Goal: Task Accomplishment & Management: Use online tool/utility

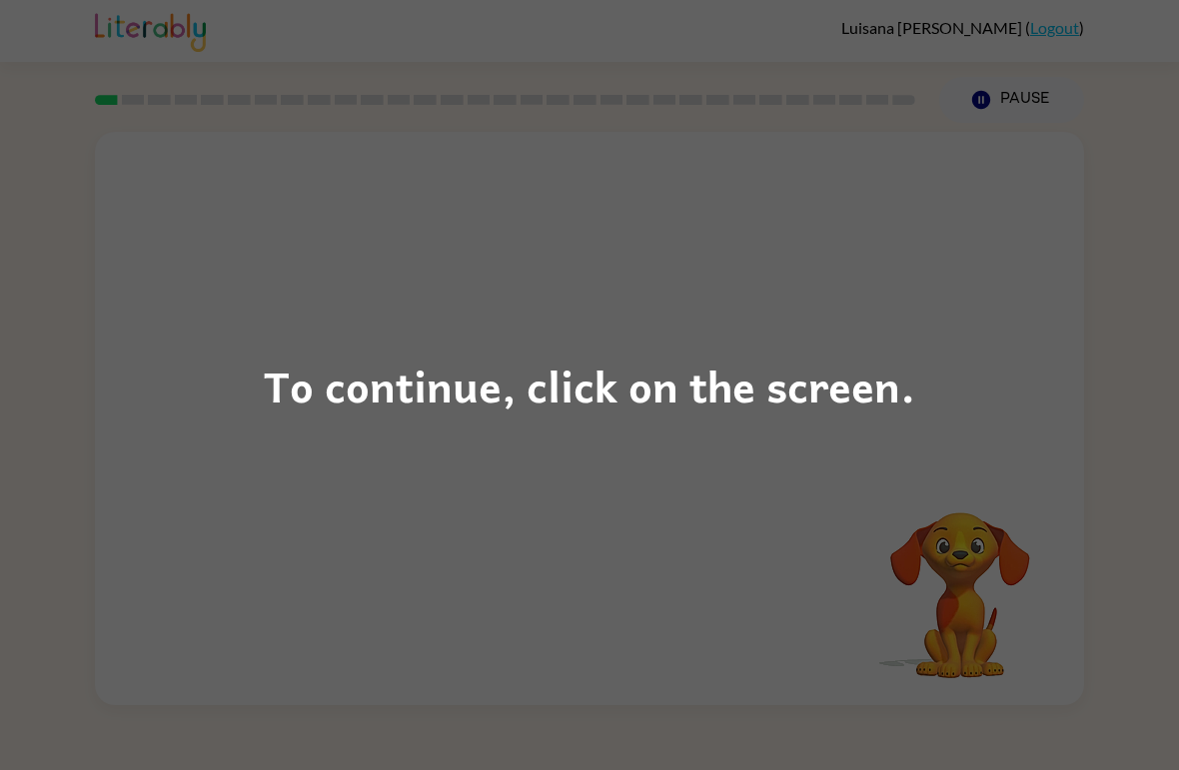
click at [1011, 527] on div "To continue, click on the screen." at bounding box center [589, 385] width 1179 height 770
click at [424, 353] on div "To continue, click on the screen." at bounding box center [589, 386] width 651 height 68
click at [1018, 357] on div "To continue, click on the screen." at bounding box center [589, 385] width 1179 height 770
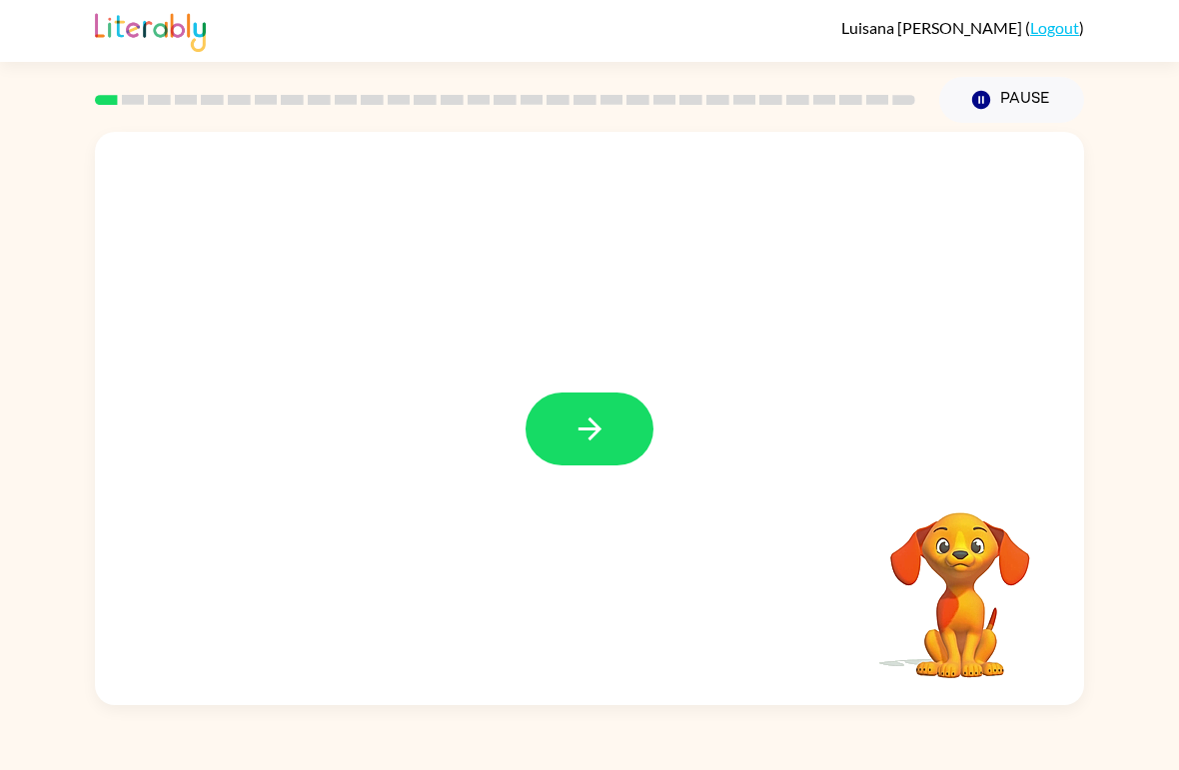
click at [584, 408] on button "button" at bounding box center [589, 429] width 128 height 73
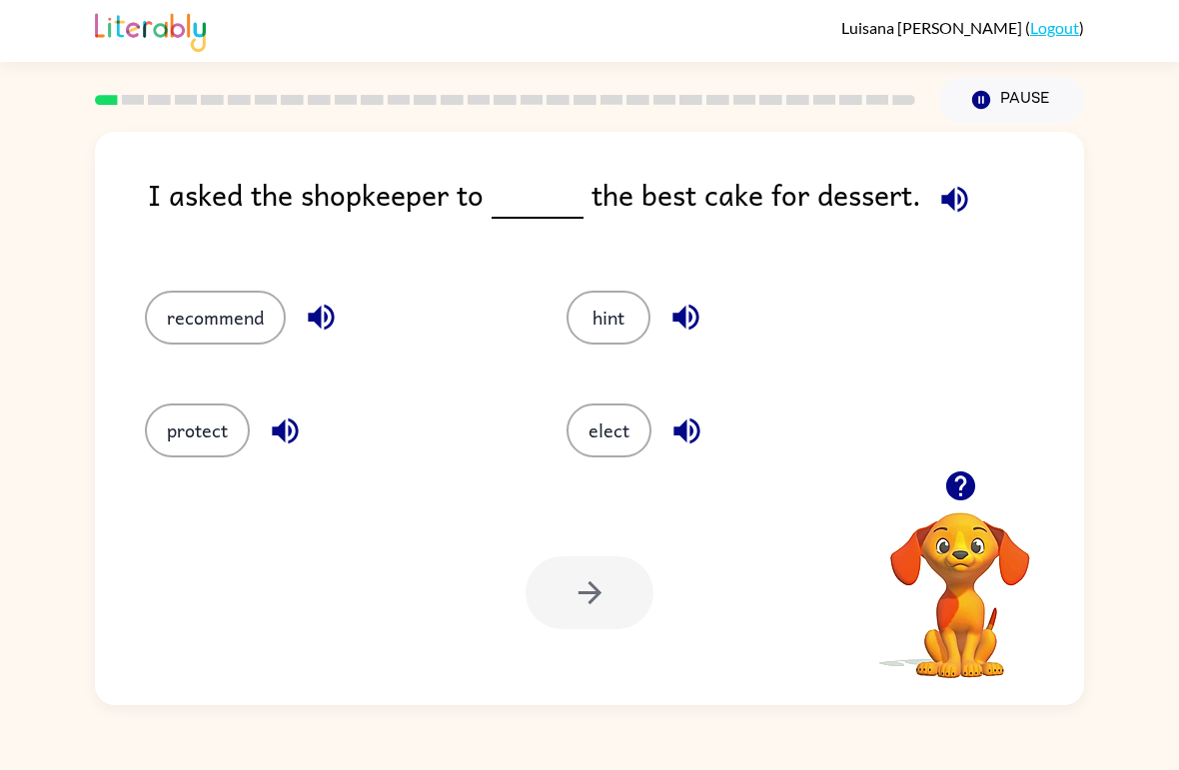
click at [214, 309] on button "recommend" at bounding box center [215, 318] width 141 height 54
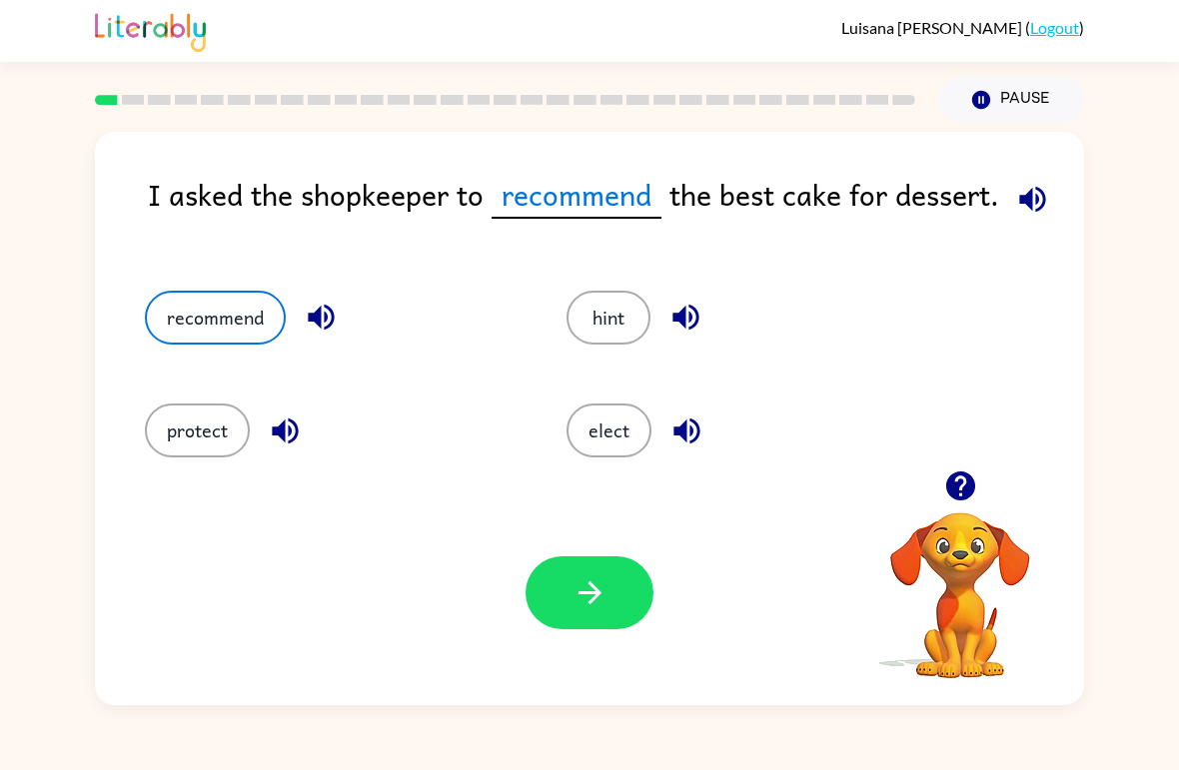
click at [212, 430] on button "protect" at bounding box center [197, 431] width 105 height 54
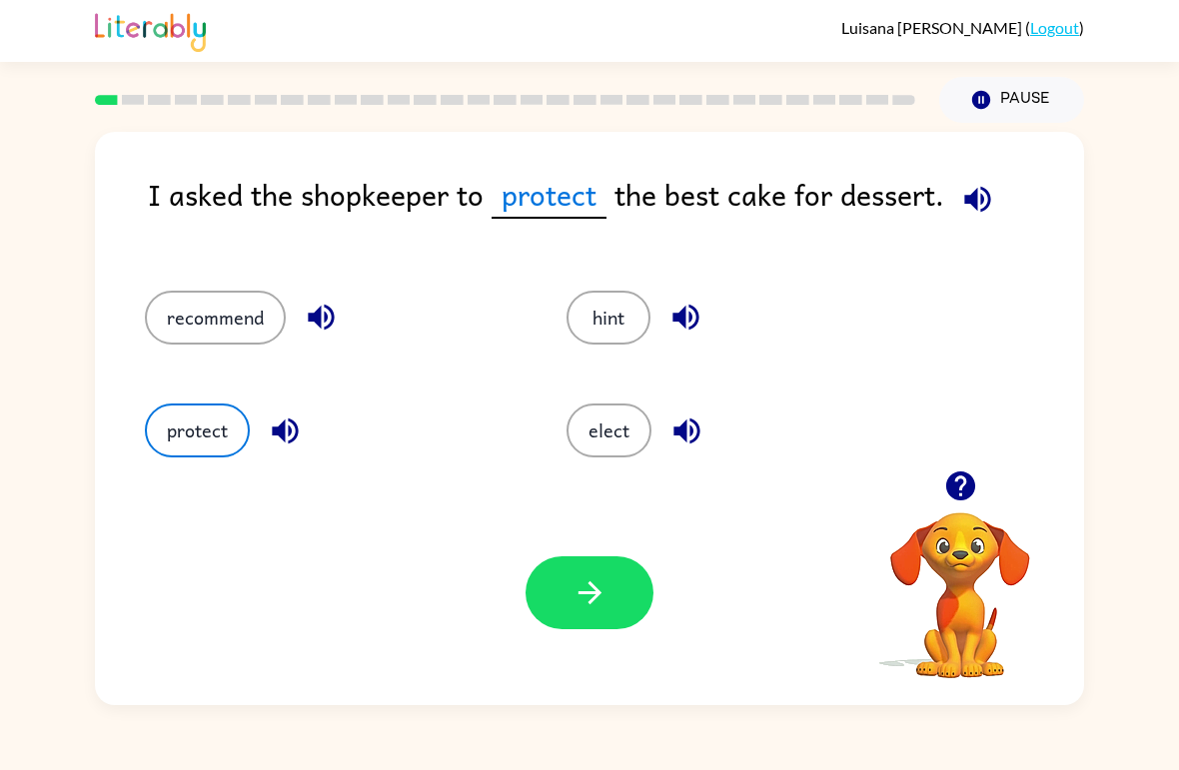
click at [221, 311] on button "recommend" at bounding box center [215, 318] width 141 height 54
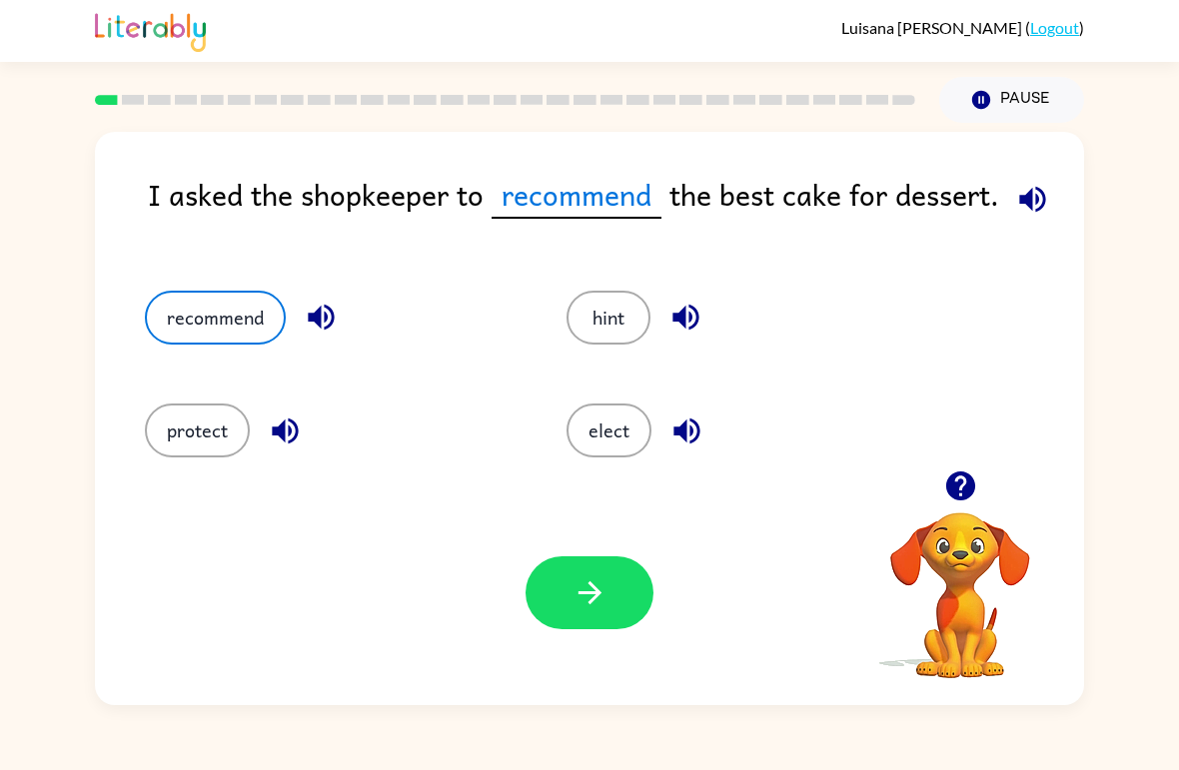
click at [568, 588] on button "button" at bounding box center [589, 592] width 128 height 73
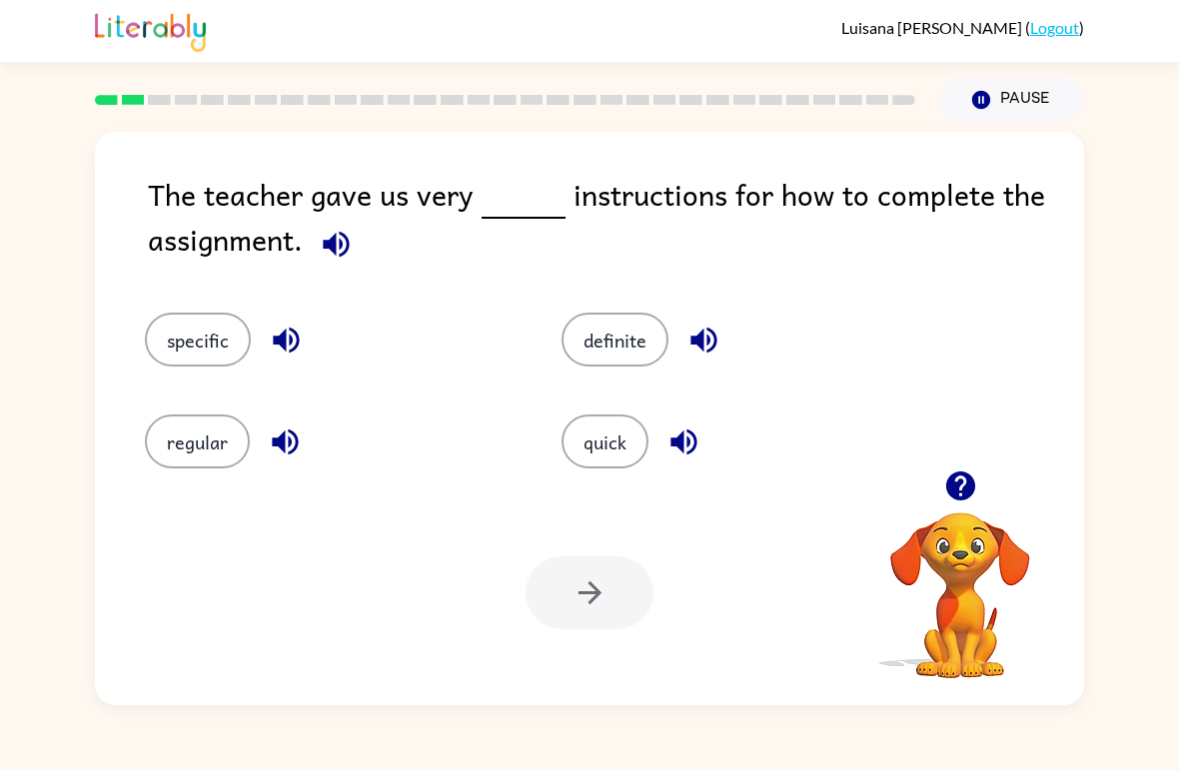
click at [974, 481] on icon "button" at bounding box center [960, 486] width 35 height 35
click at [206, 347] on button "specific" at bounding box center [198, 340] width 106 height 54
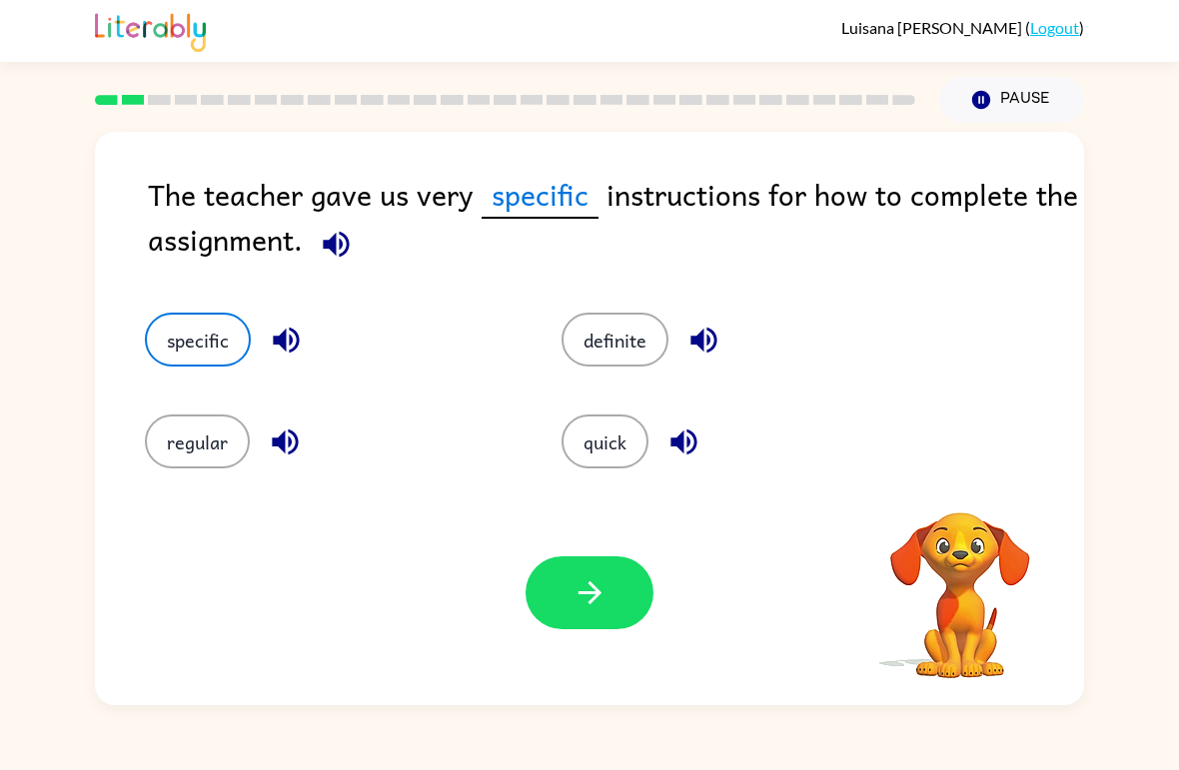
click at [587, 581] on icon "button" at bounding box center [589, 592] width 35 height 35
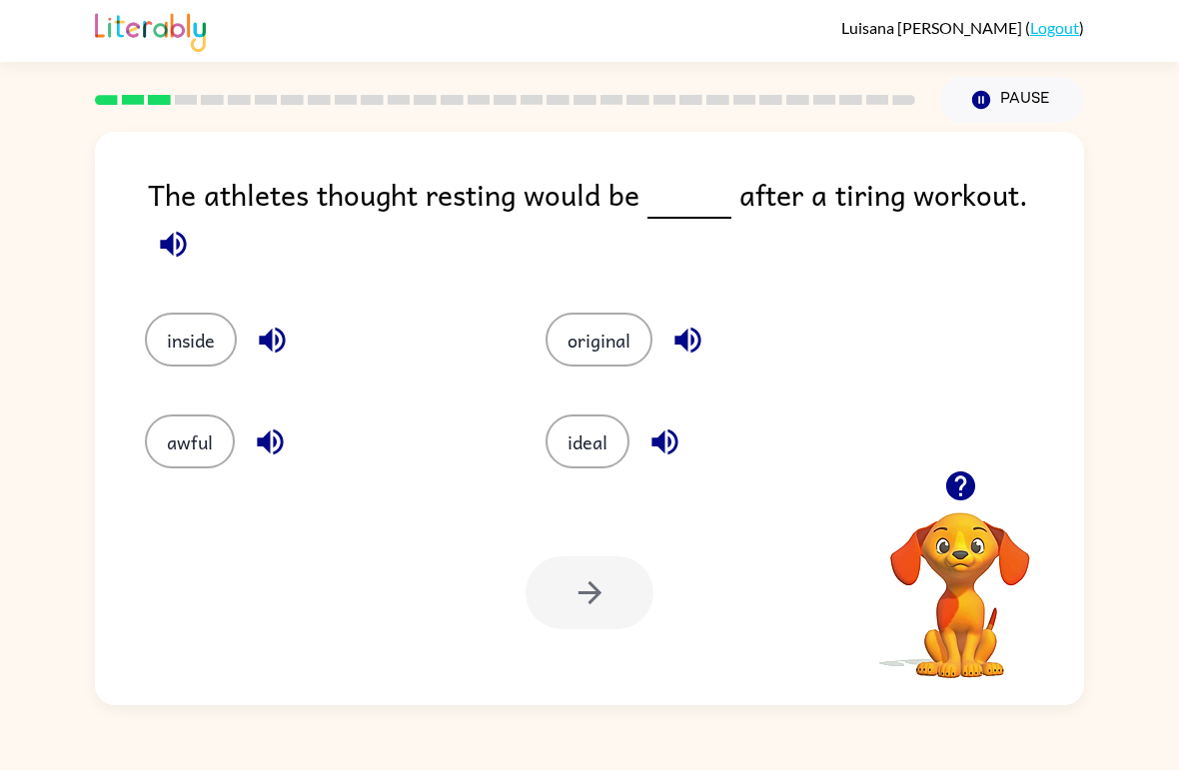
click at [166, 439] on button "awful" at bounding box center [190, 442] width 90 height 54
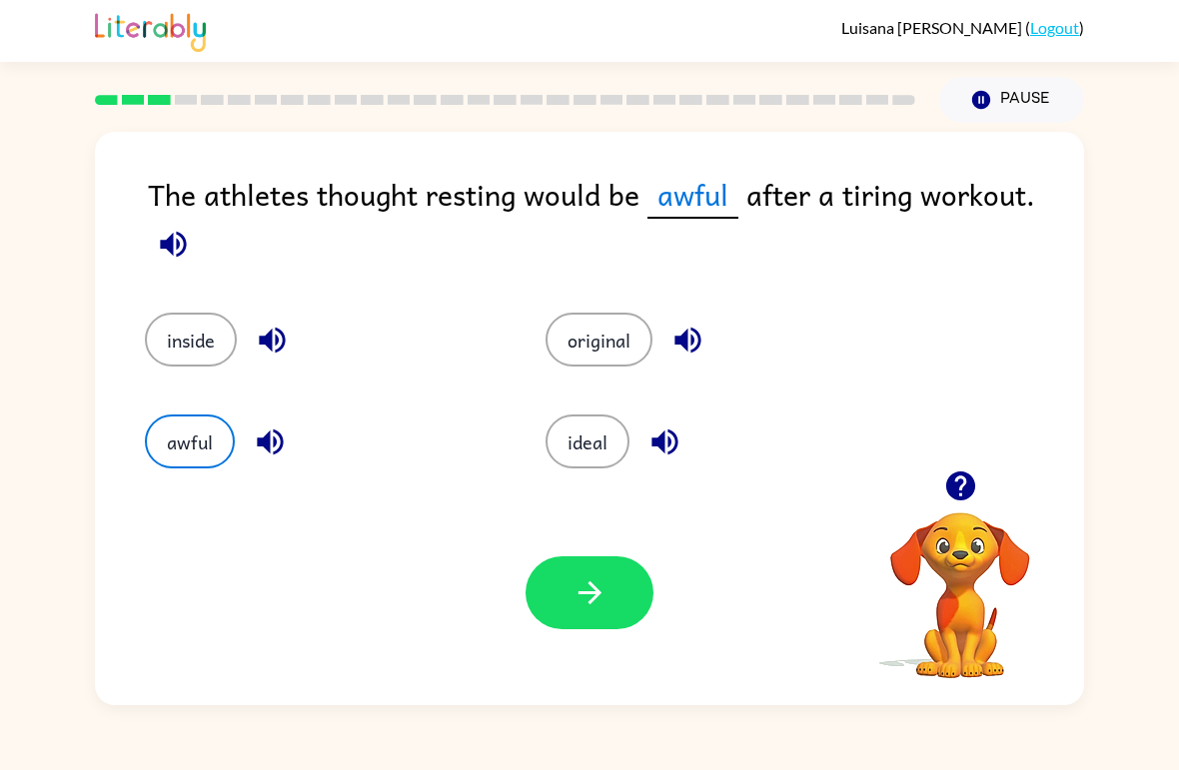
click at [555, 583] on button "button" at bounding box center [589, 592] width 128 height 73
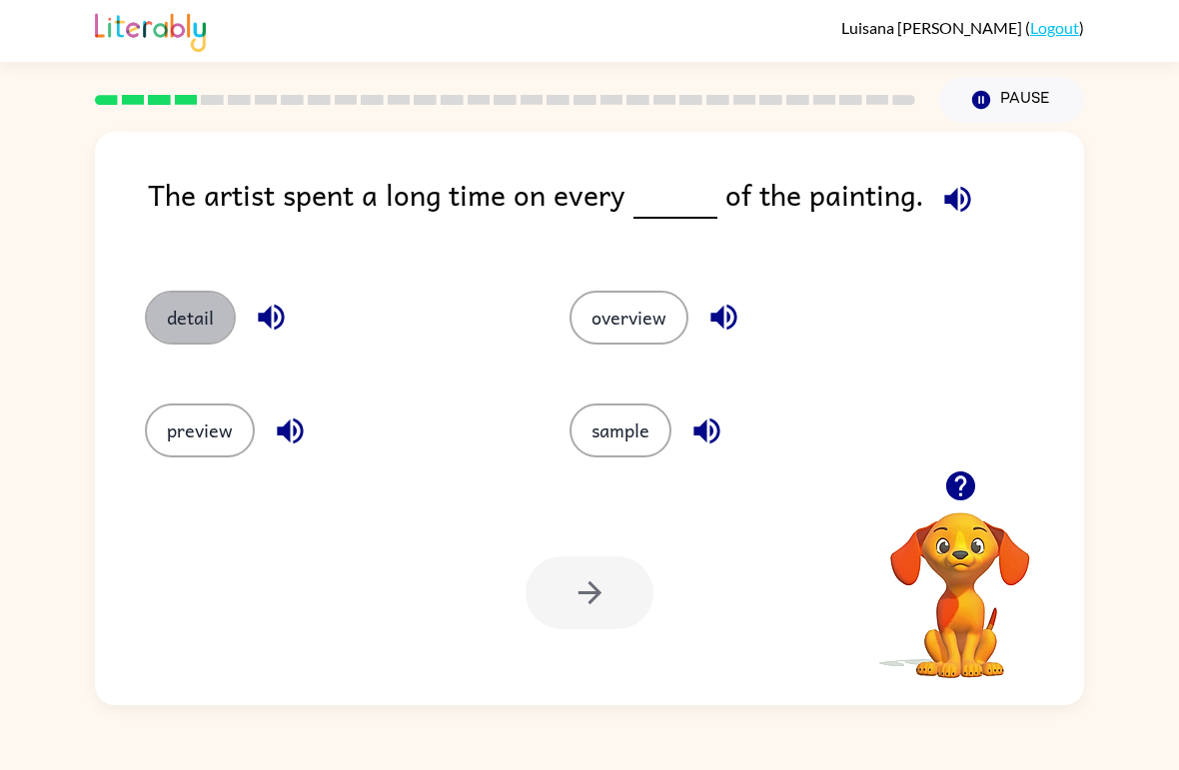
click at [195, 315] on button "detail" at bounding box center [190, 318] width 91 height 54
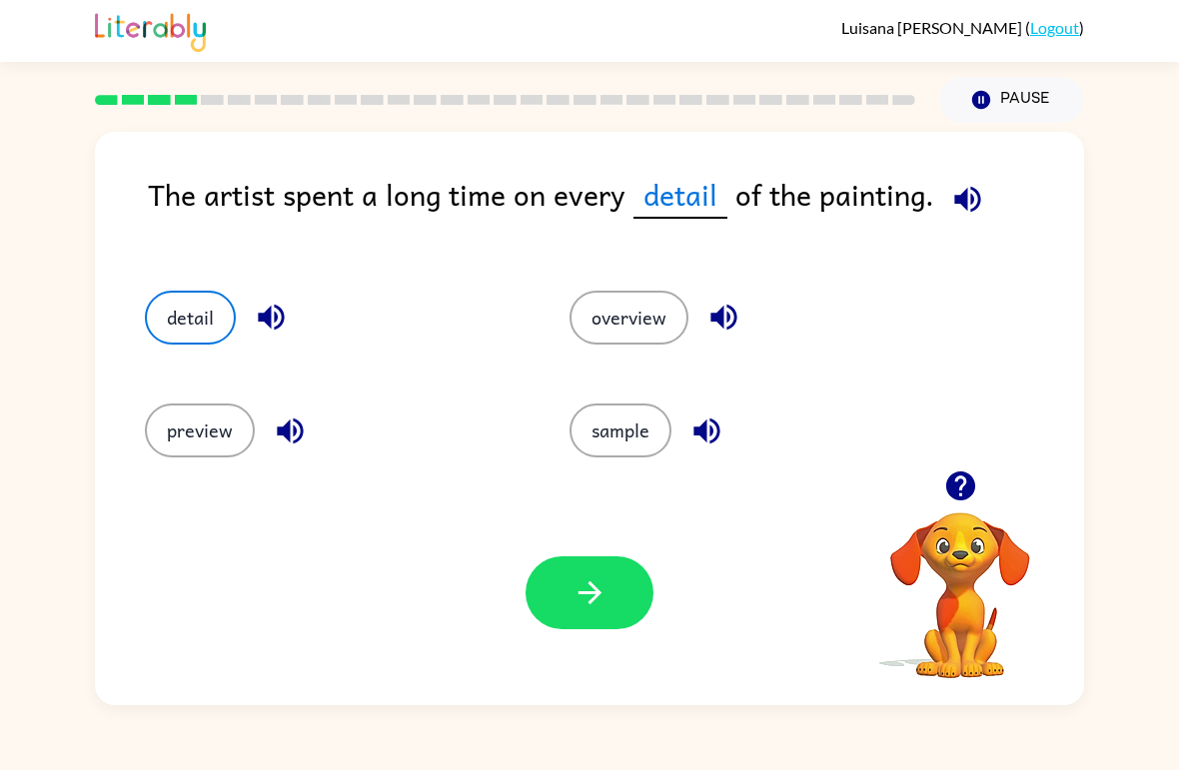
click at [632, 601] on button "button" at bounding box center [589, 592] width 128 height 73
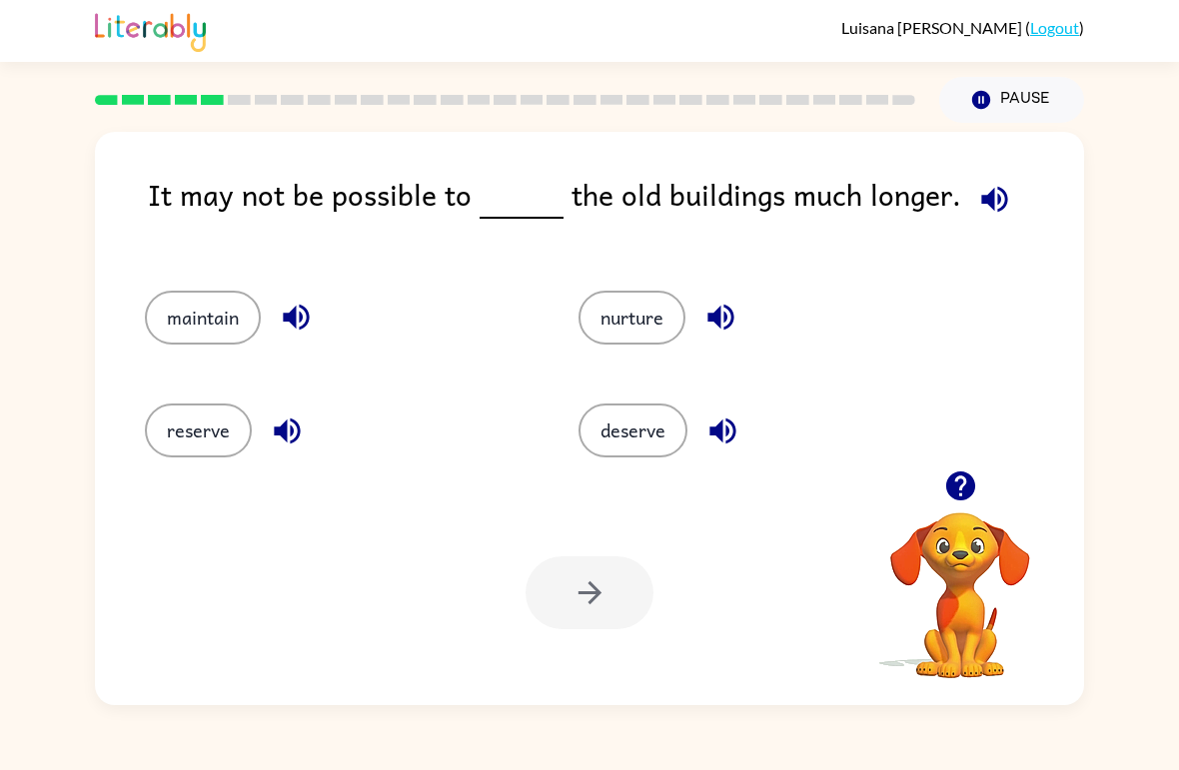
click at [187, 329] on button "maintain" at bounding box center [203, 318] width 116 height 54
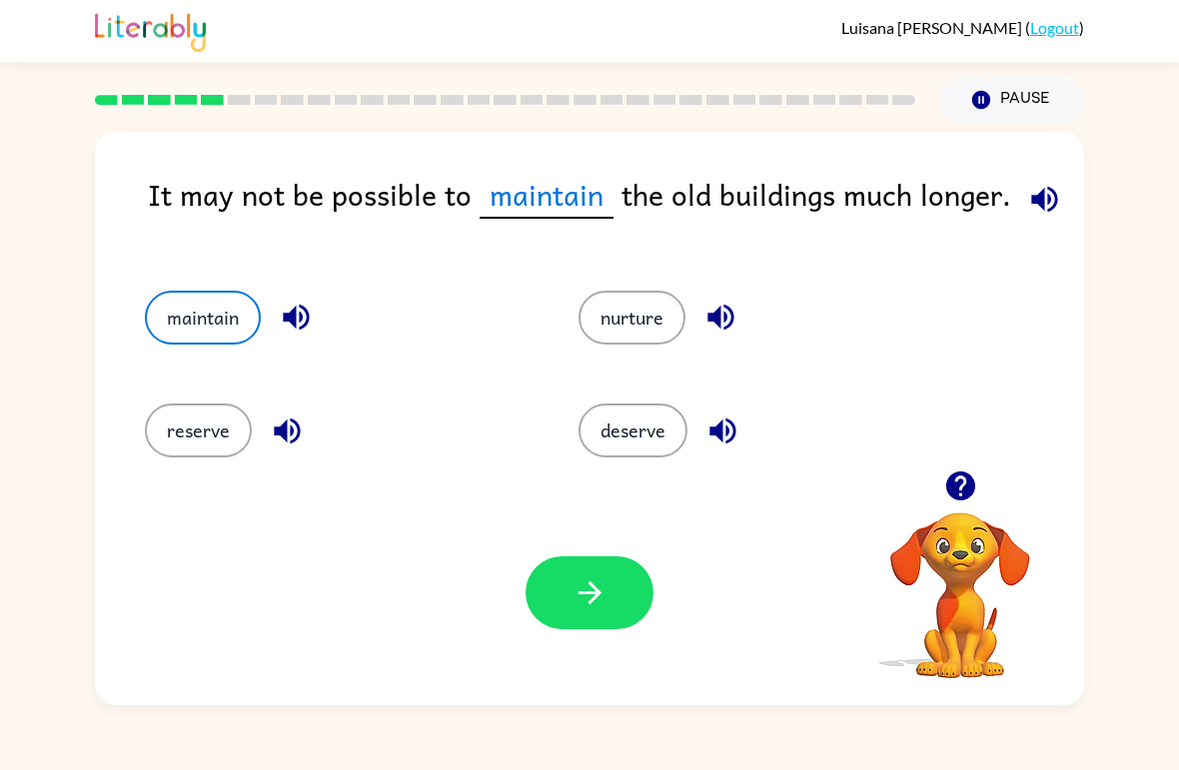
click at [564, 592] on button "button" at bounding box center [589, 592] width 128 height 73
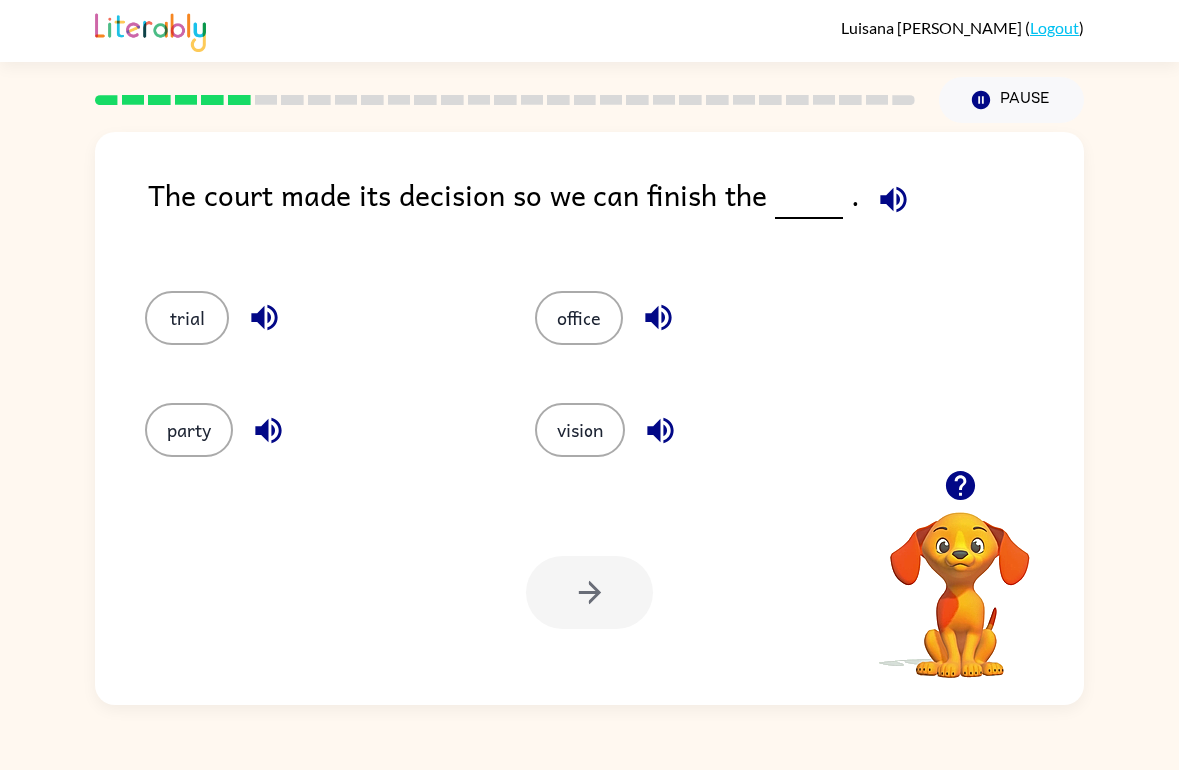
click at [177, 306] on button "trial" at bounding box center [187, 318] width 84 height 54
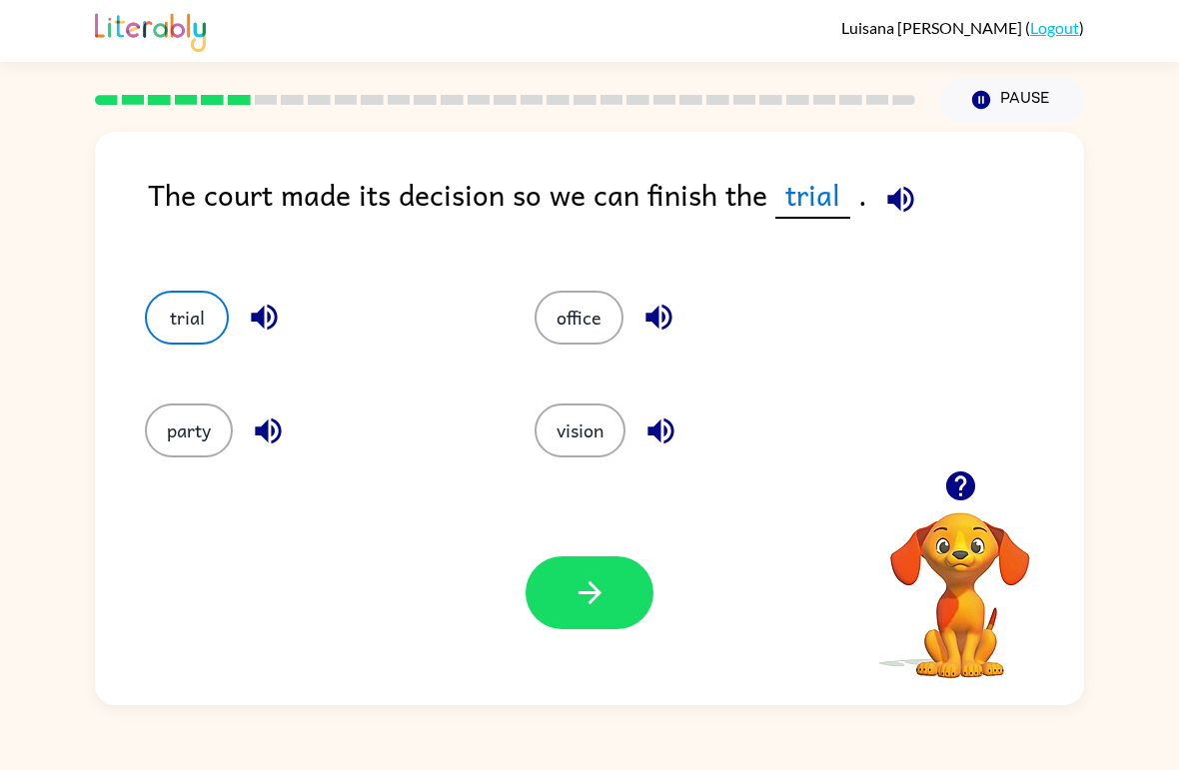
click at [608, 600] on button "button" at bounding box center [589, 592] width 128 height 73
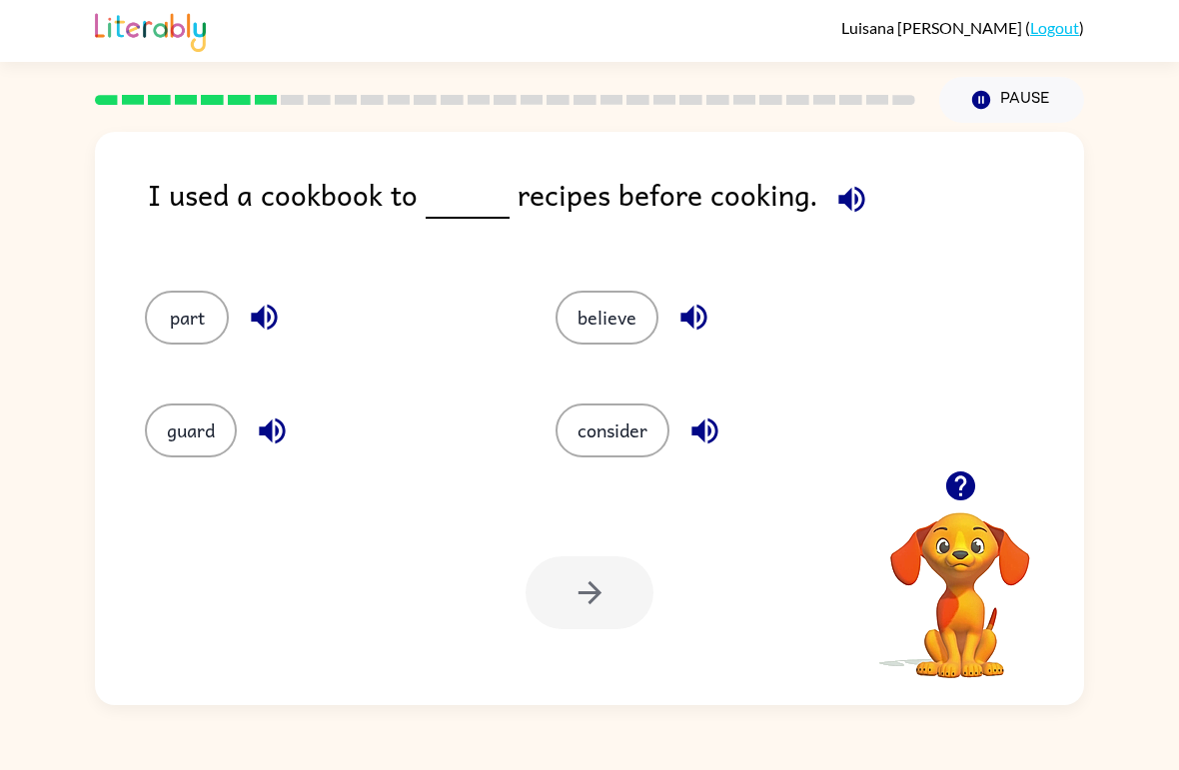
click at [584, 444] on button "consider" at bounding box center [612, 431] width 114 height 54
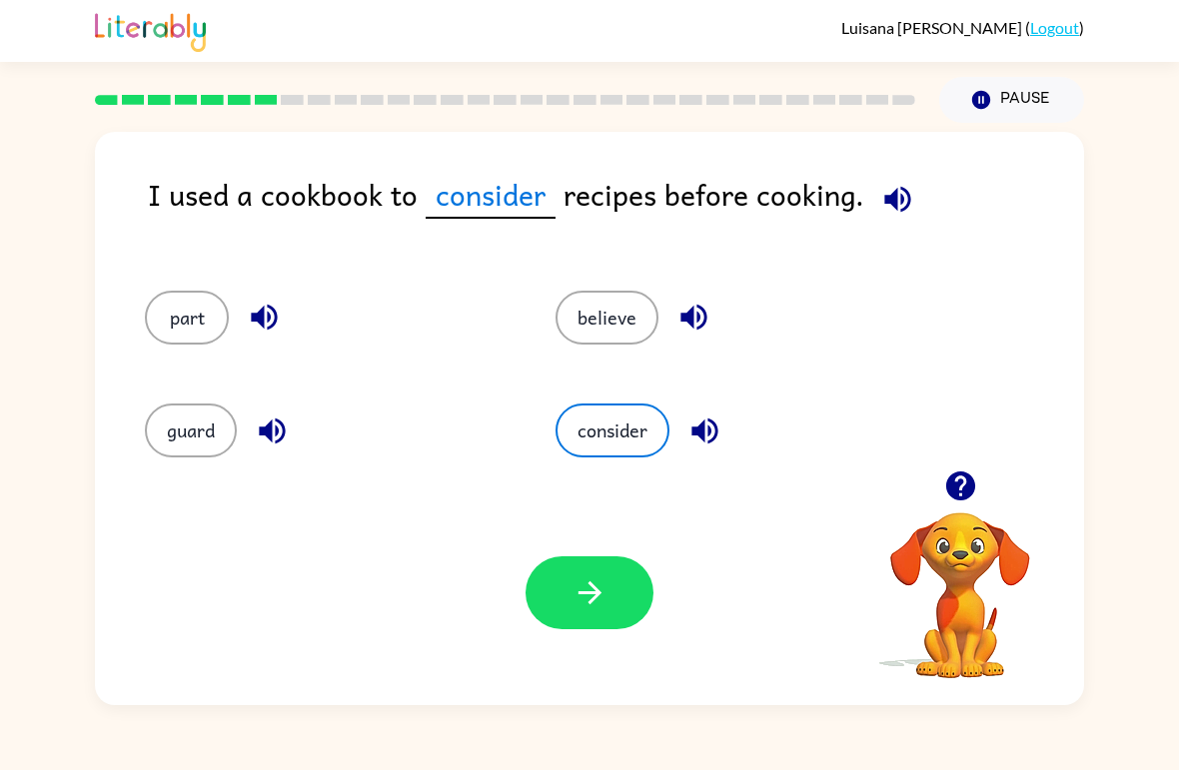
click at [167, 442] on button "guard" at bounding box center [191, 431] width 92 height 54
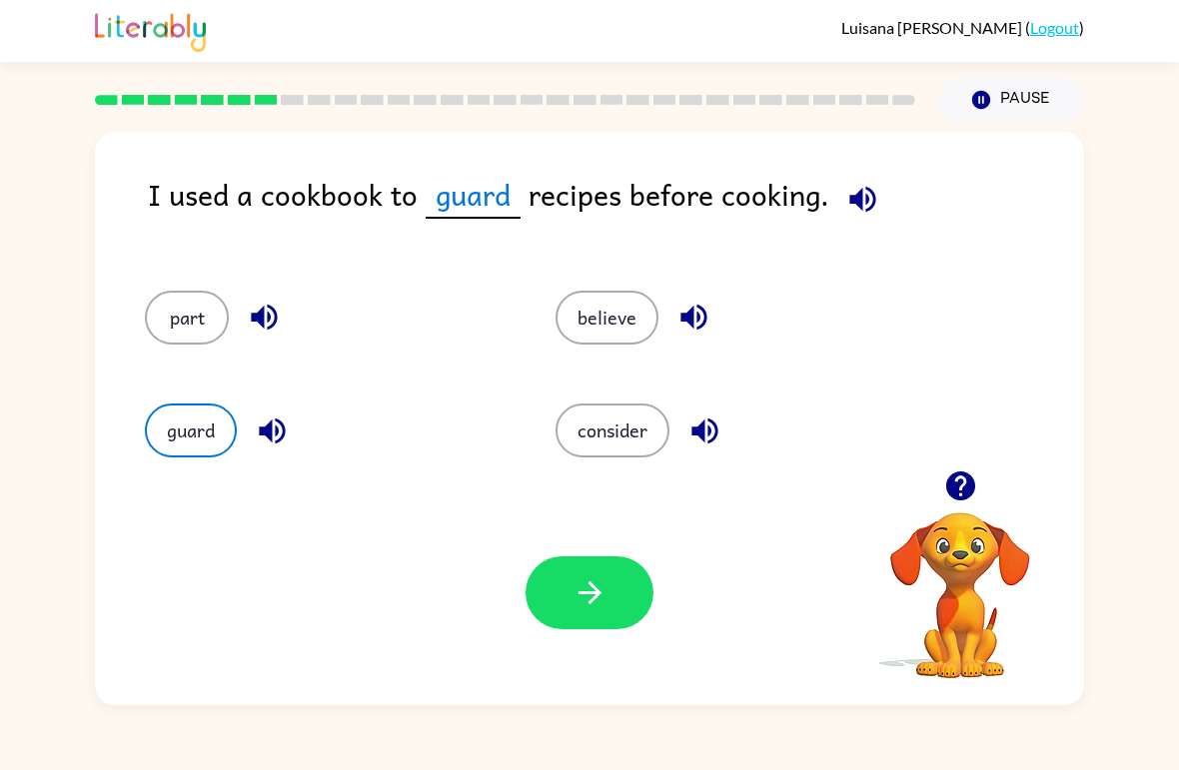
click at [281, 439] on icon "button" at bounding box center [272, 431] width 26 height 26
click at [285, 333] on button "button" at bounding box center [264, 317] width 51 height 51
click at [860, 167] on div "I used a cookbook to guard recipes before cooking. part believe guard consider …" at bounding box center [589, 418] width 989 height 573
click at [859, 167] on div "I used a cookbook to guard recipes before cooking. part believe guard consider …" at bounding box center [589, 418] width 989 height 573
click at [845, 224] on button "button" at bounding box center [862, 199] width 51 height 51
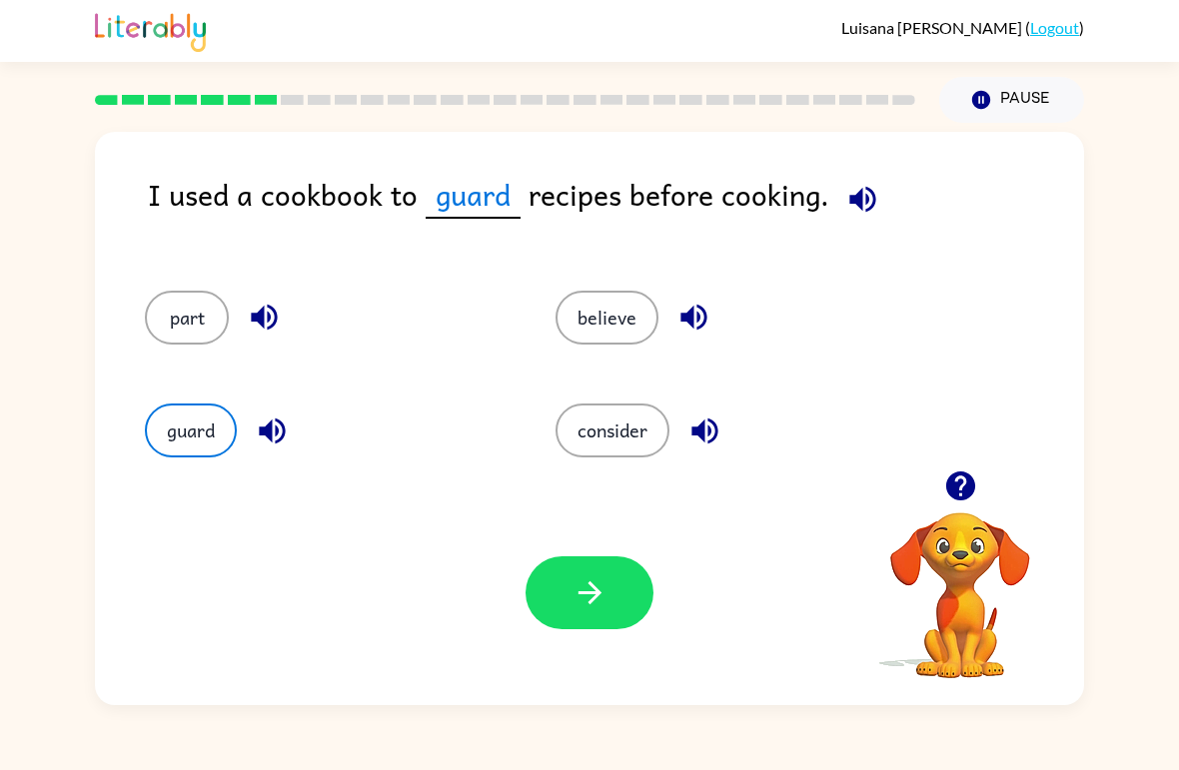
click at [855, 233] on div "I used a cookbook to guard recipes before cooking." at bounding box center [616, 211] width 936 height 79
click at [865, 203] on icon "button" at bounding box center [862, 199] width 35 height 35
click at [845, 199] on icon "button" at bounding box center [862, 199] width 35 height 35
click at [596, 586] on icon "button" at bounding box center [589, 592] width 35 height 35
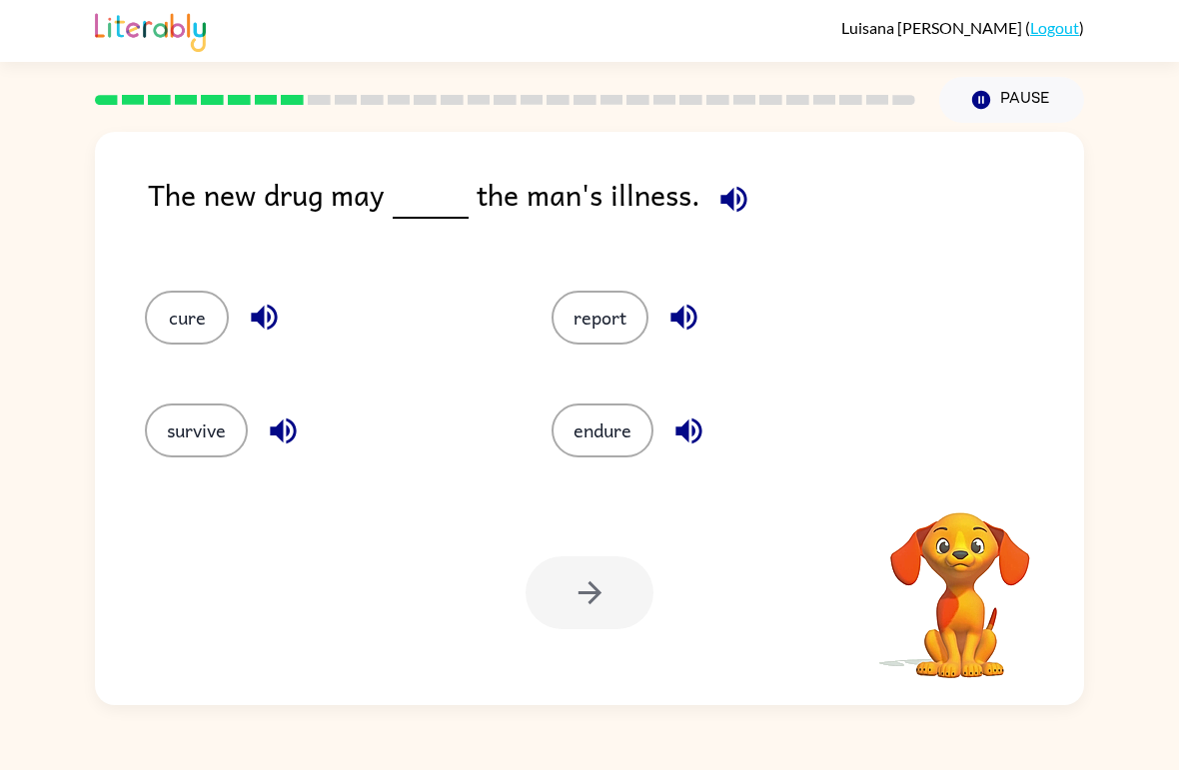
click at [721, 196] on icon "button" at bounding box center [733, 199] width 26 height 26
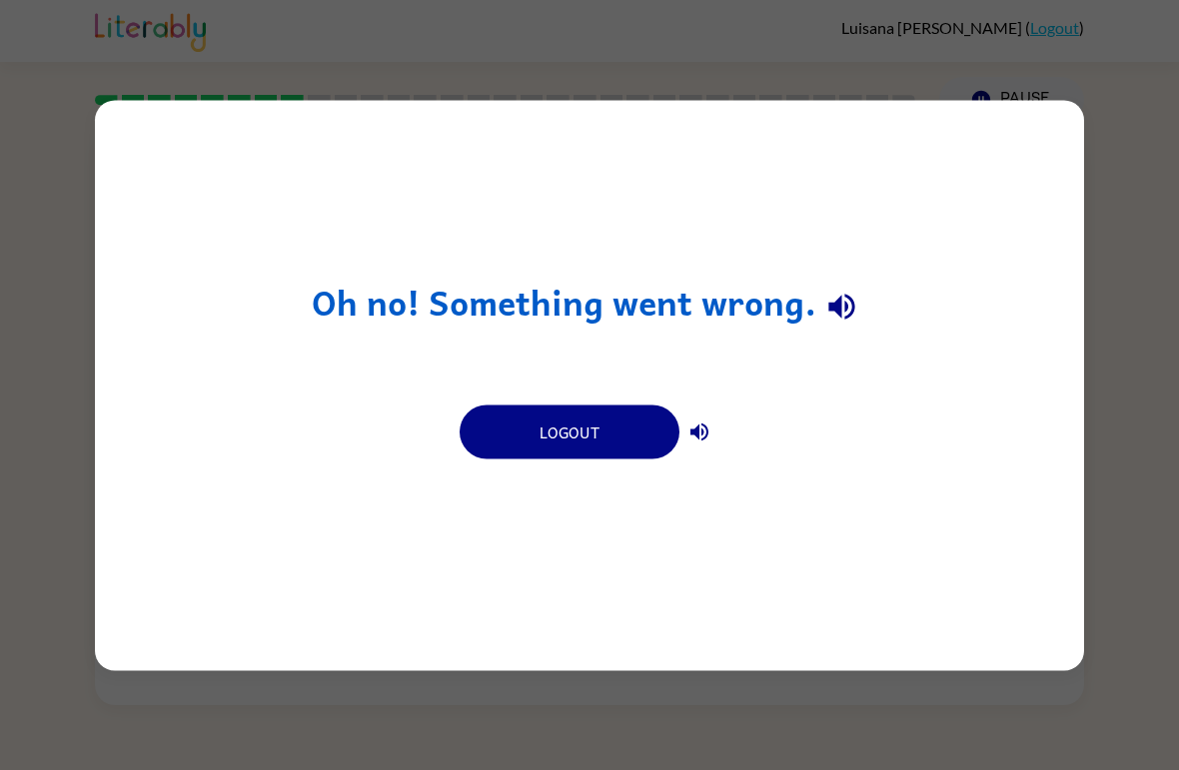
click at [584, 418] on button "Logout" at bounding box center [570, 432] width 220 height 54
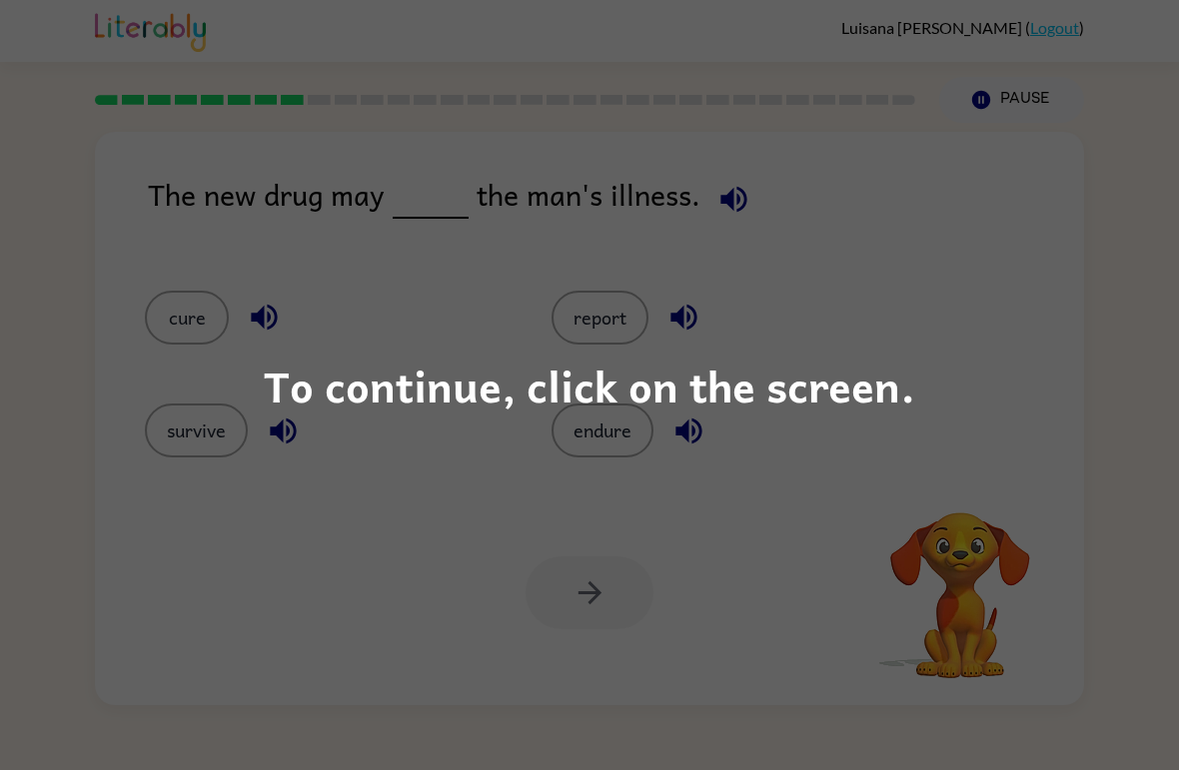
click at [830, 640] on div "To continue, click on the screen." at bounding box center [589, 385] width 1179 height 770
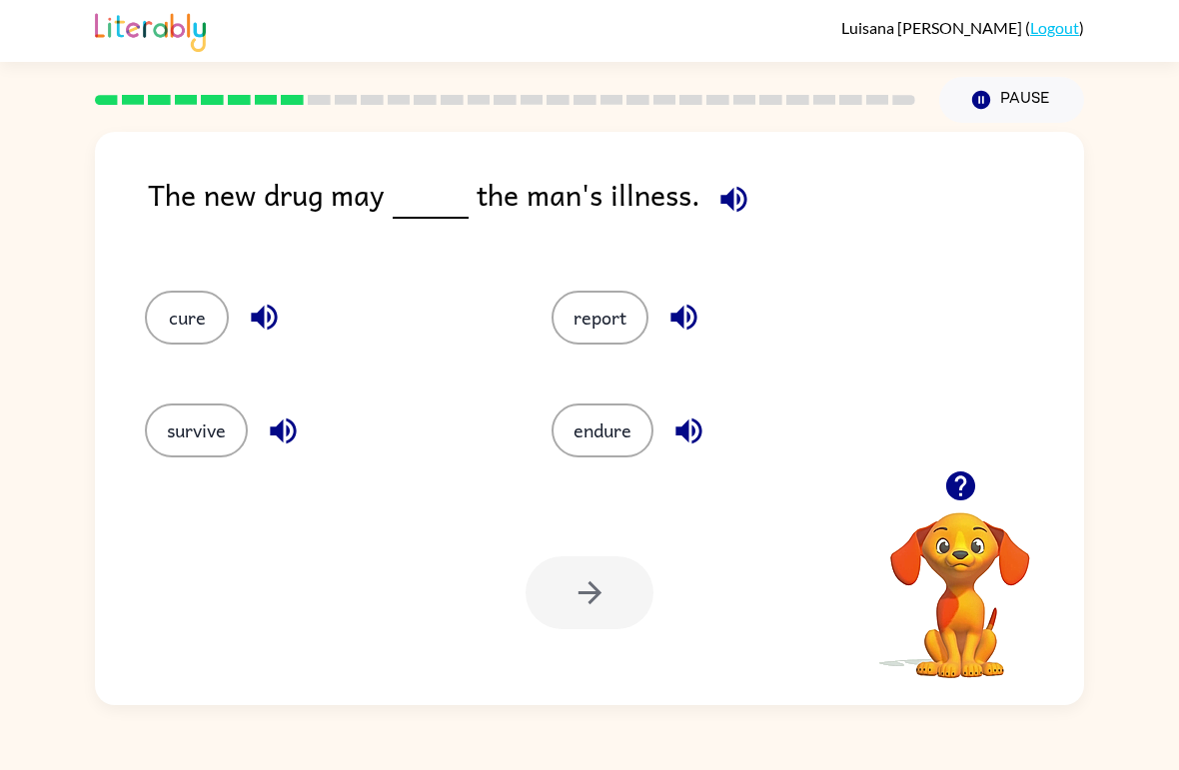
click at [737, 186] on icon "button" at bounding box center [733, 199] width 35 height 35
click at [717, 212] on icon "button" at bounding box center [733, 199] width 35 height 35
click at [610, 308] on button "report" at bounding box center [599, 318] width 97 height 54
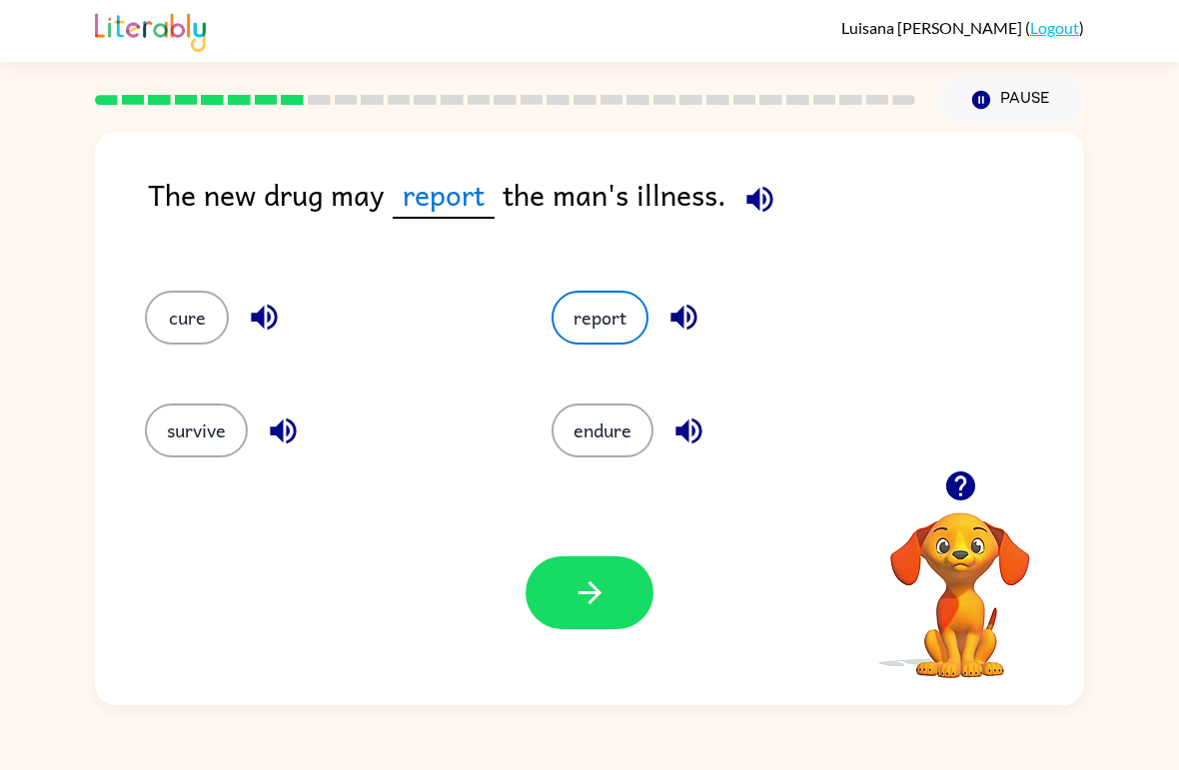
click at [589, 583] on icon "button" at bounding box center [588, 592] width 23 height 23
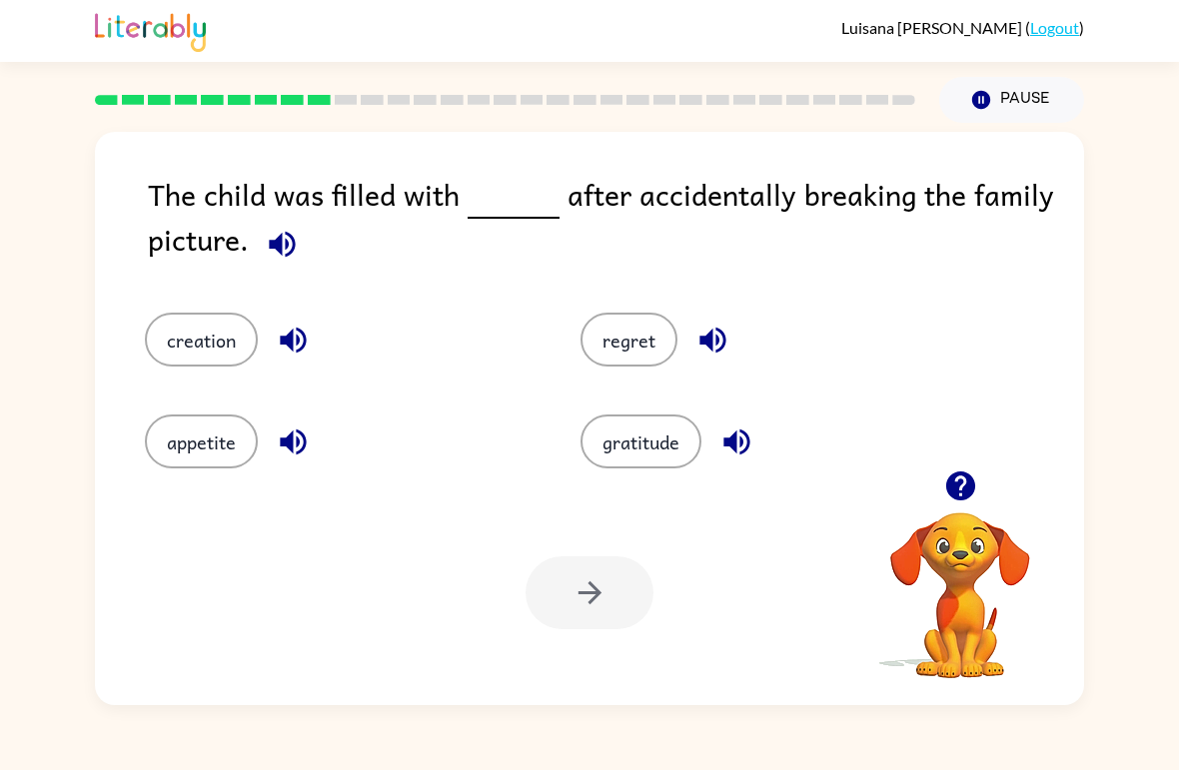
click at [299, 259] on icon "button" at bounding box center [282, 244] width 35 height 35
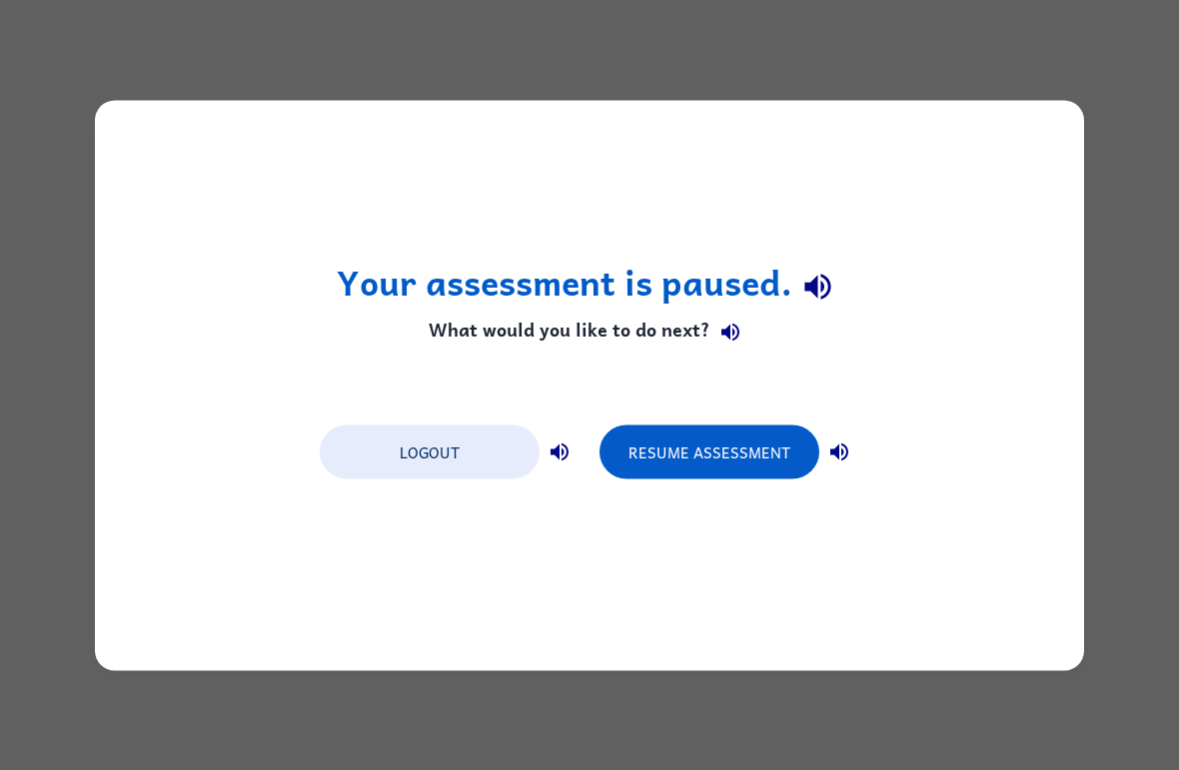
click at [786, 455] on button "Resume Assessment" at bounding box center [709, 452] width 220 height 54
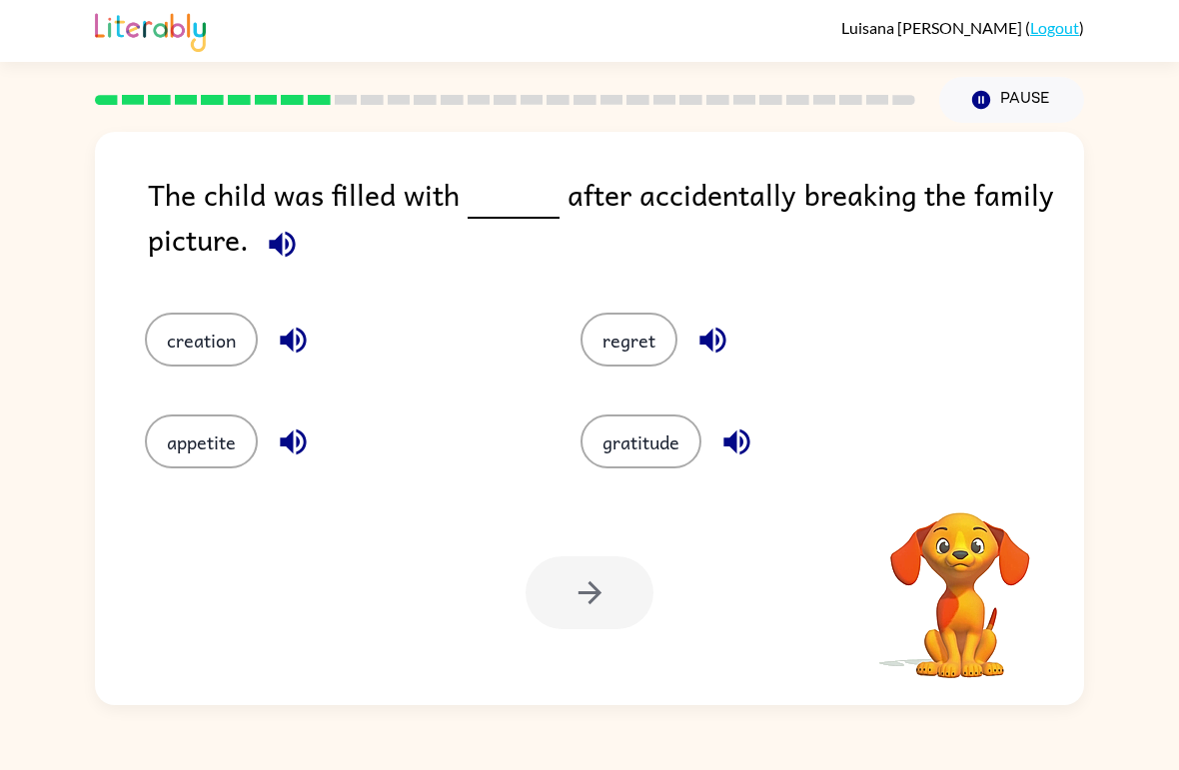
click at [661, 340] on button "regret" at bounding box center [628, 340] width 97 height 54
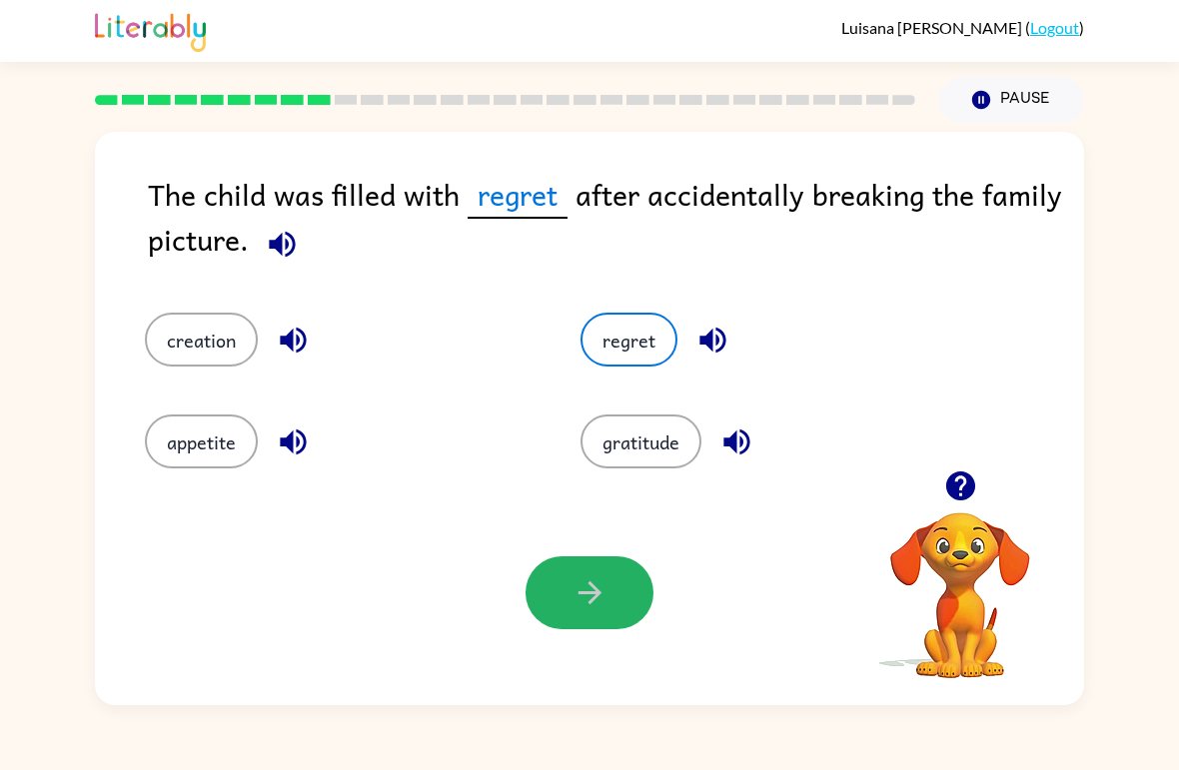
click at [600, 582] on icon "button" at bounding box center [589, 592] width 35 height 35
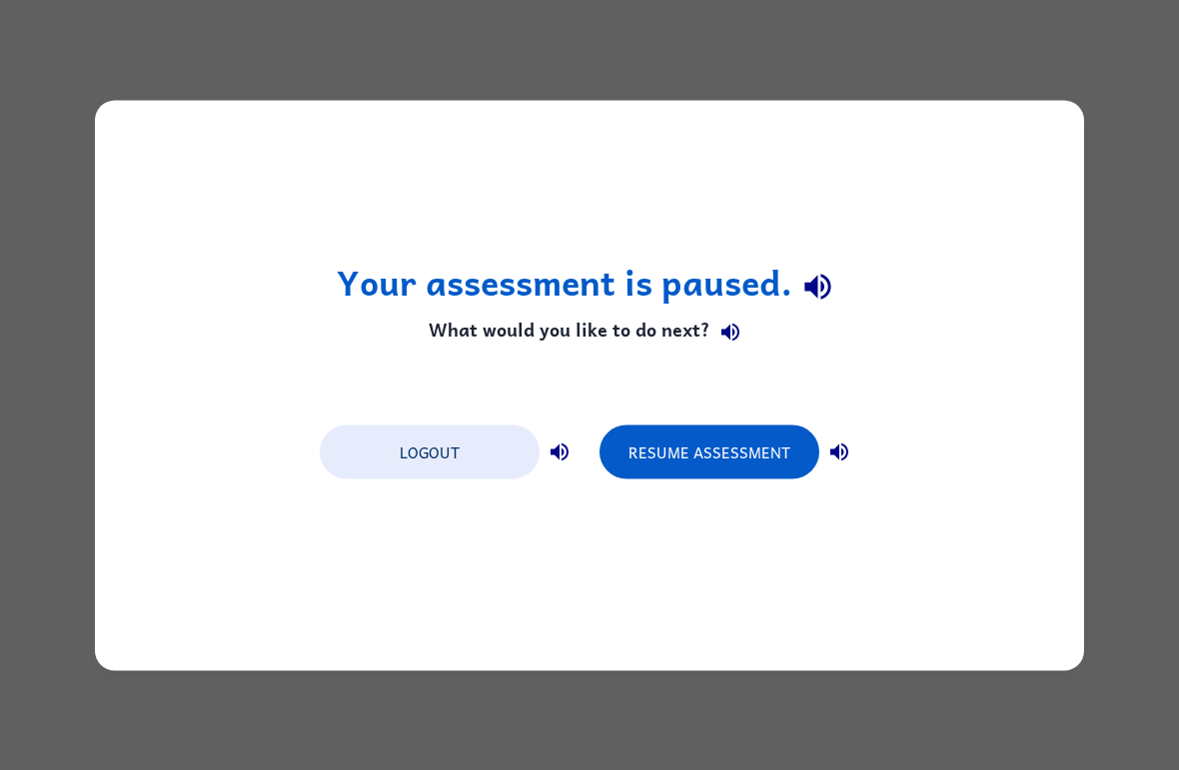
click at [745, 466] on button "Resume Assessment" at bounding box center [709, 452] width 220 height 54
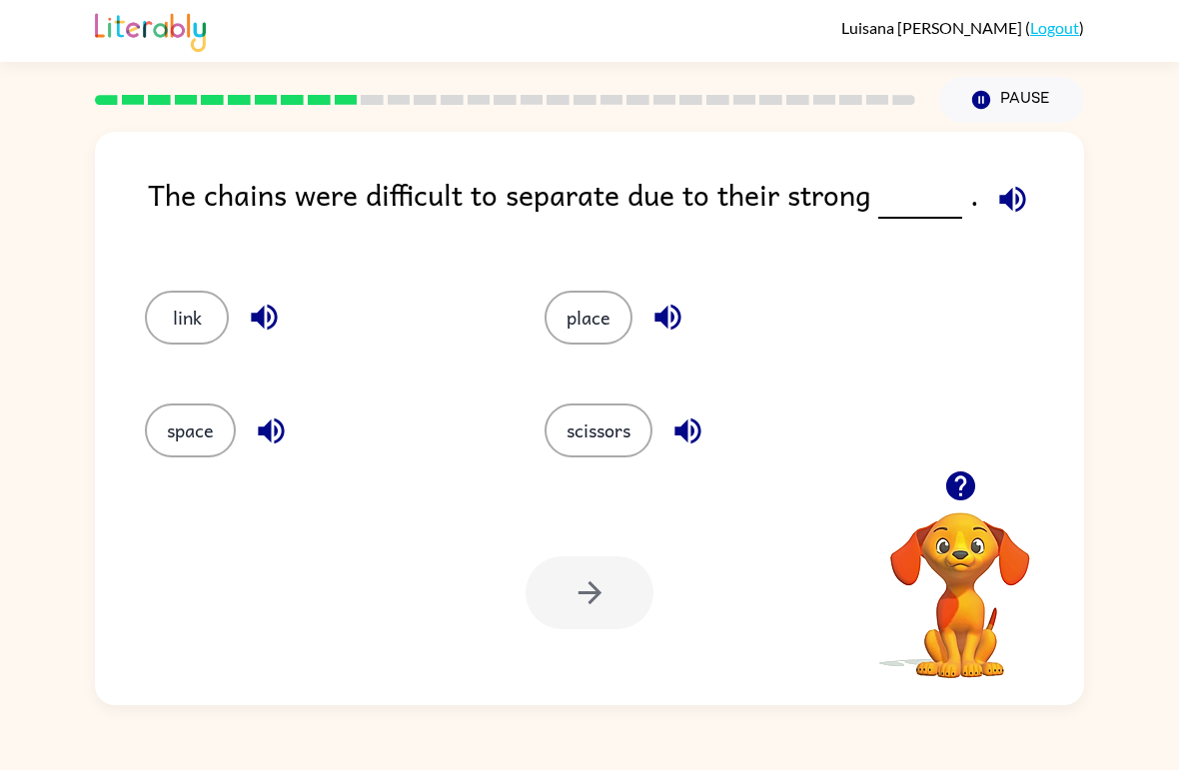
click at [1021, 198] on icon "button" at bounding box center [1012, 199] width 35 height 35
click at [181, 327] on button "link" at bounding box center [187, 318] width 84 height 54
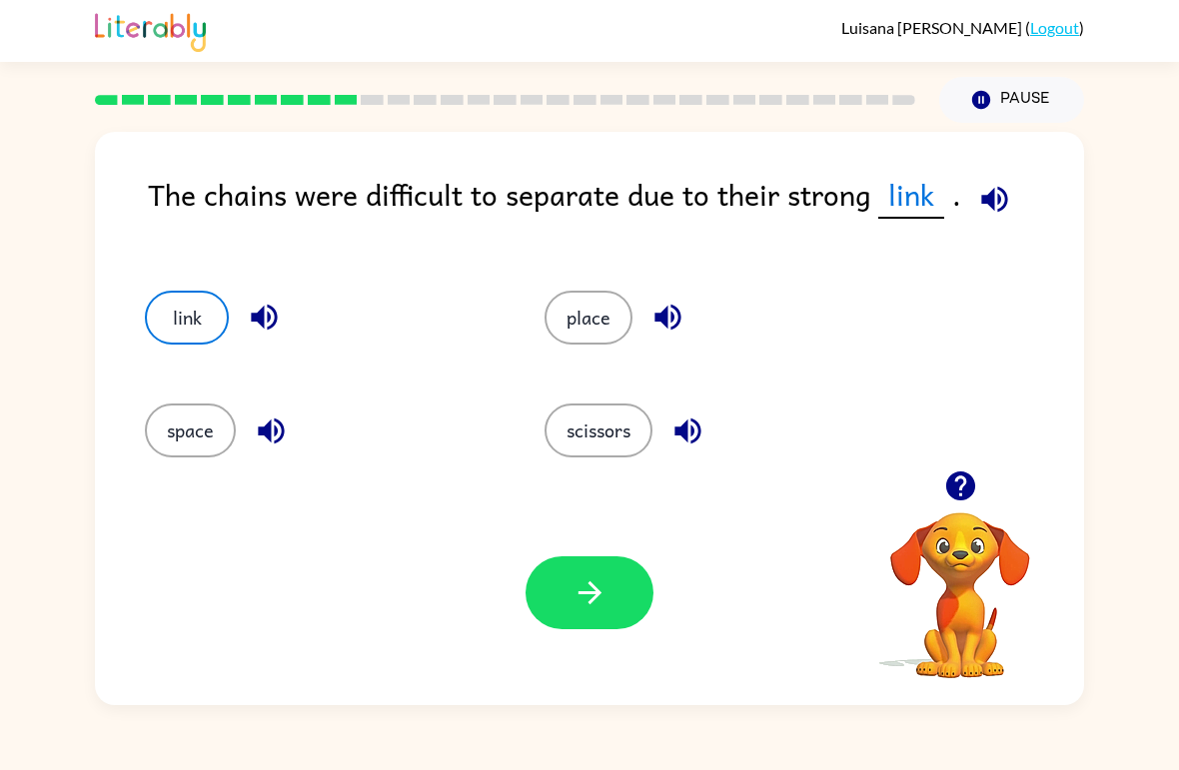
click at [993, 185] on icon "button" at bounding box center [994, 199] width 35 height 35
click at [589, 324] on button "place" at bounding box center [588, 318] width 88 height 54
click at [584, 591] on icon "button" at bounding box center [589, 592] width 35 height 35
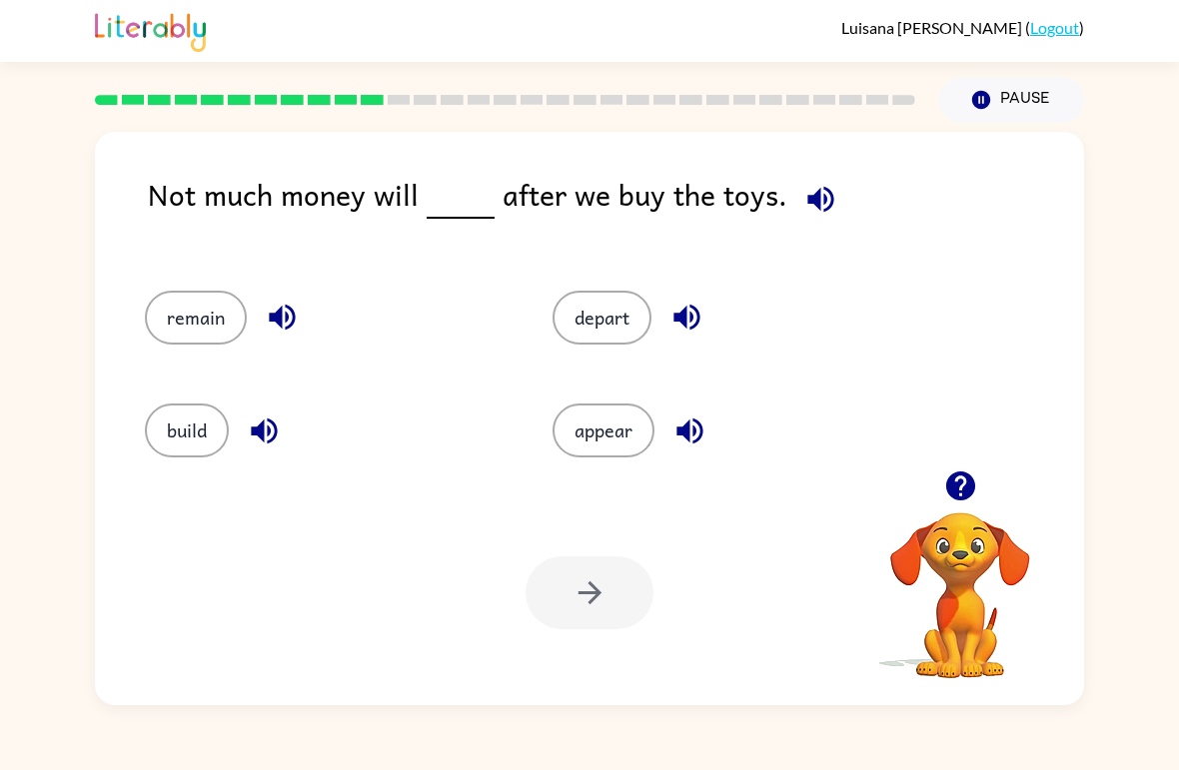
click at [362, 226] on div "Not much money will after we buy the toys." at bounding box center [616, 211] width 936 height 79
click at [809, 206] on icon "button" at bounding box center [820, 199] width 26 height 26
click at [681, 331] on icon "button" at bounding box center [686, 317] width 35 height 35
click at [598, 334] on button "depart" at bounding box center [601, 318] width 99 height 54
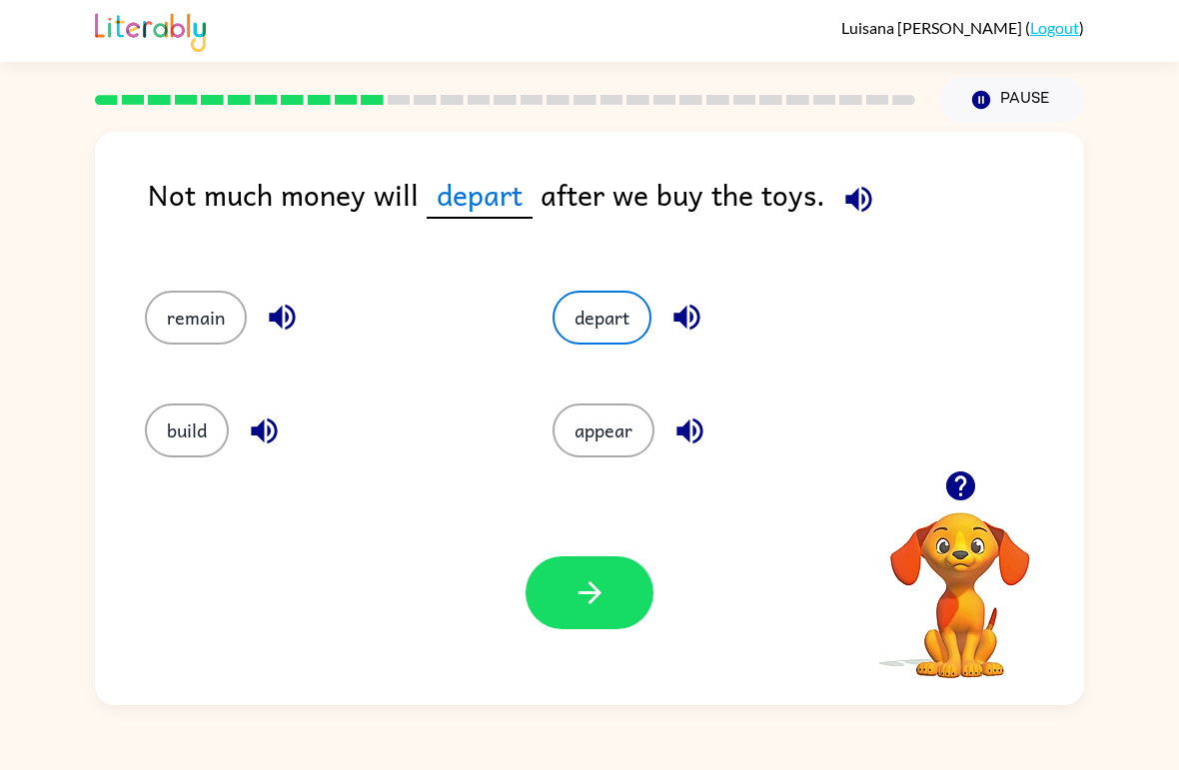
click at [279, 325] on icon "button" at bounding box center [282, 318] width 26 height 26
click at [592, 605] on icon "button" at bounding box center [589, 592] width 35 height 35
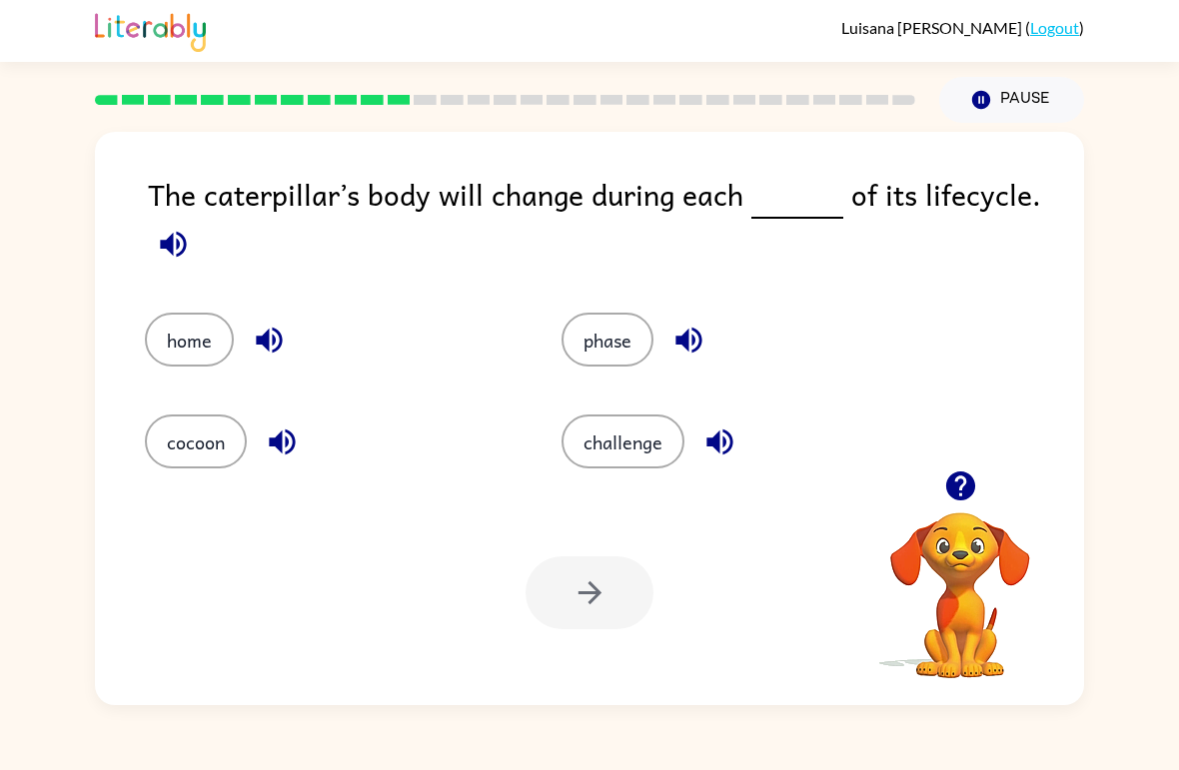
click at [819, 647] on div "Your browser must support playing .mp4 files to use Literably. Please try using…" at bounding box center [589, 592] width 989 height 225
click at [162, 242] on icon "button" at bounding box center [173, 244] width 35 height 35
click at [181, 432] on button "cocoon" at bounding box center [196, 442] width 102 height 54
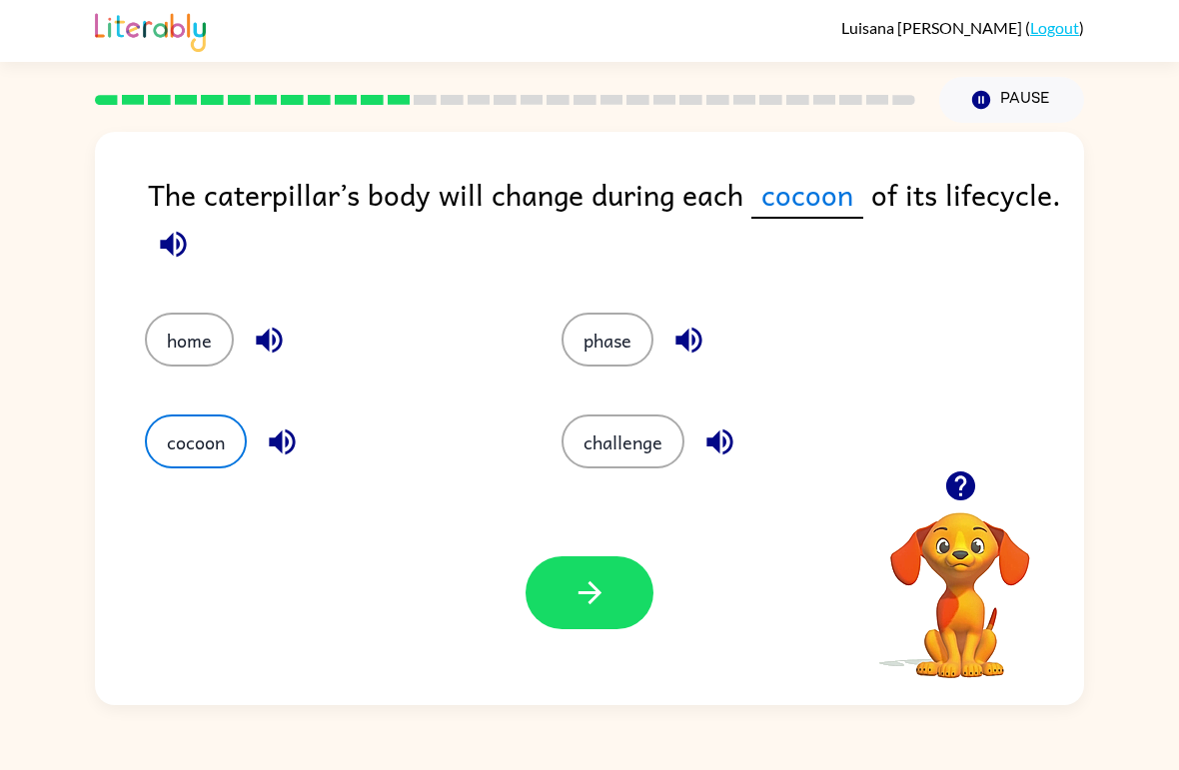
click at [573, 587] on icon "button" at bounding box center [589, 592] width 35 height 35
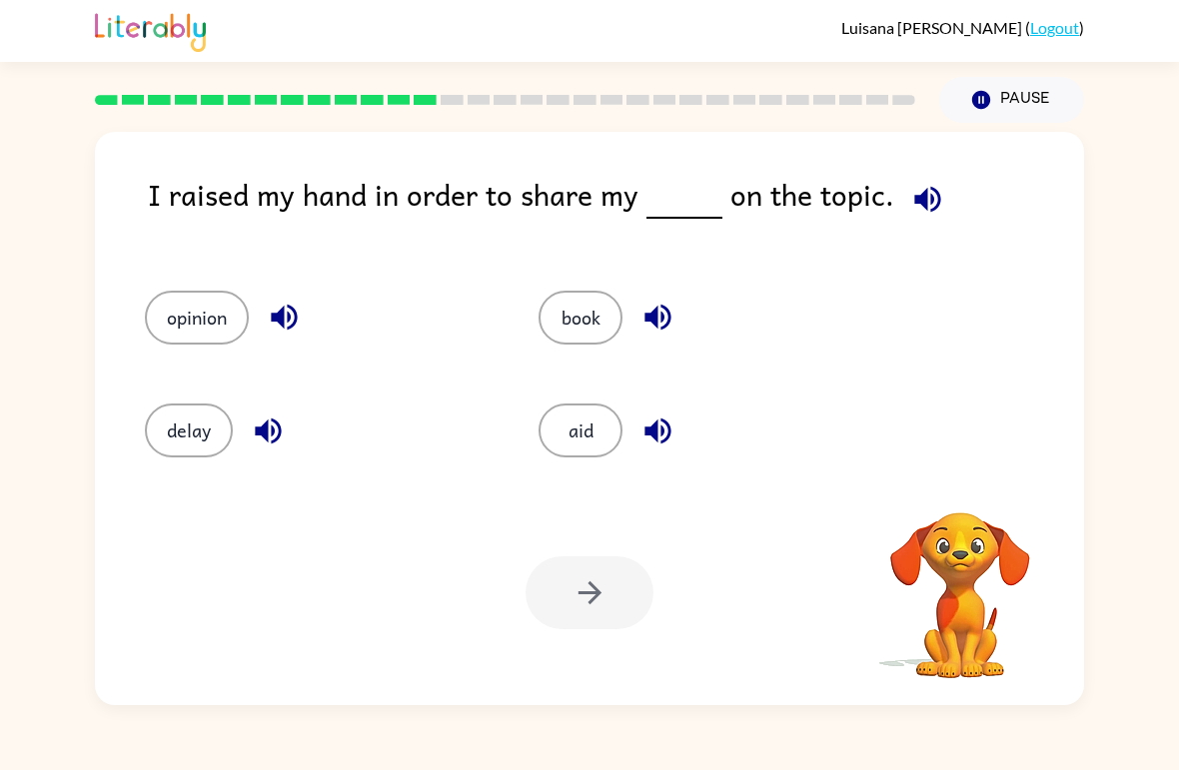
click at [910, 214] on icon "button" at bounding box center [927, 199] width 35 height 35
click at [201, 336] on button "opinion" at bounding box center [197, 318] width 104 height 54
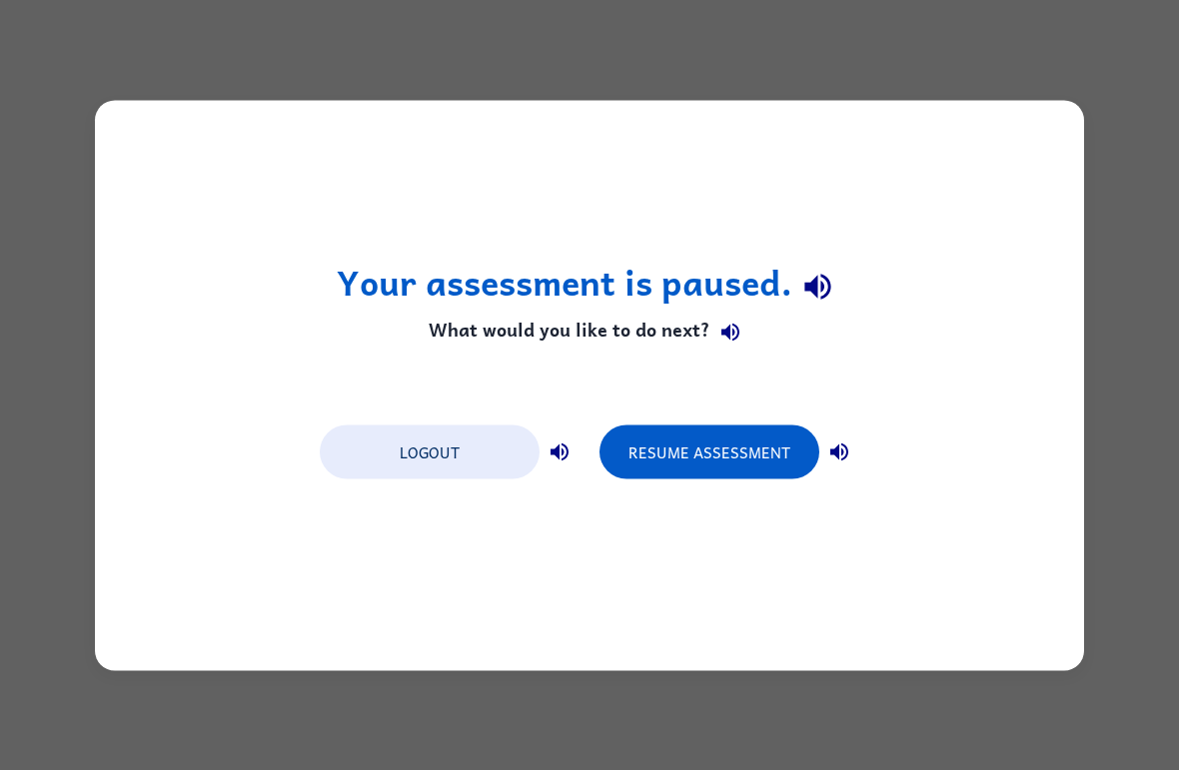
click at [703, 459] on button "Resume Assessment" at bounding box center [709, 452] width 220 height 54
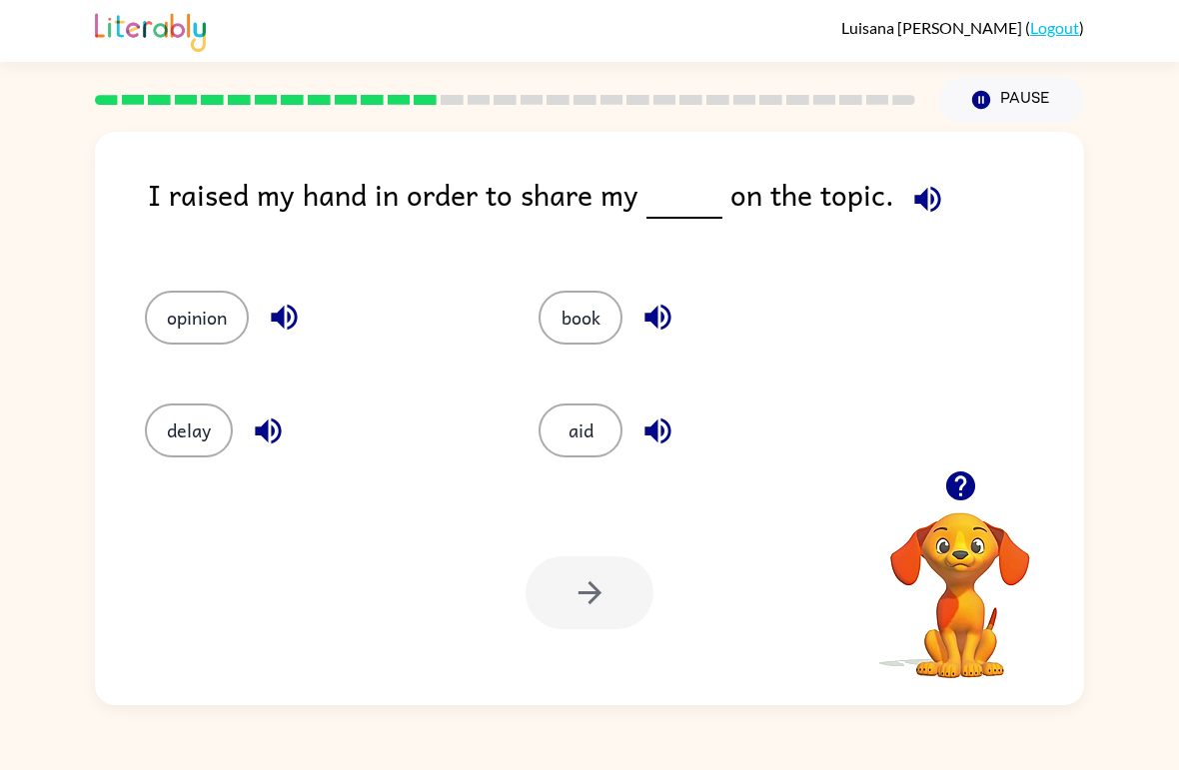
click at [894, 211] on span at bounding box center [923, 194] width 59 height 45
click at [915, 194] on icon "button" at bounding box center [927, 199] width 26 height 26
click at [217, 313] on button "opinion" at bounding box center [197, 318] width 104 height 54
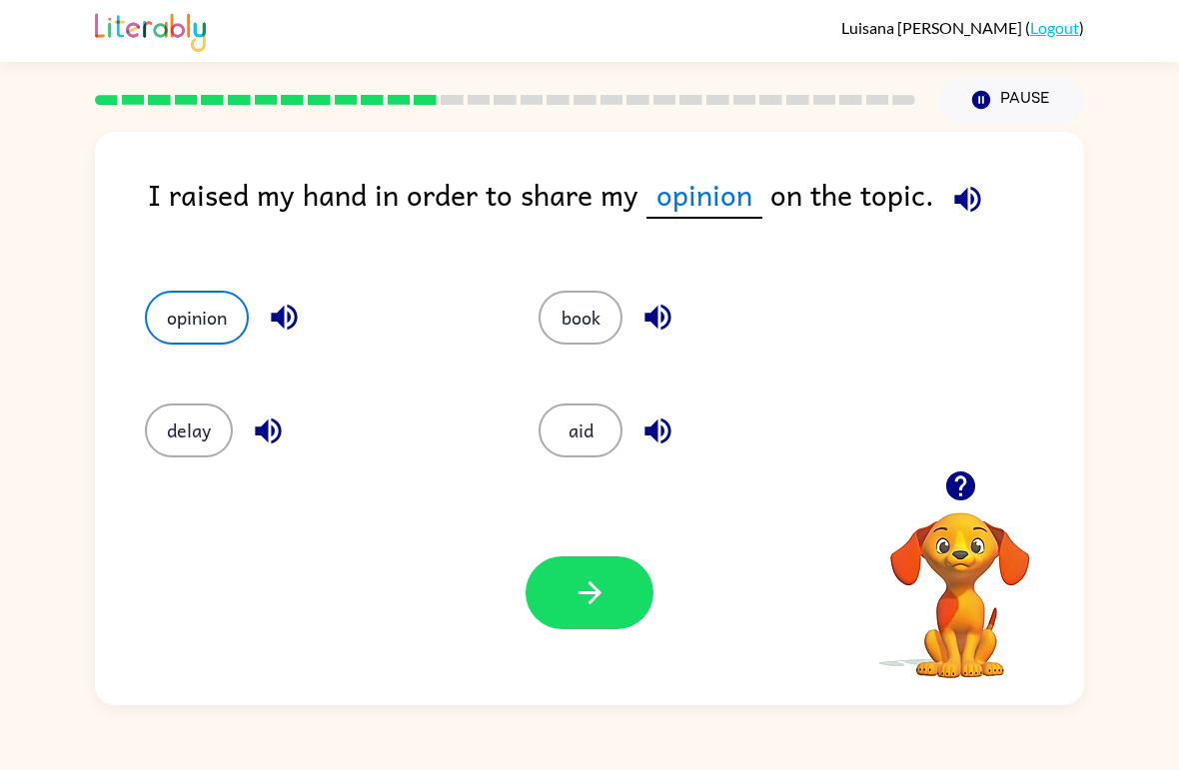
click at [608, 611] on button "button" at bounding box center [589, 592] width 128 height 73
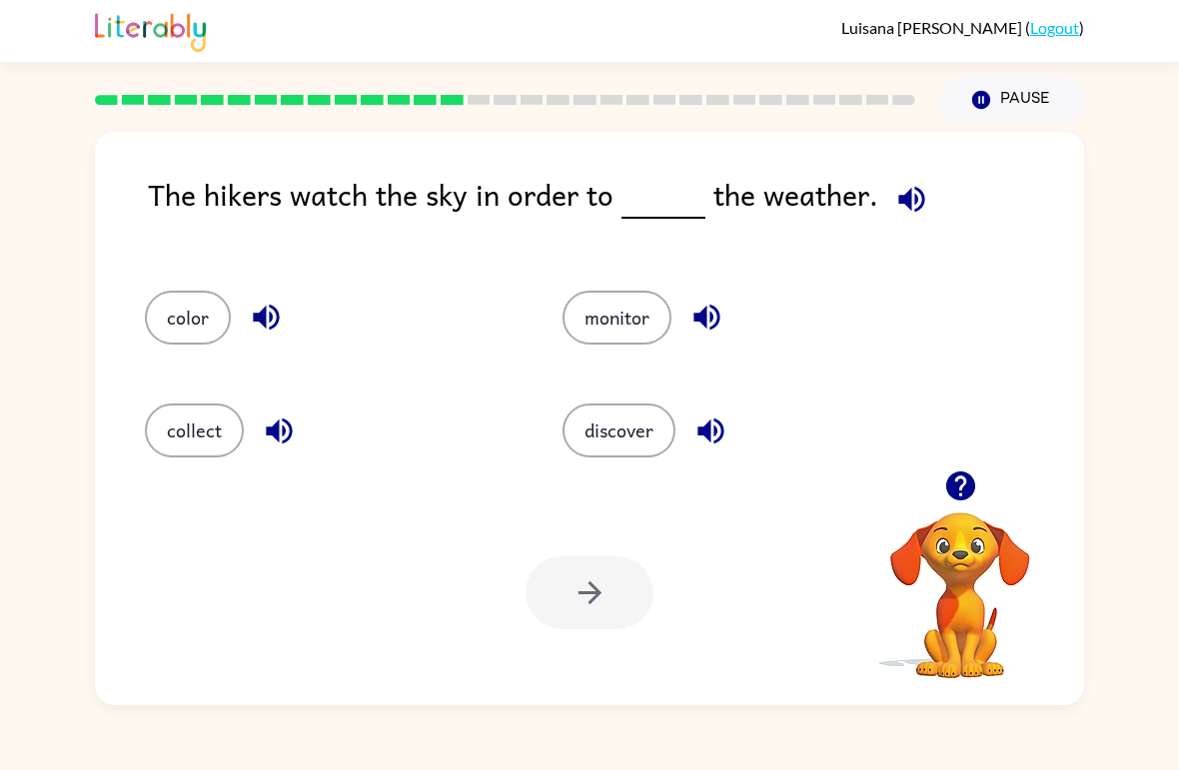
click at [894, 199] on icon "button" at bounding box center [911, 199] width 35 height 35
click at [634, 318] on button "monitor" at bounding box center [616, 318] width 109 height 54
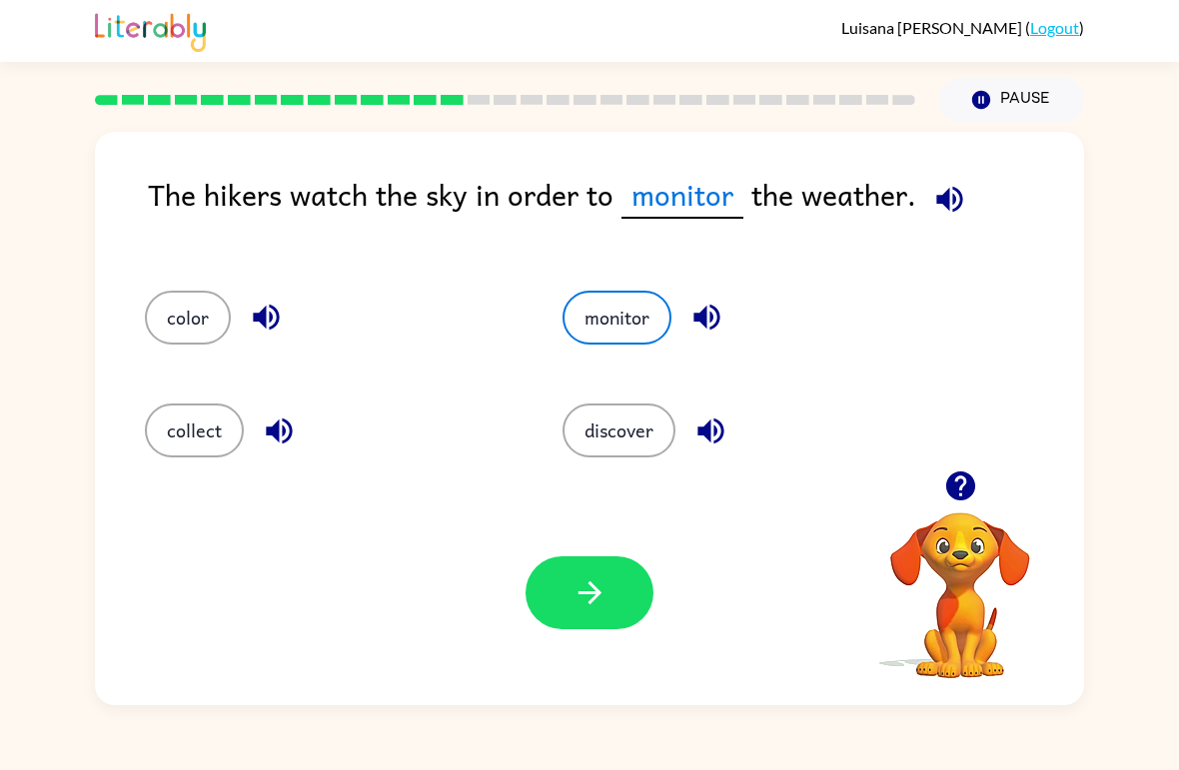
click at [565, 659] on div "Your browser must support playing .mp4 files to use Literably. Please try using…" at bounding box center [589, 592] width 989 height 225
click at [186, 439] on button "collect" at bounding box center [194, 431] width 99 height 54
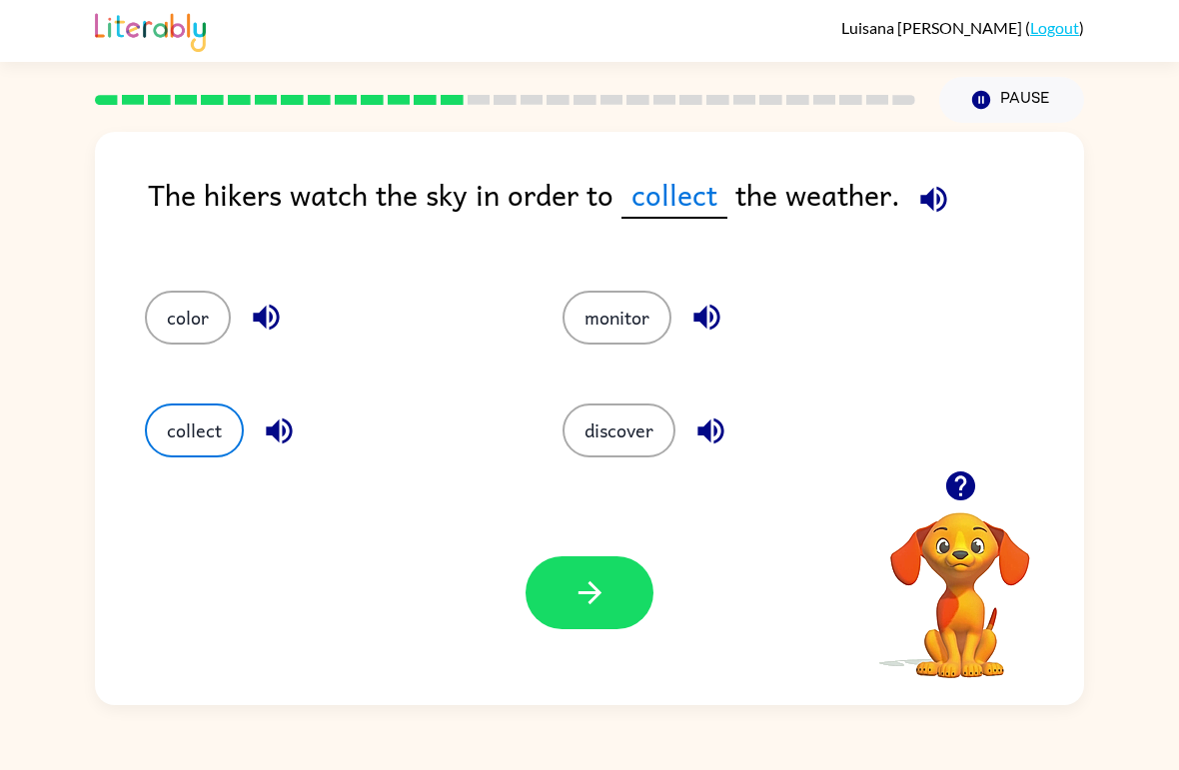
click at [619, 430] on button "discover" at bounding box center [618, 431] width 113 height 54
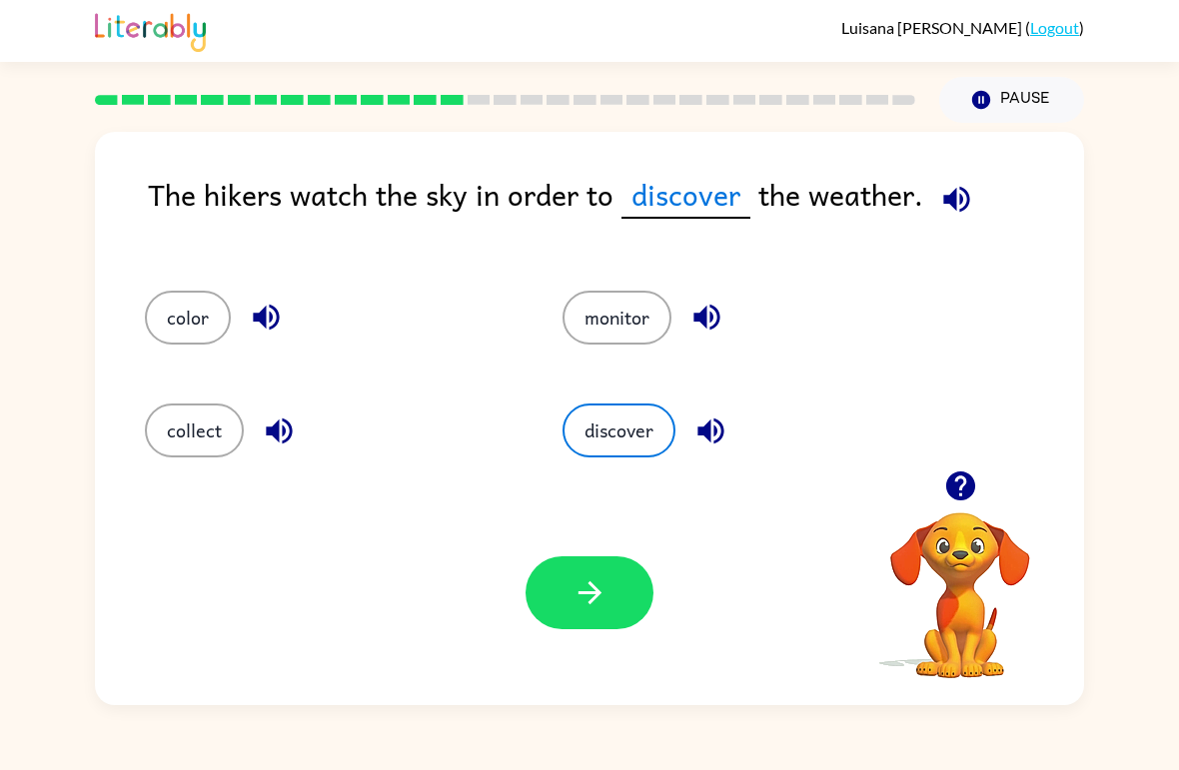
click at [613, 308] on button "monitor" at bounding box center [616, 318] width 109 height 54
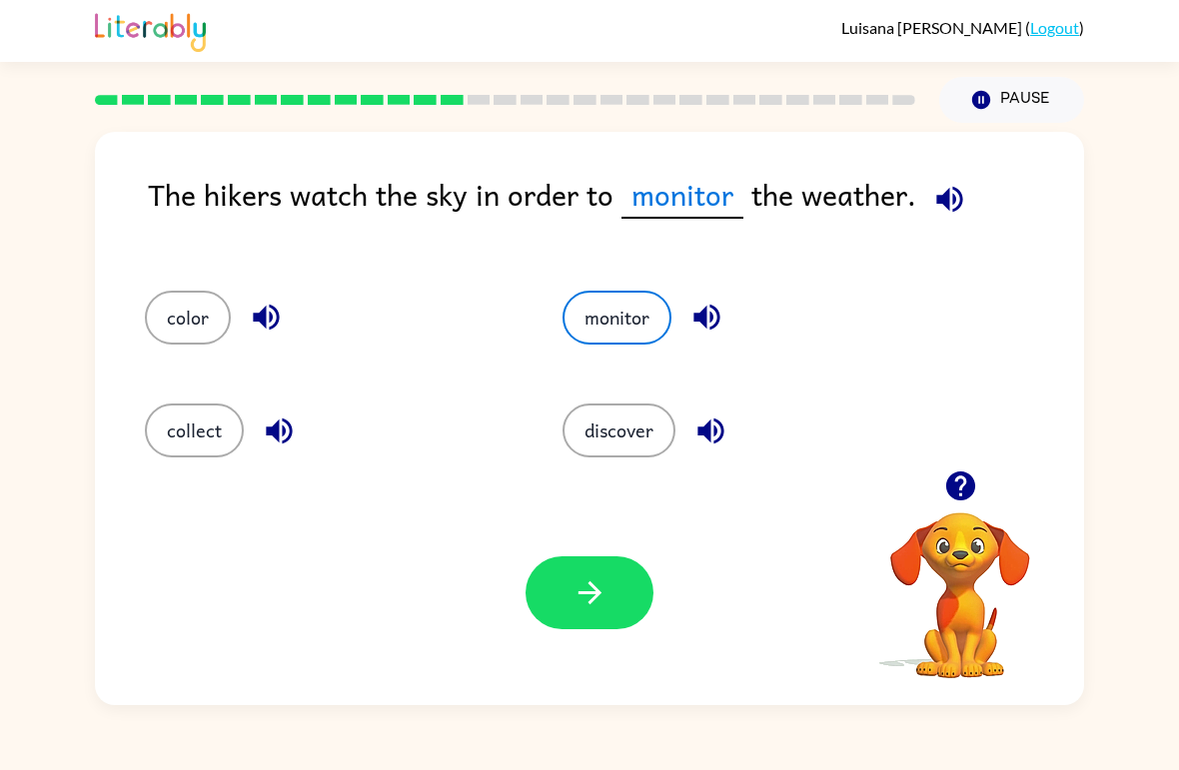
click at [557, 606] on button "button" at bounding box center [589, 592] width 128 height 73
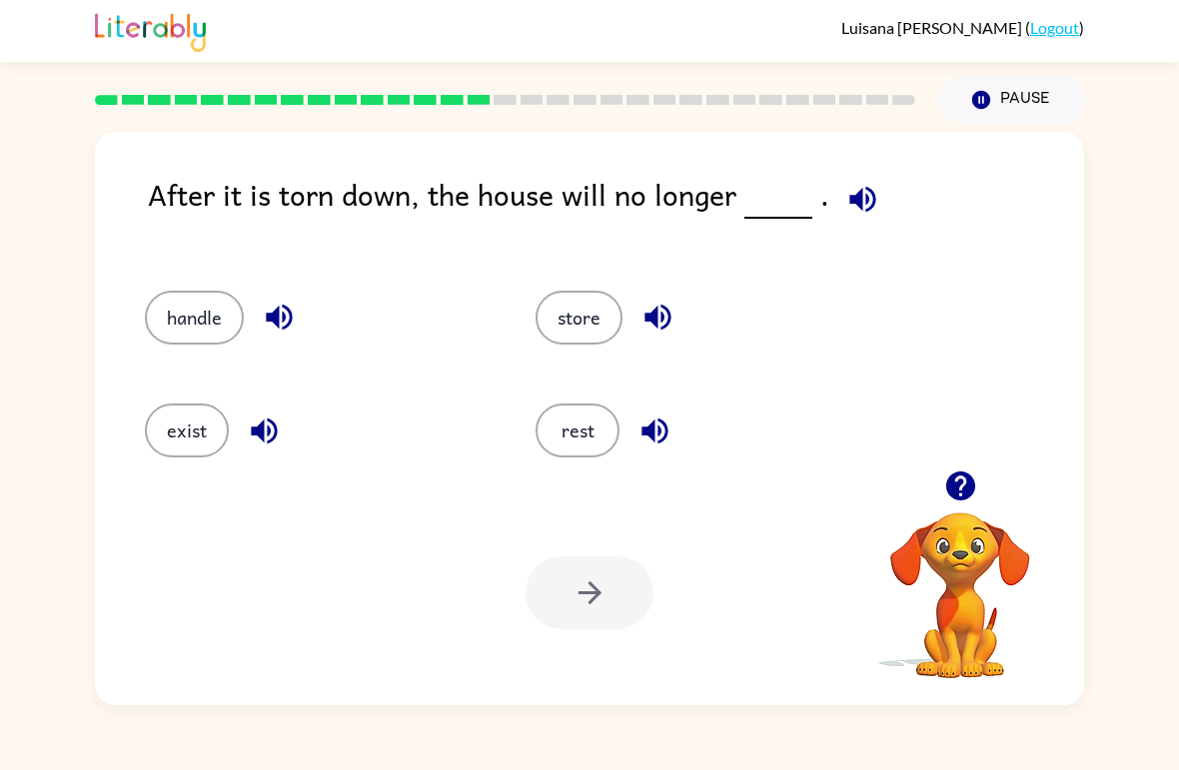
click at [855, 193] on icon "button" at bounding box center [862, 199] width 35 height 35
click at [185, 428] on button "exist" at bounding box center [187, 431] width 84 height 54
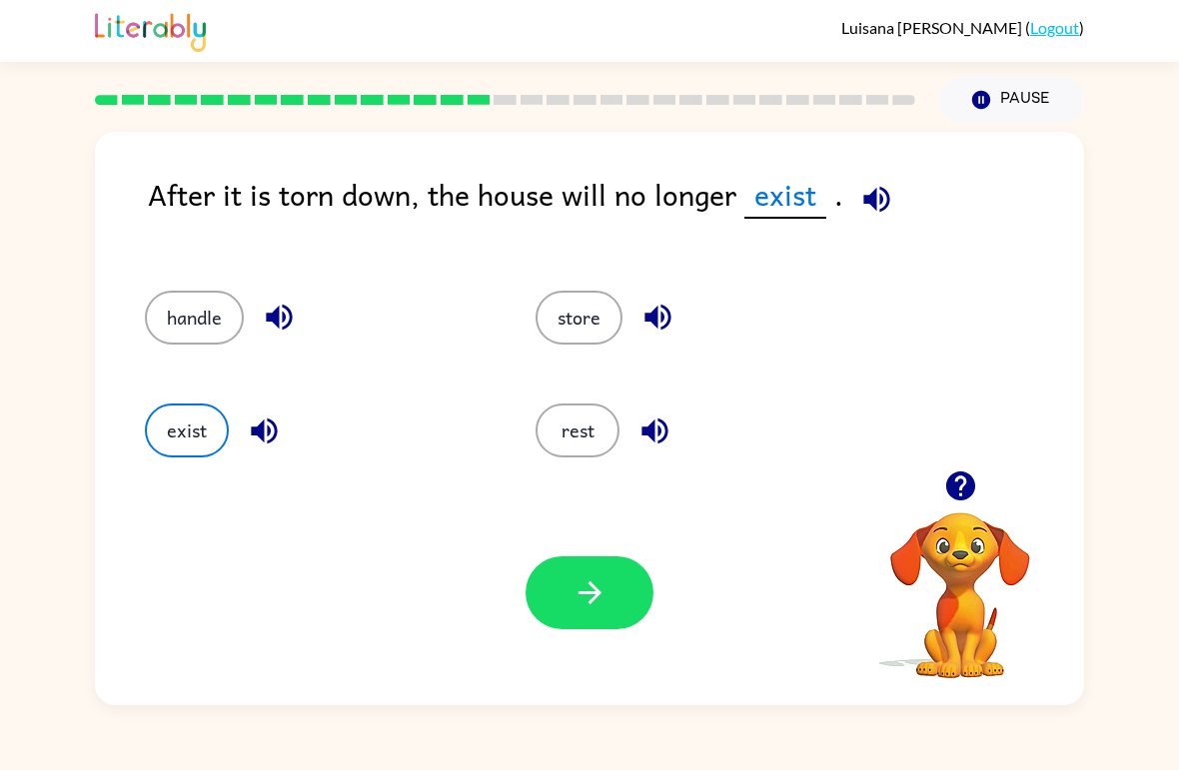
click at [611, 603] on button "button" at bounding box center [589, 592] width 128 height 73
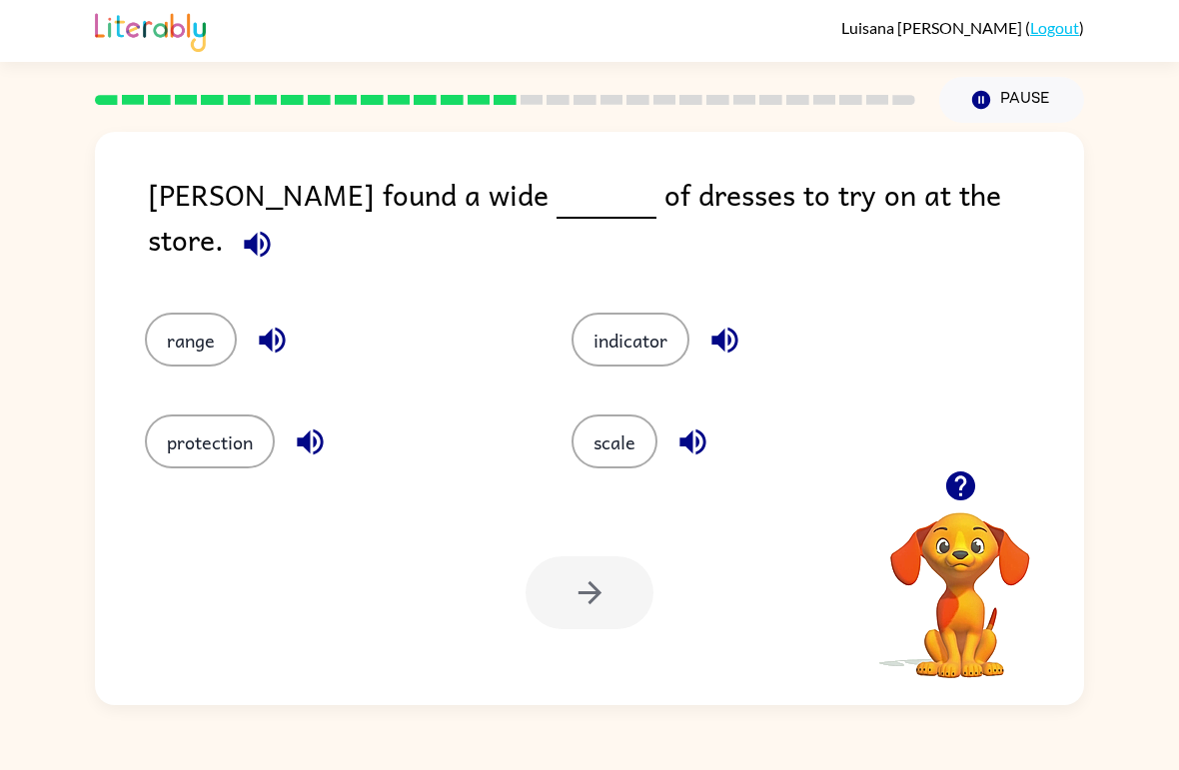
click at [275, 227] on icon "button" at bounding box center [257, 244] width 35 height 35
click at [577, 616] on div at bounding box center [589, 592] width 128 height 73
click at [191, 428] on button "protection" at bounding box center [210, 442] width 130 height 54
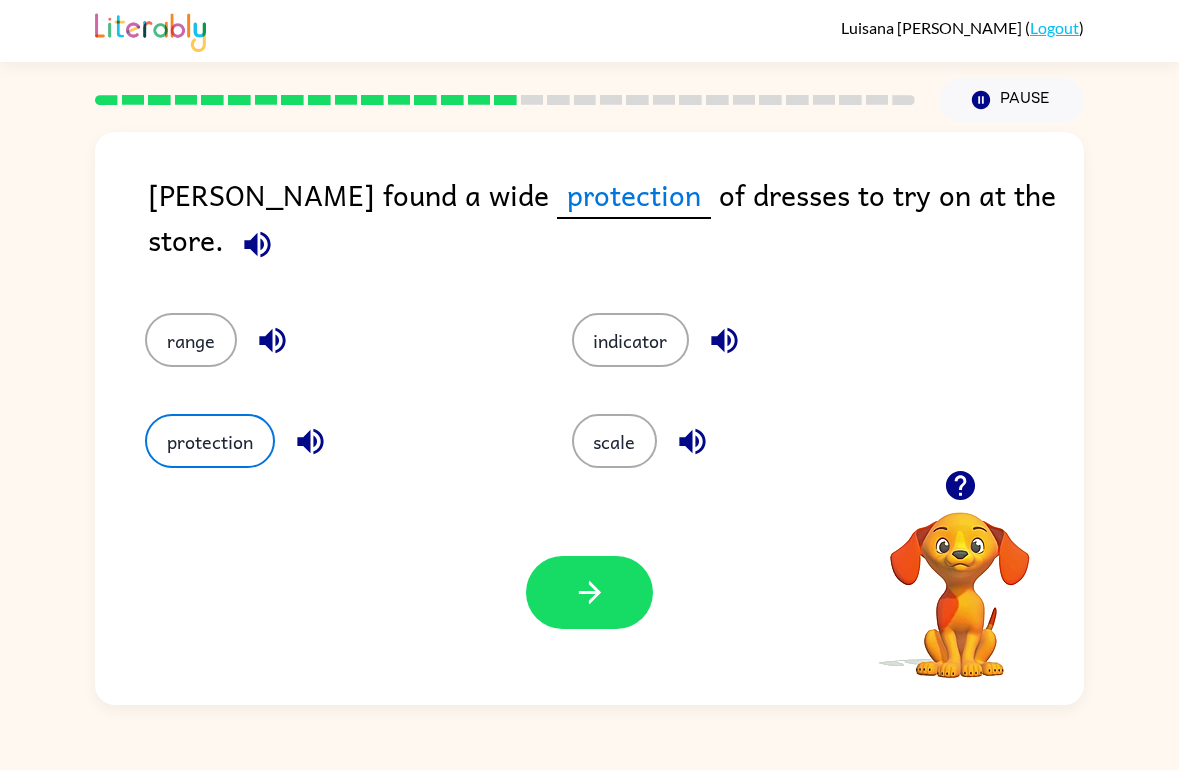
click at [572, 615] on button "button" at bounding box center [589, 592] width 128 height 73
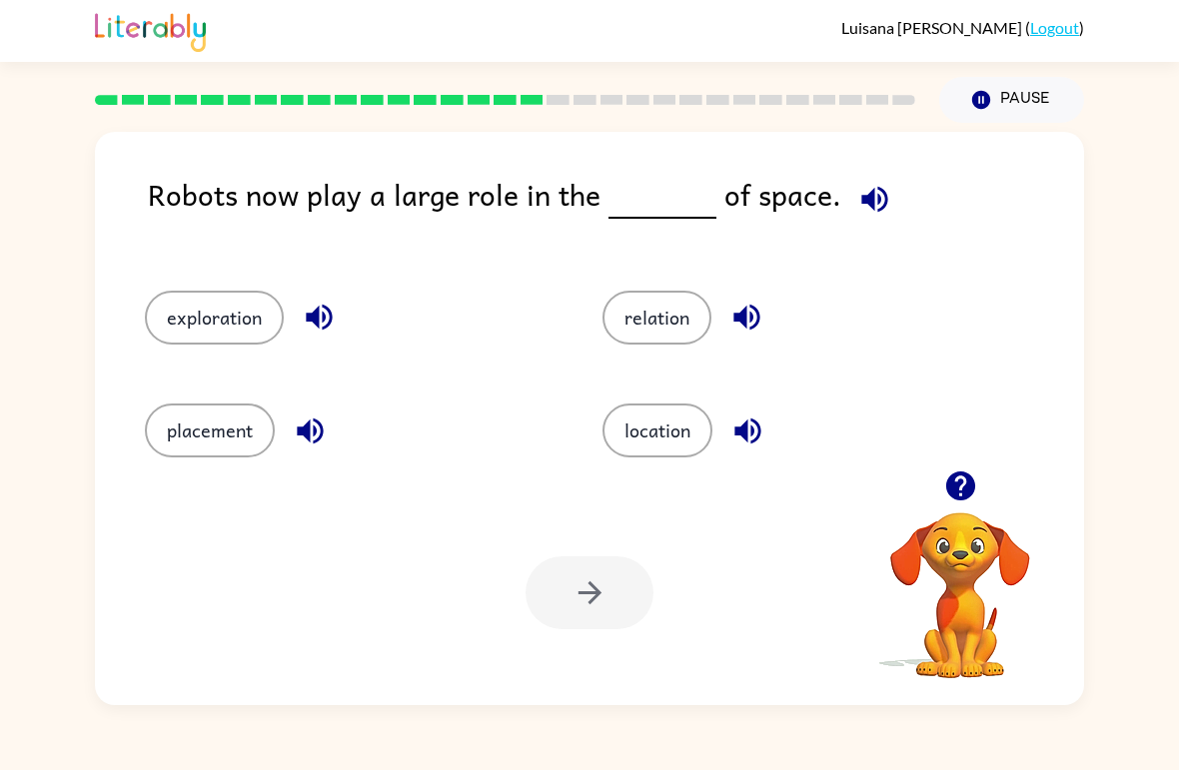
click at [865, 194] on icon "button" at bounding box center [874, 199] width 35 height 35
click at [857, 205] on icon "button" at bounding box center [874, 199] width 35 height 35
click at [296, 464] on div "placement" at bounding box center [336, 422] width 458 height 113
click at [268, 304] on button "exploration" at bounding box center [214, 318] width 139 height 54
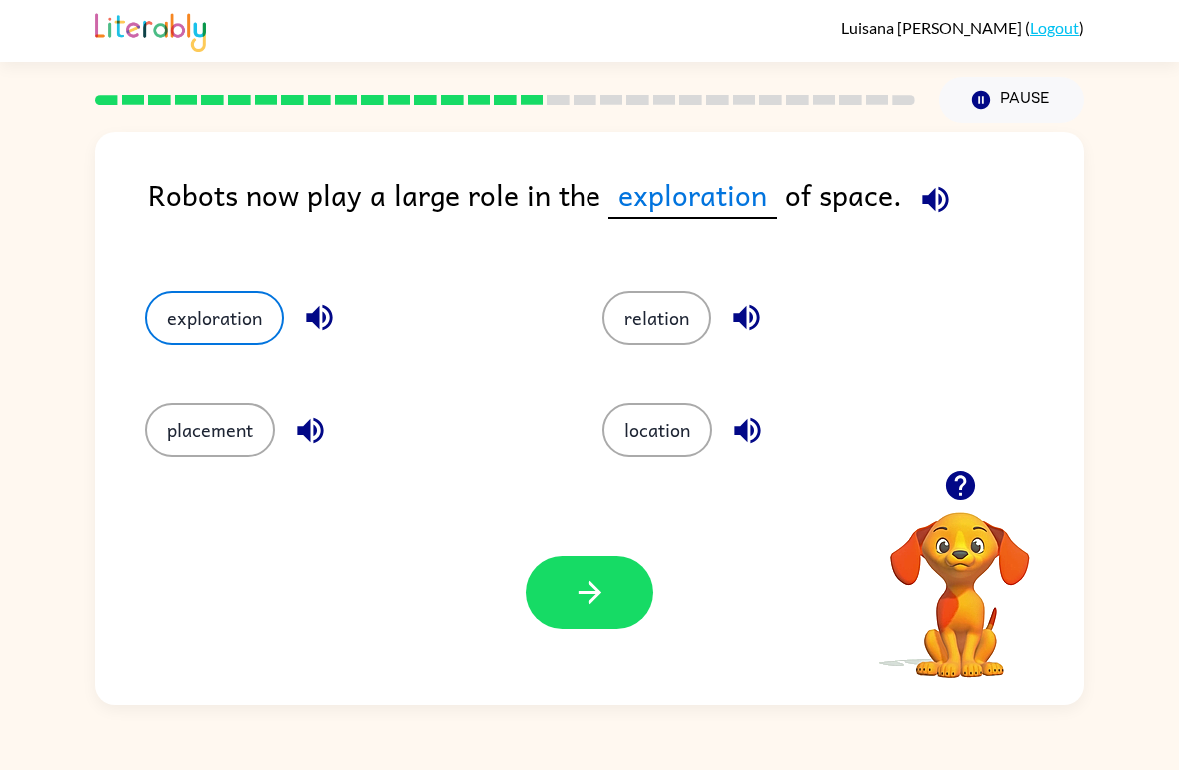
click at [625, 430] on button "location" at bounding box center [657, 431] width 110 height 54
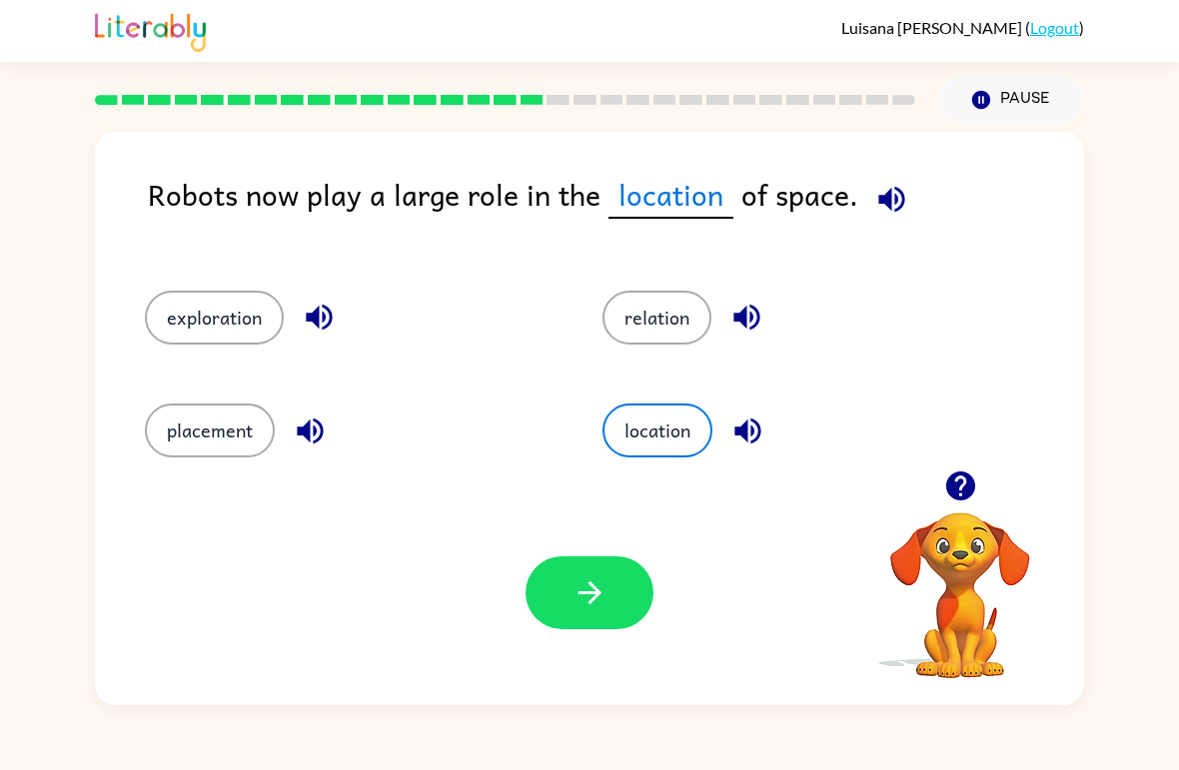
click at [585, 578] on icon "button" at bounding box center [589, 592] width 35 height 35
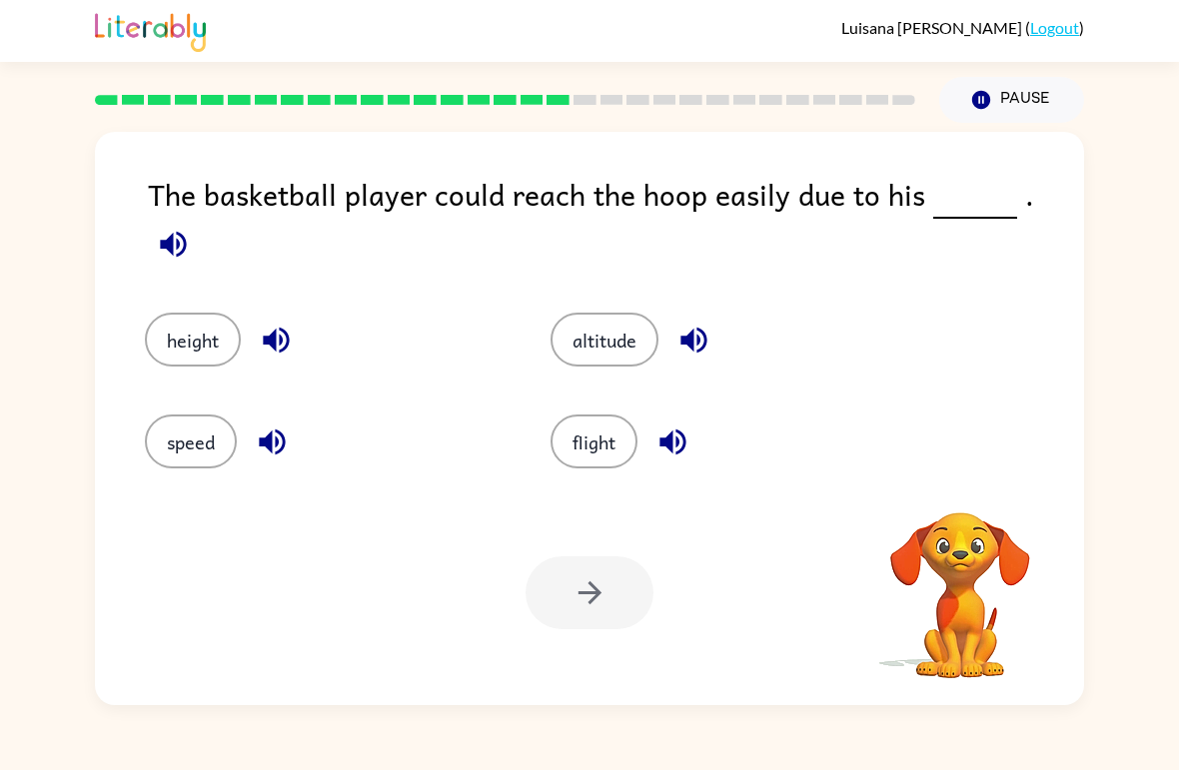
click at [209, 714] on div "Luisana Hernandez-Ramirez ( Logout ) Pause Pause The basketball player could re…" at bounding box center [589, 385] width 1179 height 770
click at [974, 486] on icon "button" at bounding box center [959, 486] width 29 height 29
click at [191, 227] on icon "button" at bounding box center [173, 244] width 35 height 35
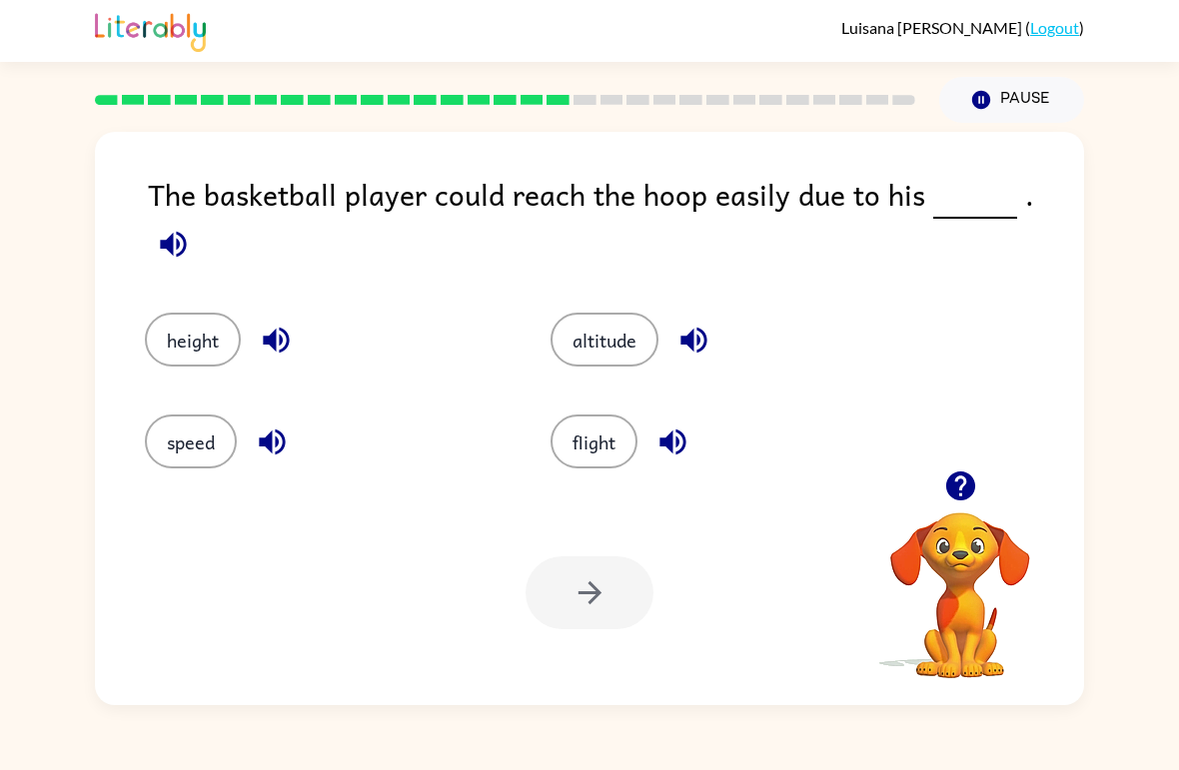
click at [191, 227] on icon "button" at bounding box center [173, 244] width 35 height 35
click at [180, 415] on button "speed" at bounding box center [191, 442] width 92 height 54
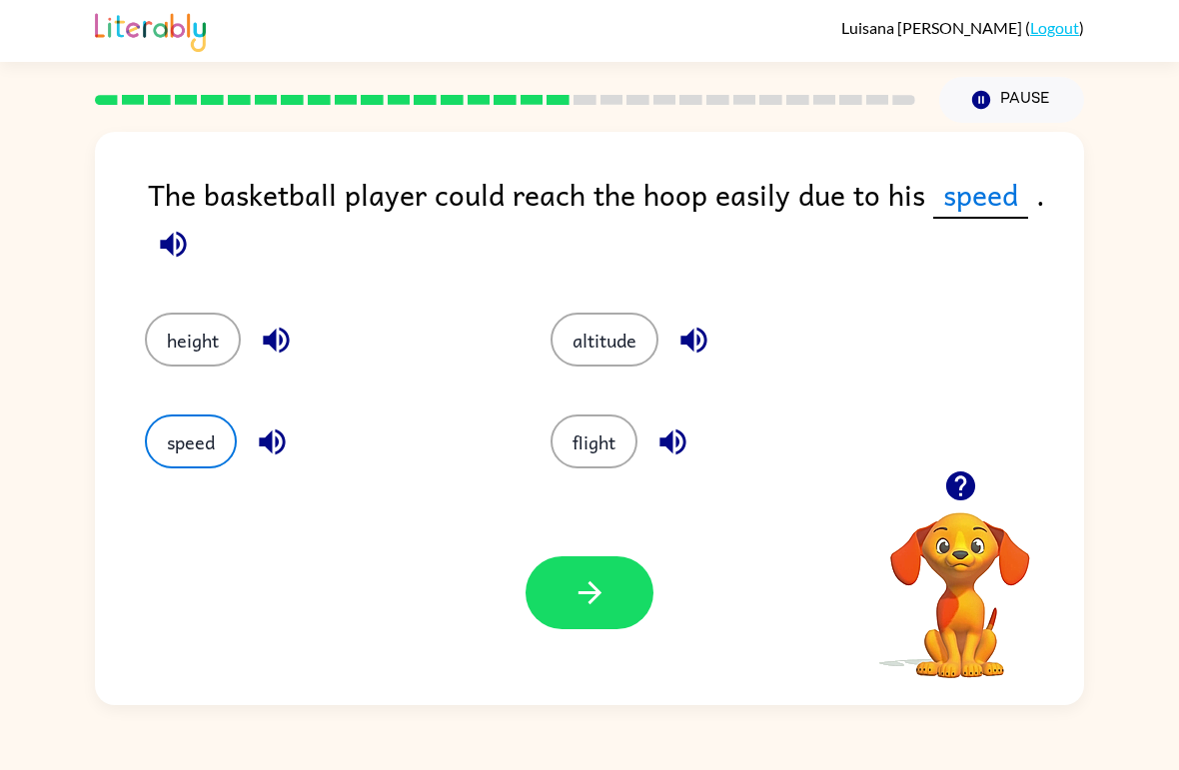
click at [583, 562] on button "button" at bounding box center [589, 592] width 128 height 73
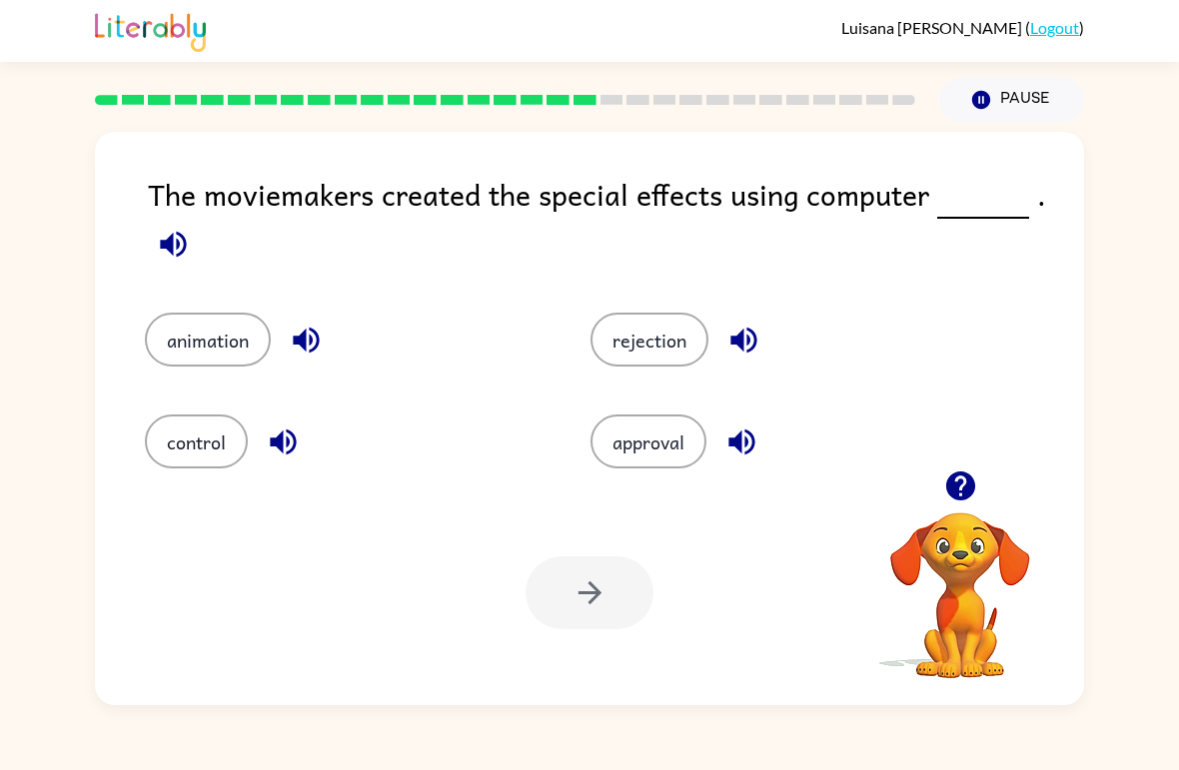
click at [175, 253] on icon "button" at bounding box center [173, 244] width 35 height 35
click at [171, 335] on button "animation" at bounding box center [208, 340] width 126 height 54
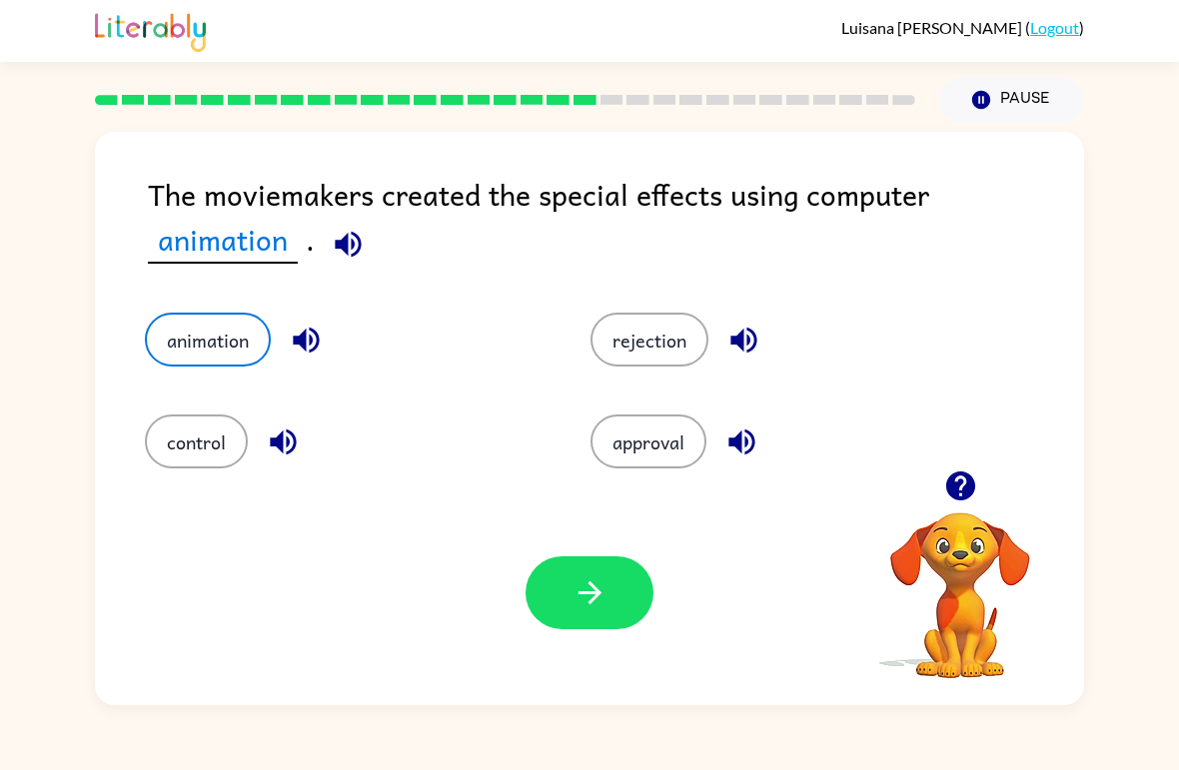
click at [552, 628] on button "button" at bounding box center [589, 592] width 128 height 73
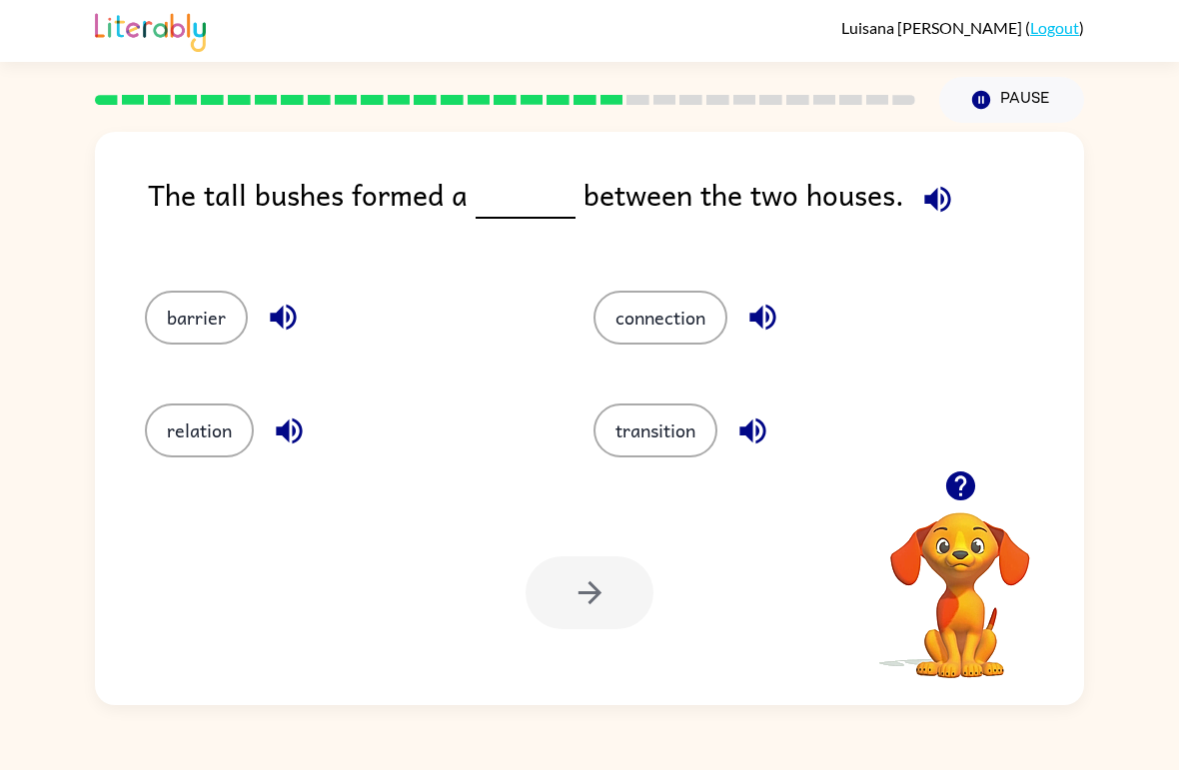
click at [920, 195] on icon "button" at bounding box center [937, 199] width 35 height 35
click at [686, 338] on button "connection" at bounding box center [660, 318] width 134 height 54
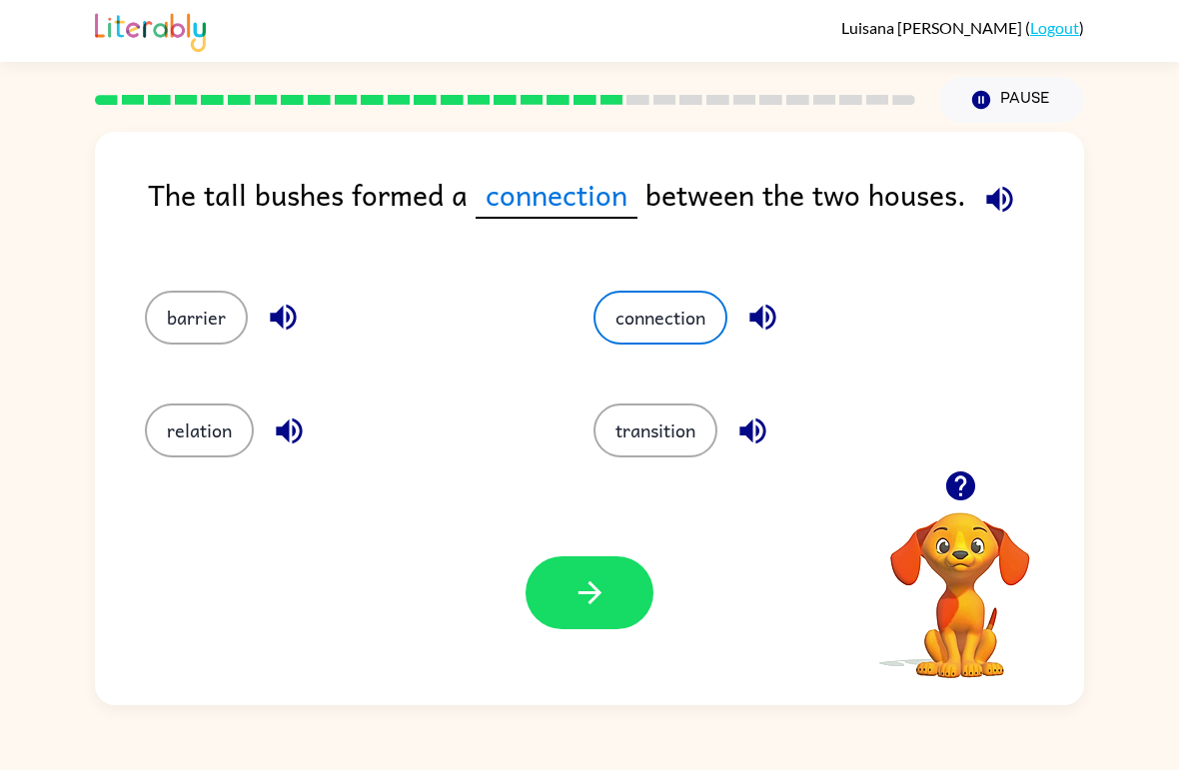
click at [575, 603] on icon "button" at bounding box center [589, 592] width 35 height 35
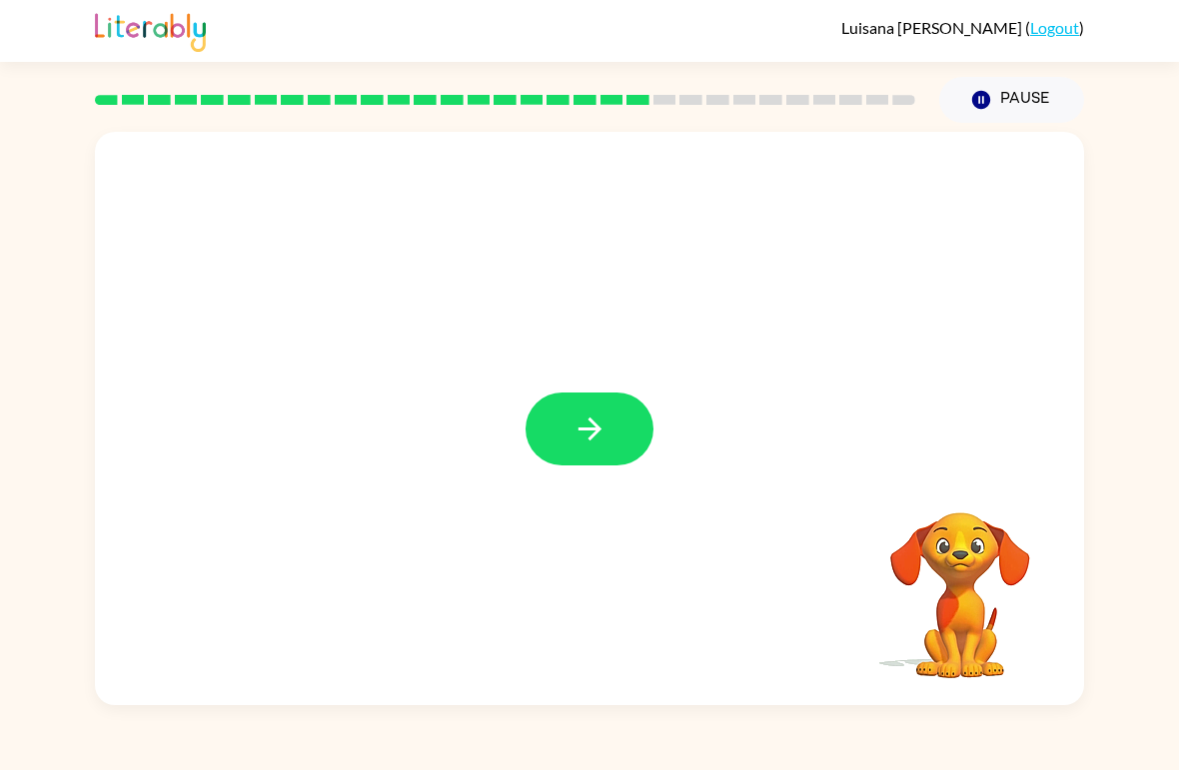
click at [538, 444] on button "button" at bounding box center [589, 429] width 128 height 73
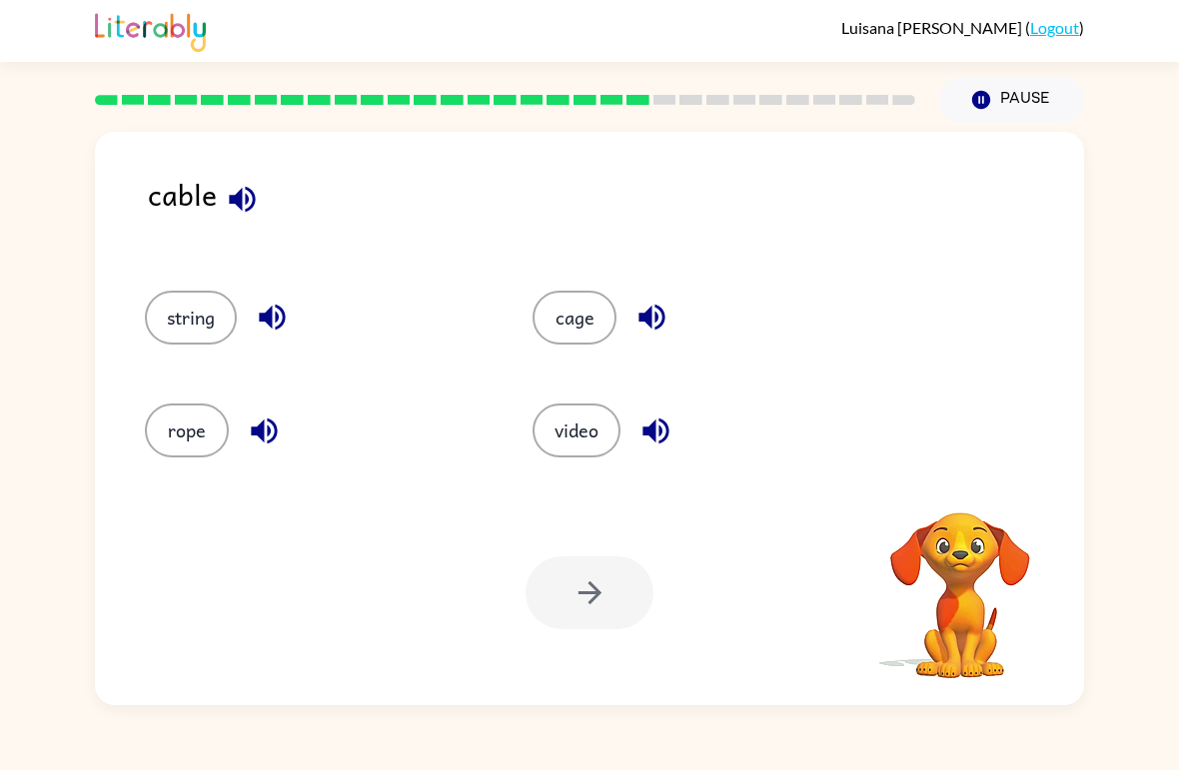
click at [177, 320] on button "string" at bounding box center [191, 318] width 92 height 54
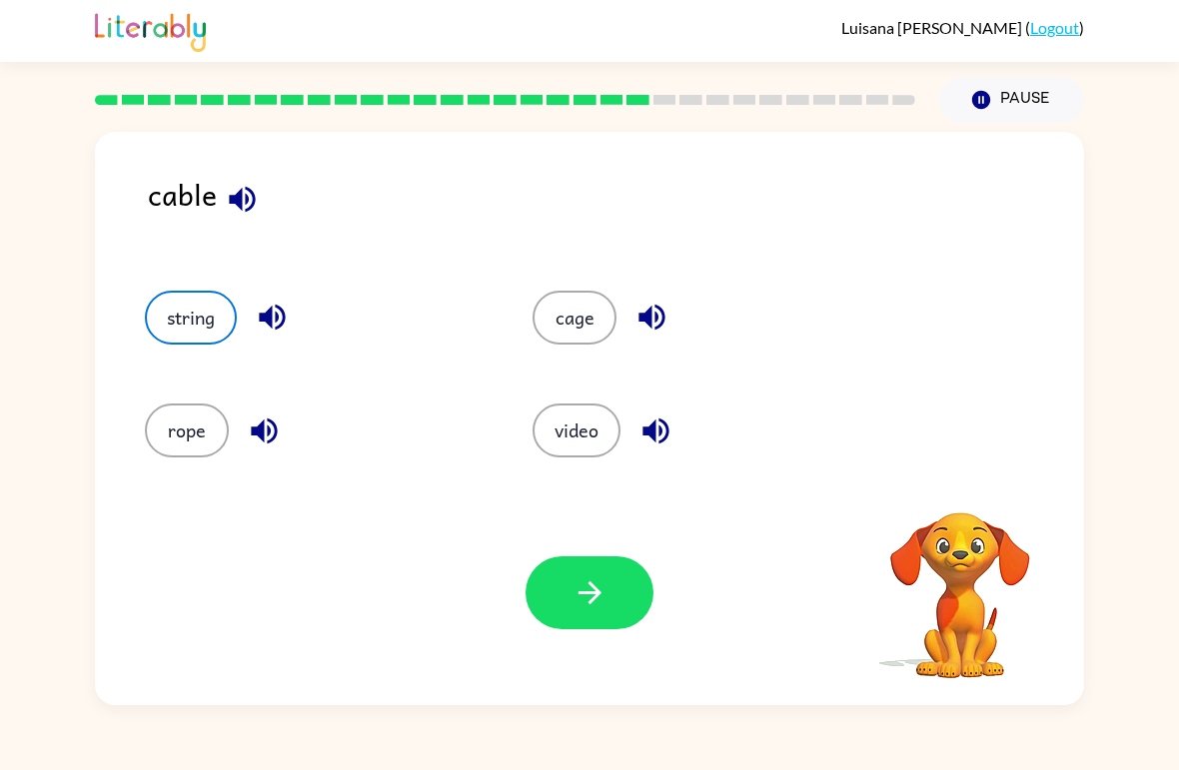
click at [585, 323] on button "cage" at bounding box center [574, 318] width 84 height 54
click at [665, 311] on icon "button" at bounding box center [651, 317] width 35 height 35
click at [234, 314] on button "string" at bounding box center [191, 318] width 92 height 54
click at [599, 589] on icon "button" at bounding box center [589, 592] width 35 height 35
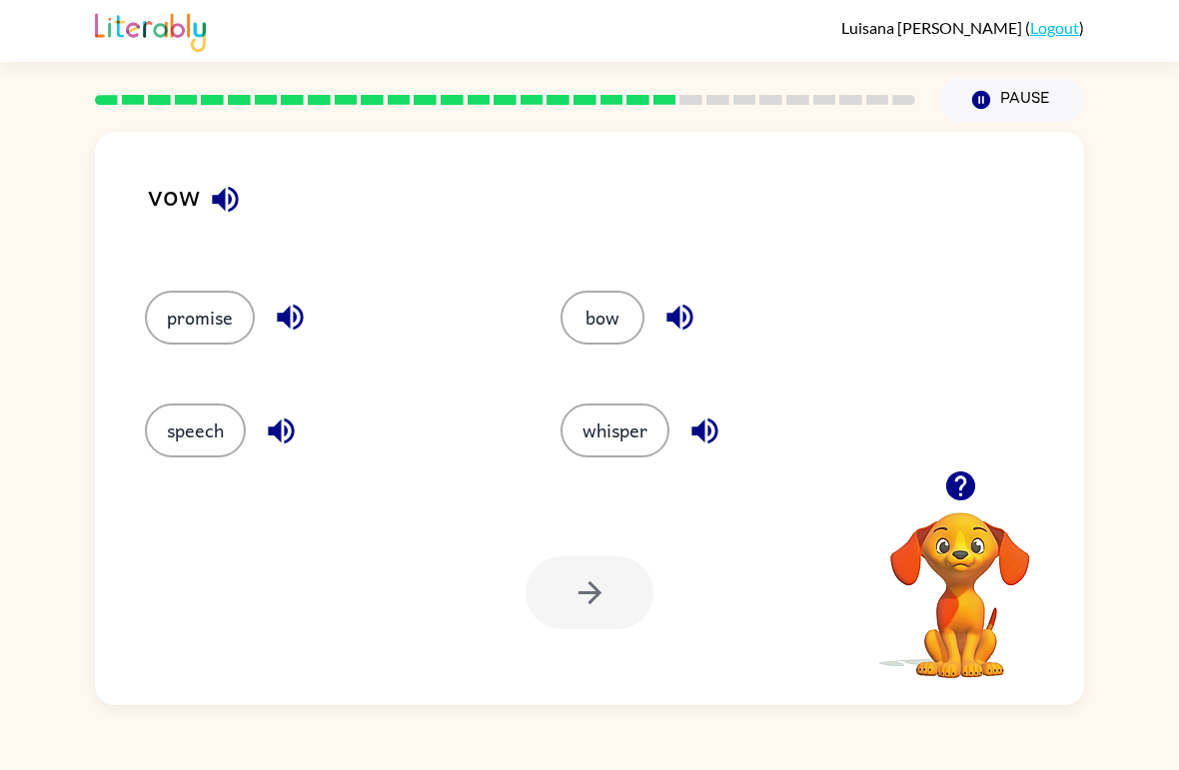
click at [281, 342] on button "button" at bounding box center [290, 317] width 51 height 51
click at [247, 315] on button "promise" at bounding box center [200, 318] width 110 height 54
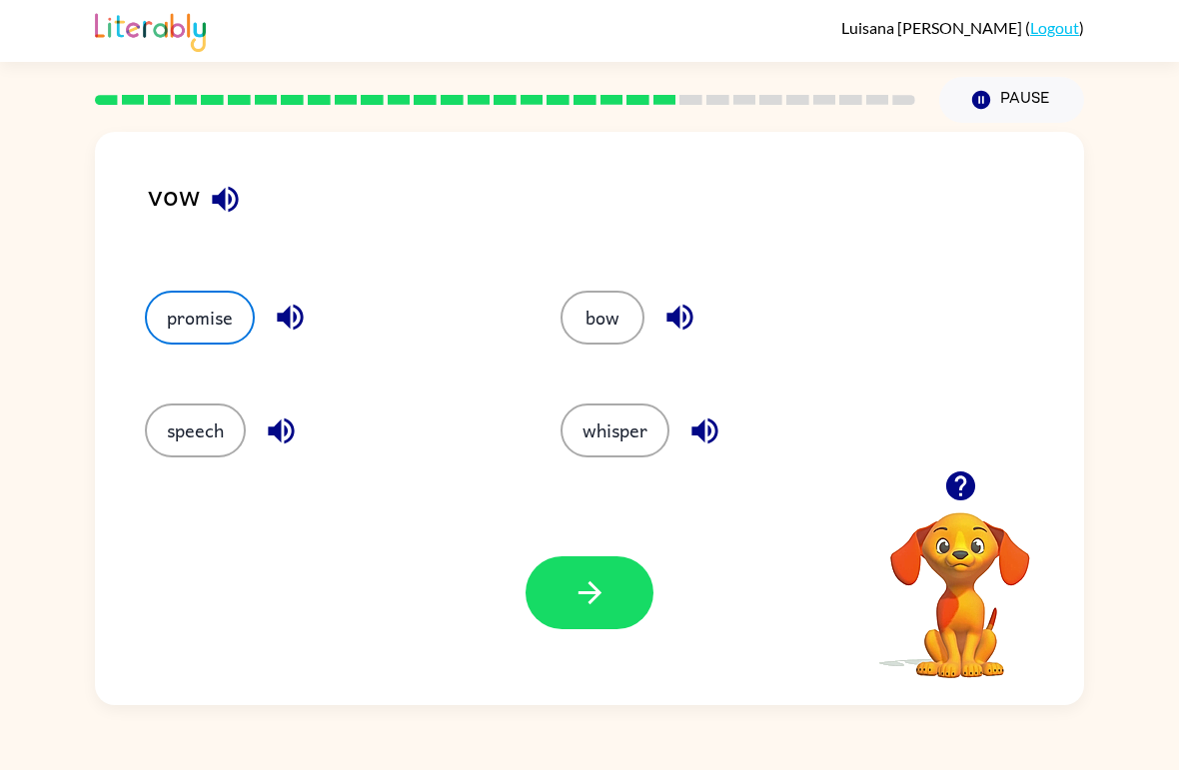
click at [572, 607] on icon "button" at bounding box center [589, 592] width 35 height 35
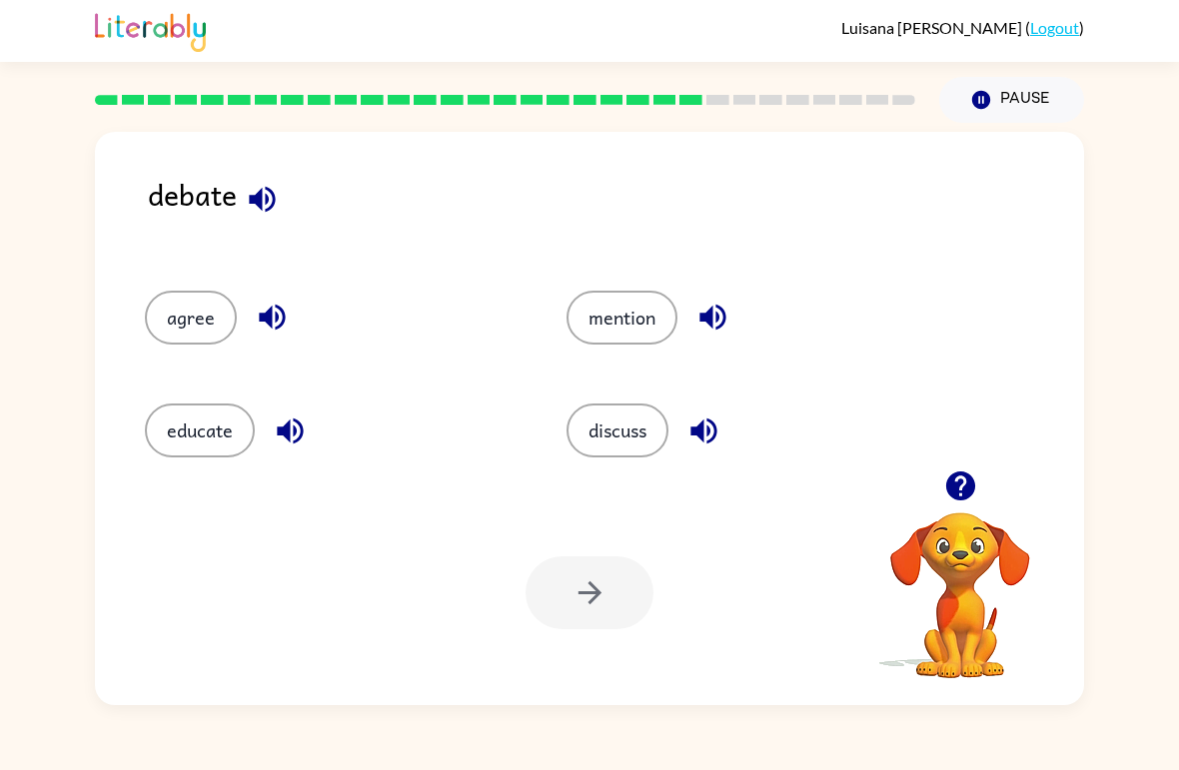
click at [569, 634] on div "Your browser must support playing .mp4 files to use Literably. Please try using…" at bounding box center [589, 592] width 989 height 225
click at [589, 427] on button "discuss" at bounding box center [617, 431] width 102 height 54
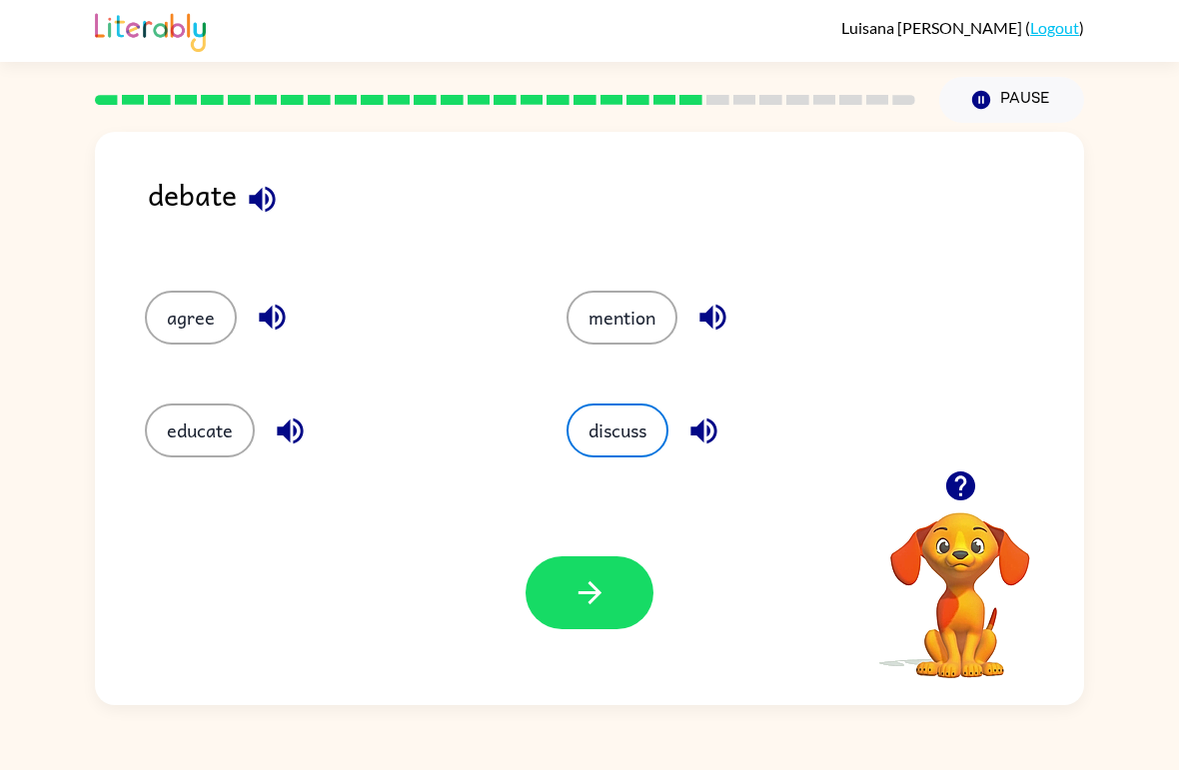
click at [582, 610] on icon "button" at bounding box center [589, 592] width 35 height 35
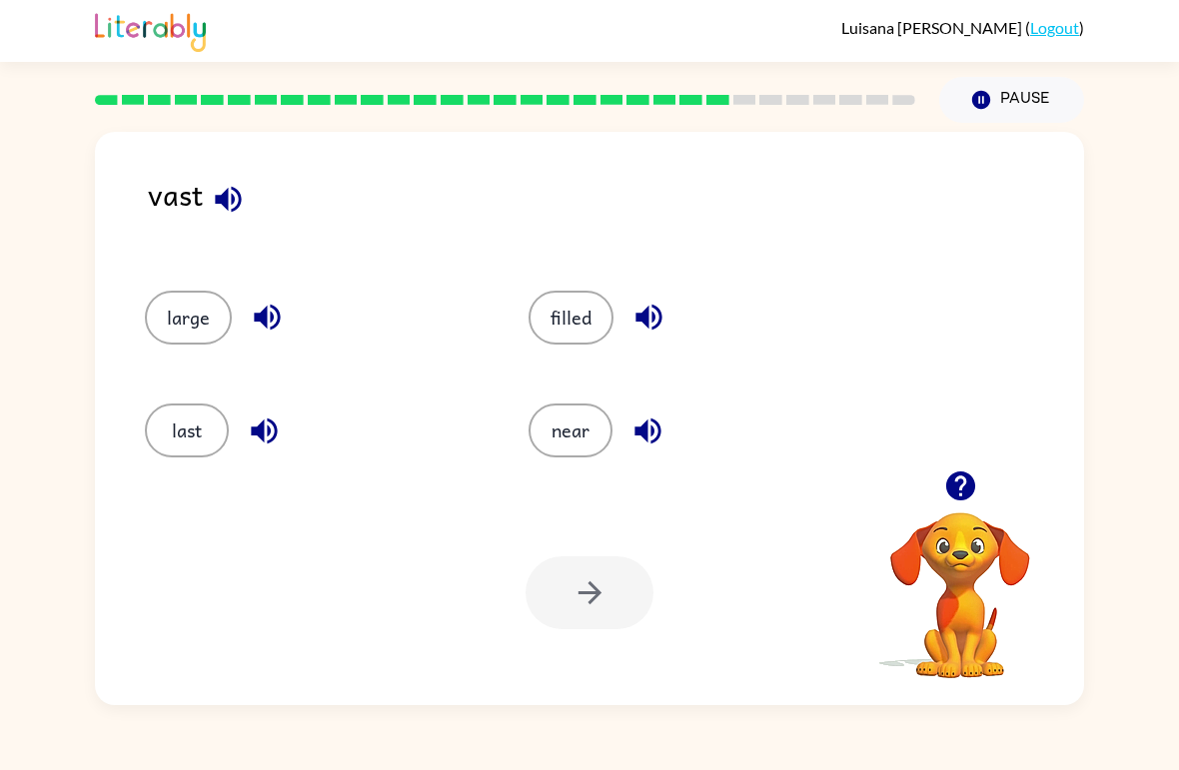
click at [555, 424] on button "near" at bounding box center [570, 431] width 84 height 54
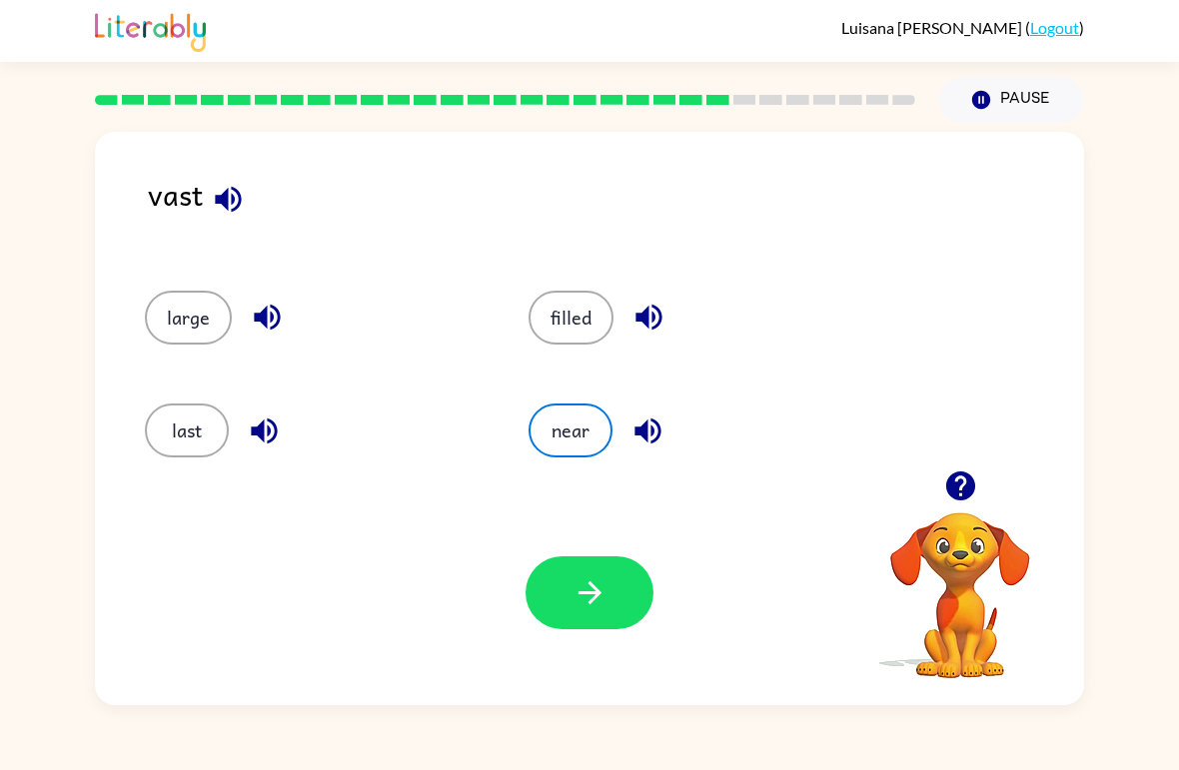
click at [574, 337] on button "filled" at bounding box center [570, 318] width 85 height 54
click at [606, 599] on icon "button" at bounding box center [589, 592] width 35 height 35
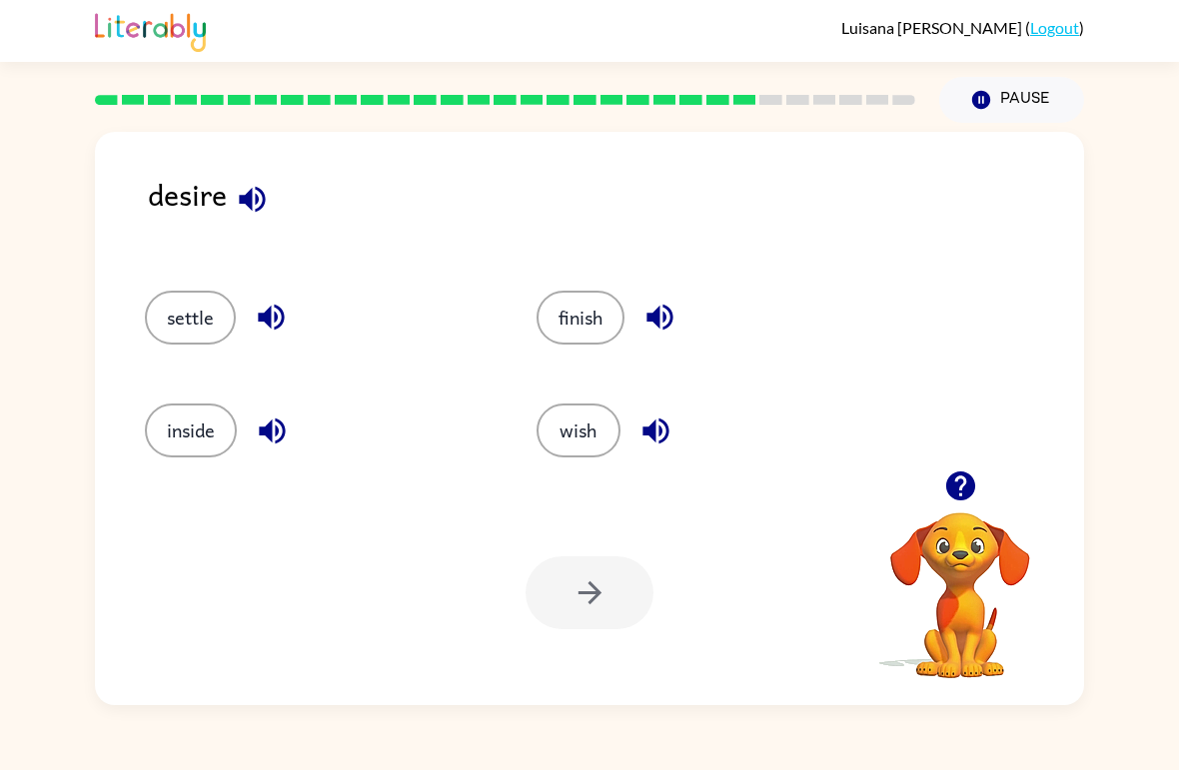
click at [257, 211] on icon "button" at bounding box center [252, 199] width 26 height 26
click at [276, 432] on icon "button" at bounding box center [272, 431] width 35 height 35
click at [661, 455] on button "button" at bounding box center [655, 431] width 51 height 51
click at [574, 437] on button "wish" at bounding box center [578, 431] width 84 height 54
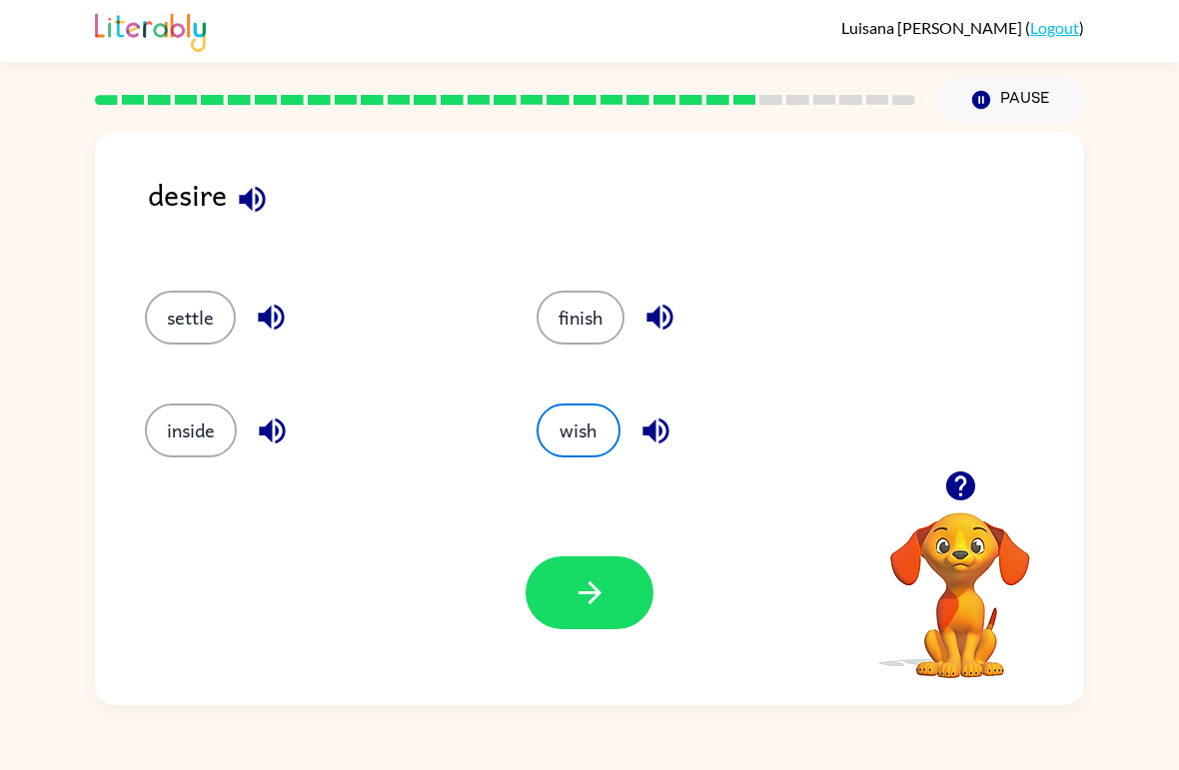
click at [569, 596] on button "button" at bounding box center [589, 592] width 128 height 73
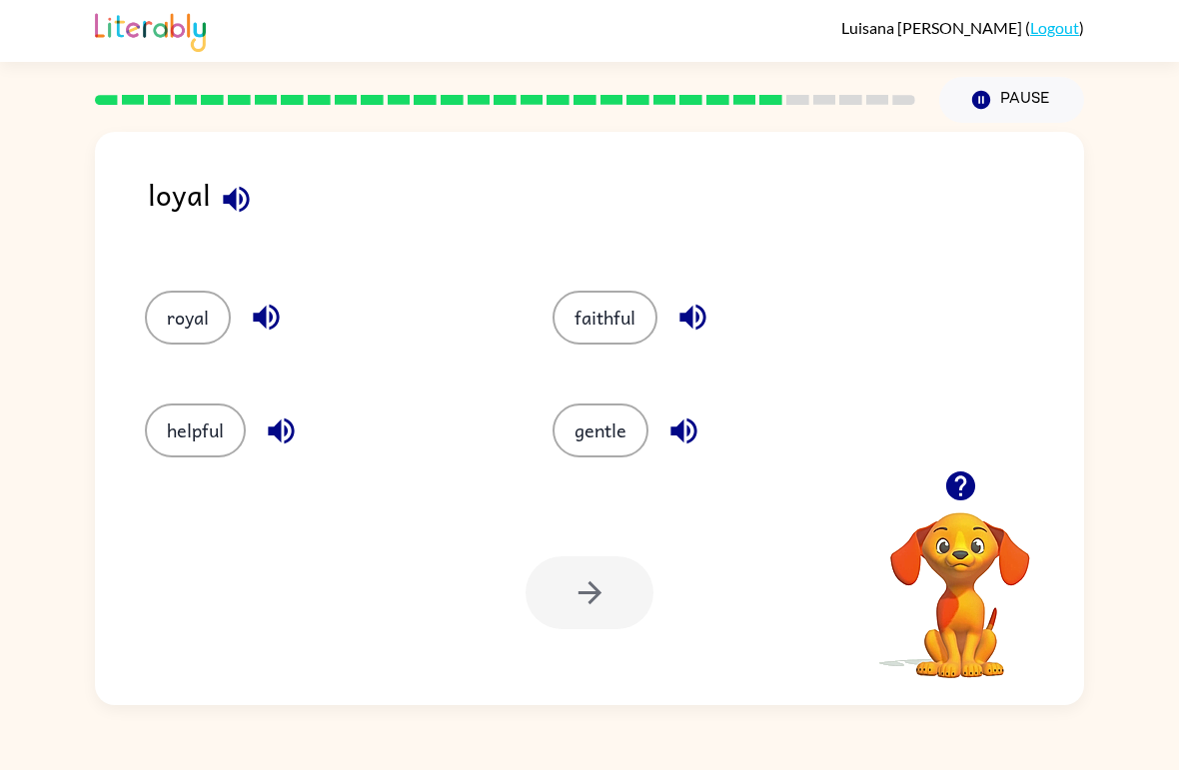
click at [619, 423] on button "gentle" at bounding box center [600, 431] width 96 height 54
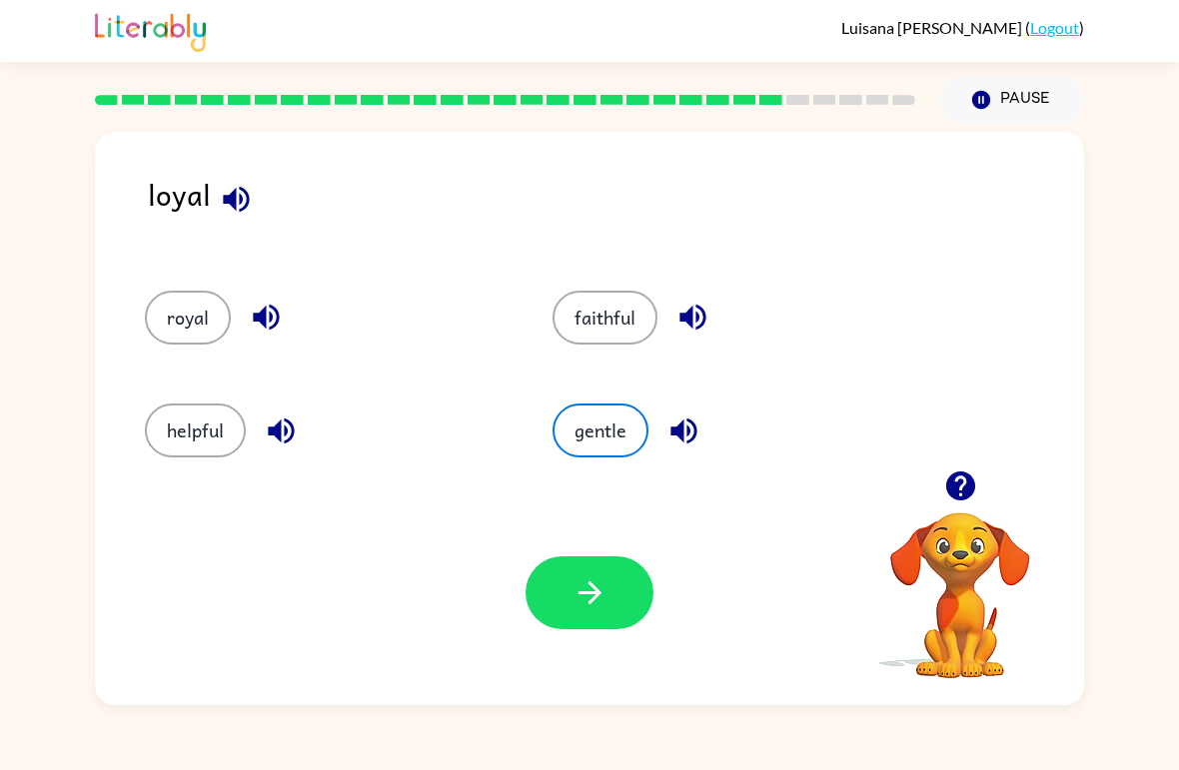
click at [194, 429] on button "helpful" at bounding box center [195, 431] width 101 height 54
click at [593, 596] on icon "button" at bounding box center [589, 592] width 35 height 35
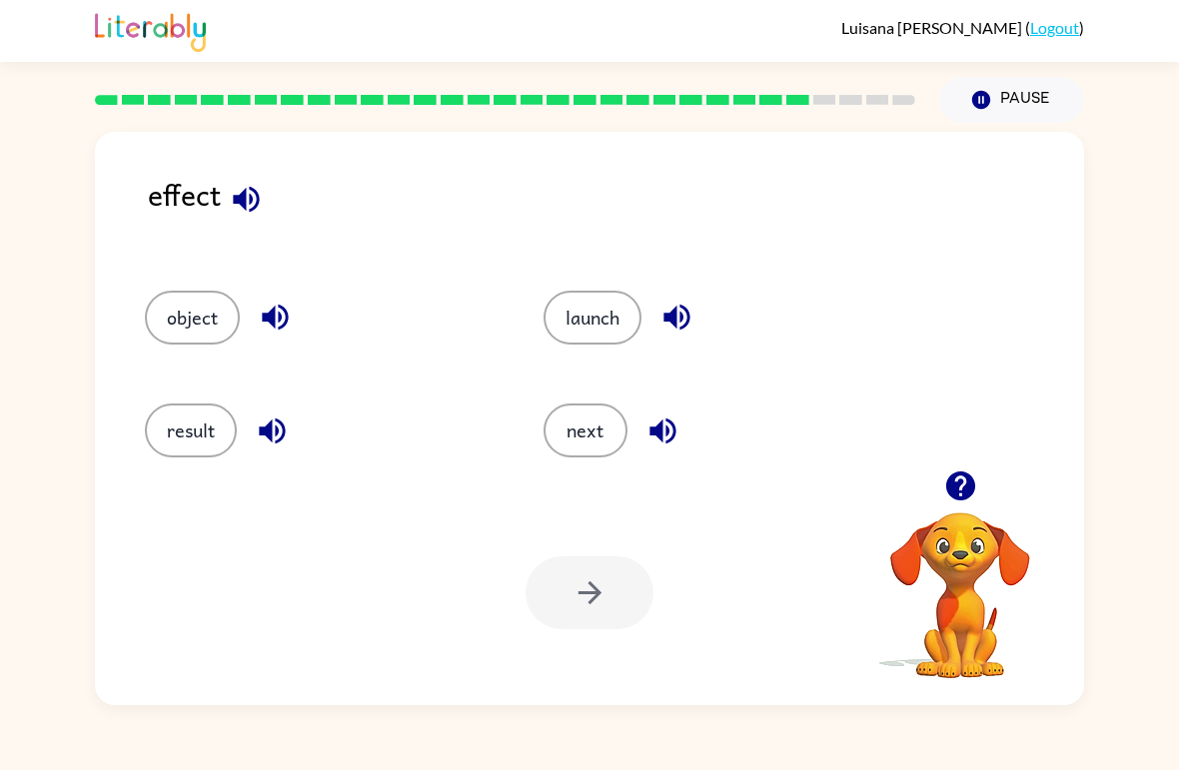
click at [183, 435] on button "result" at bounding box center [191, 431] width 92 height 54
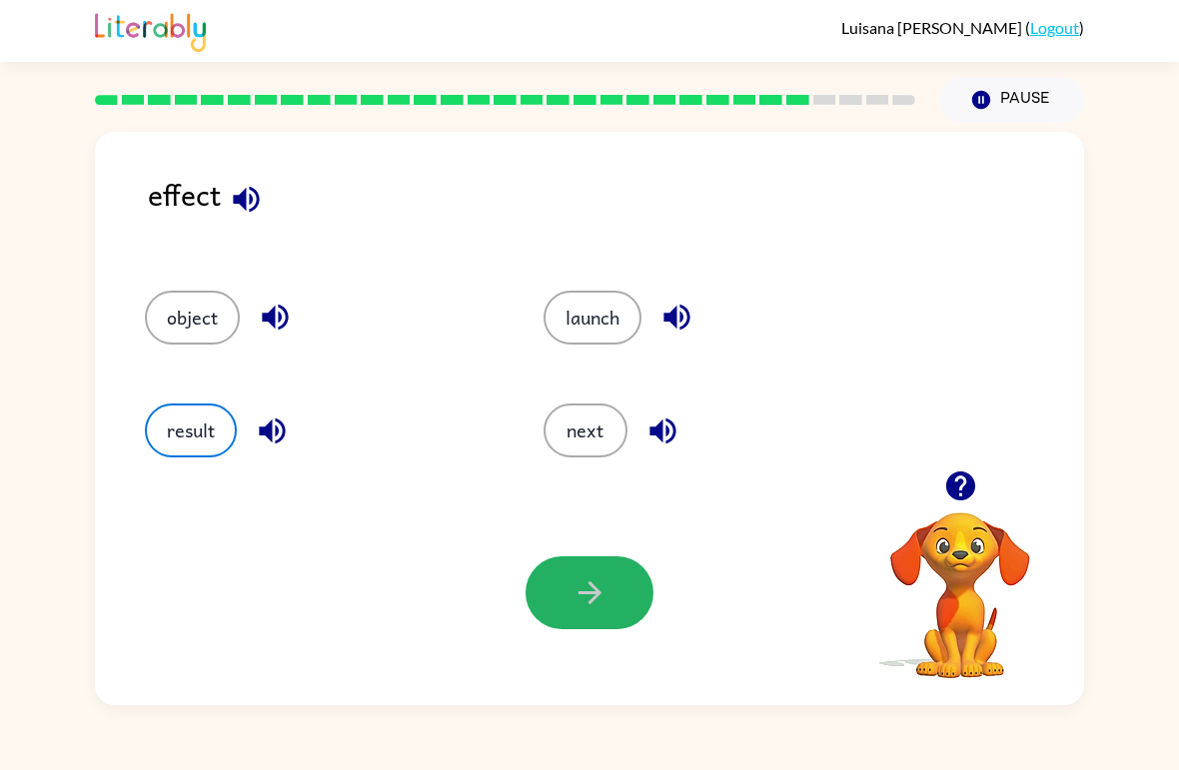
click at [597, 591] on icon "button" at bounding box center [588, 592] width 23 height 23
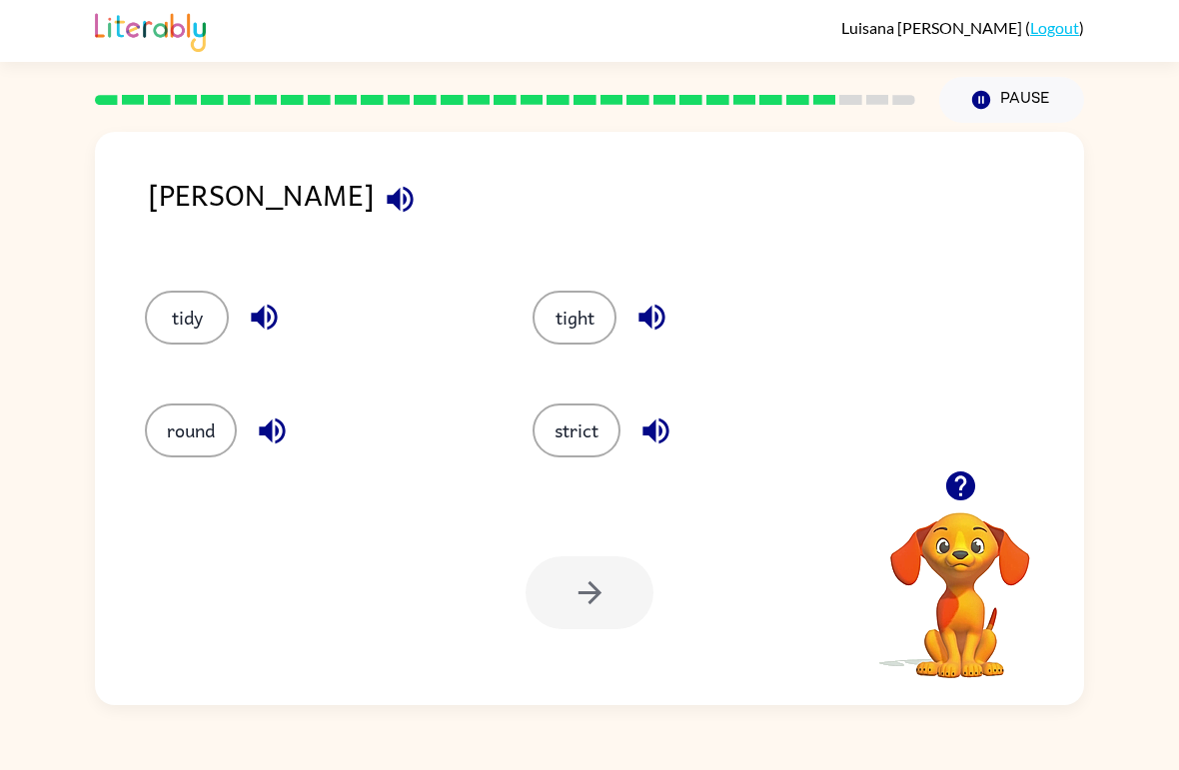
click at [387, 202] on icon "button" at bounding box center [400, 199] width 26 height 26
click at [204, 428] on button "round" at bounding box center [191, 431] width 92 height 54
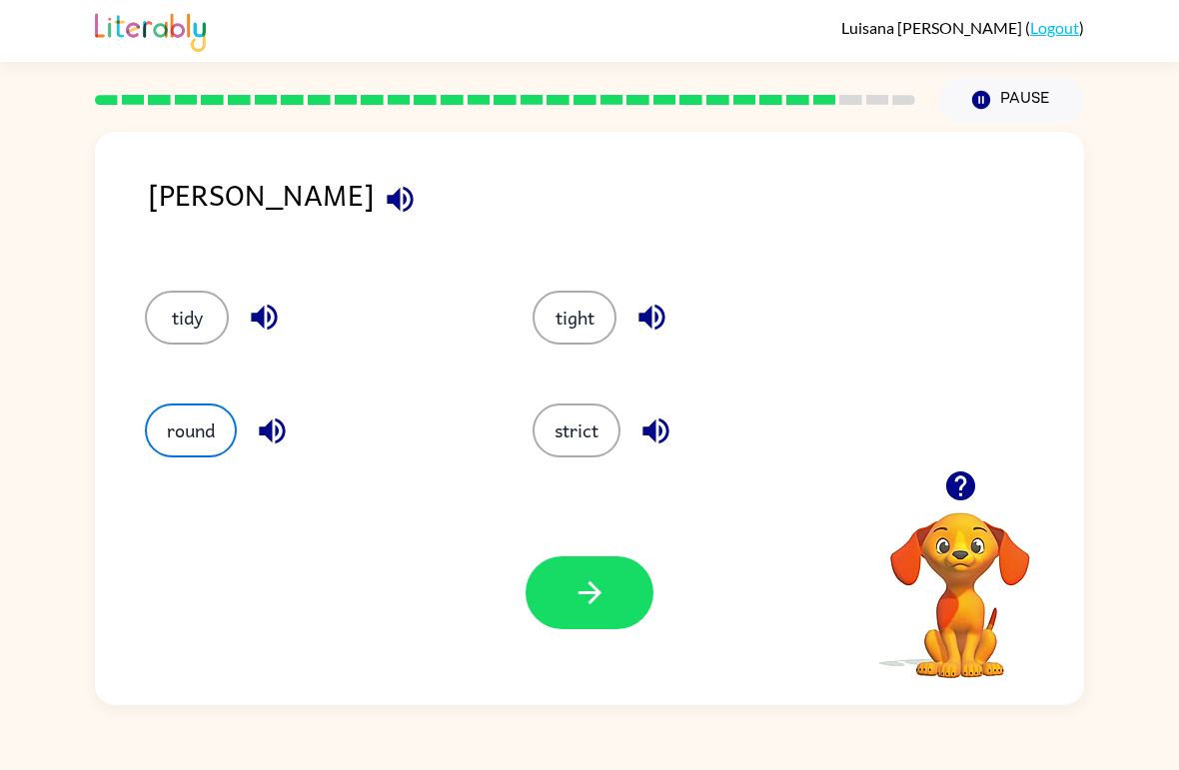
click at [575, 626] on button "button" at bounding box center [589, 592] width 128 height 73
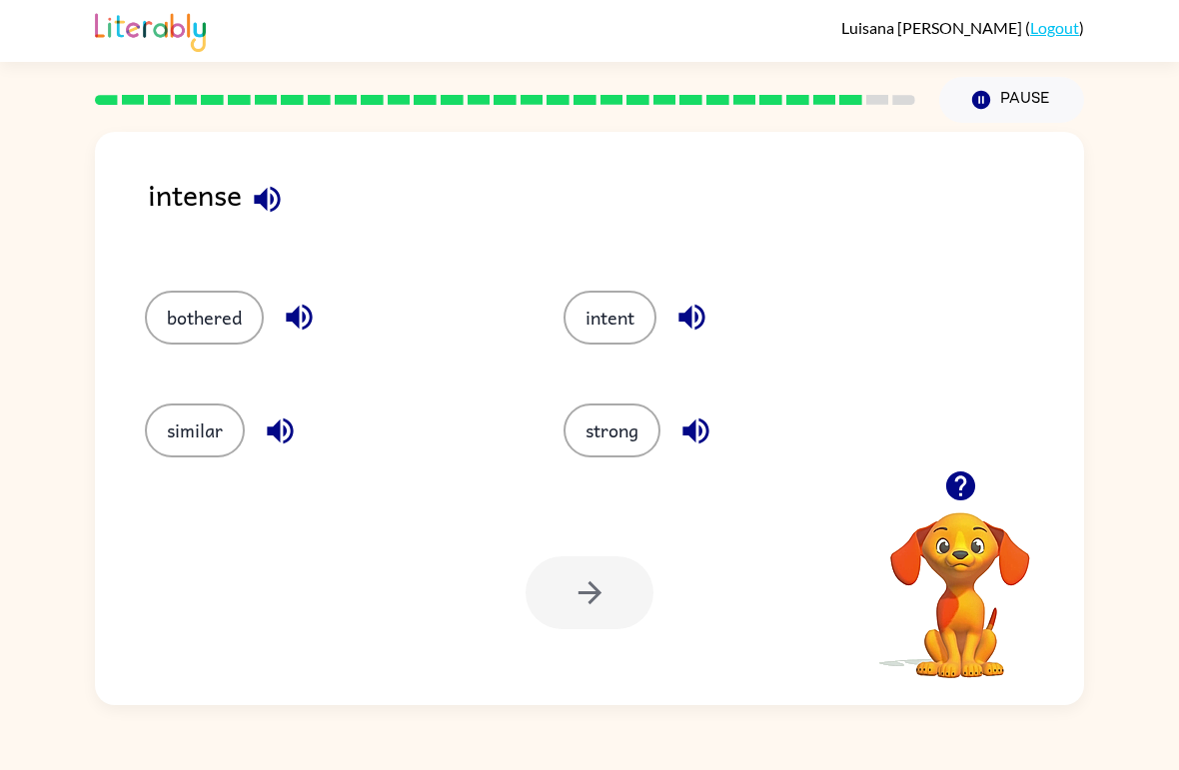
click at [245, 218] on div "intense" at bounding box center [616, 211] width 936 height 79
click at [266, 202] on icon "button" at bounding box center [267, 199] width 26 height 26
click at [618, 430] on button "strong" at bounding box center [611, 431] width 97 height 54
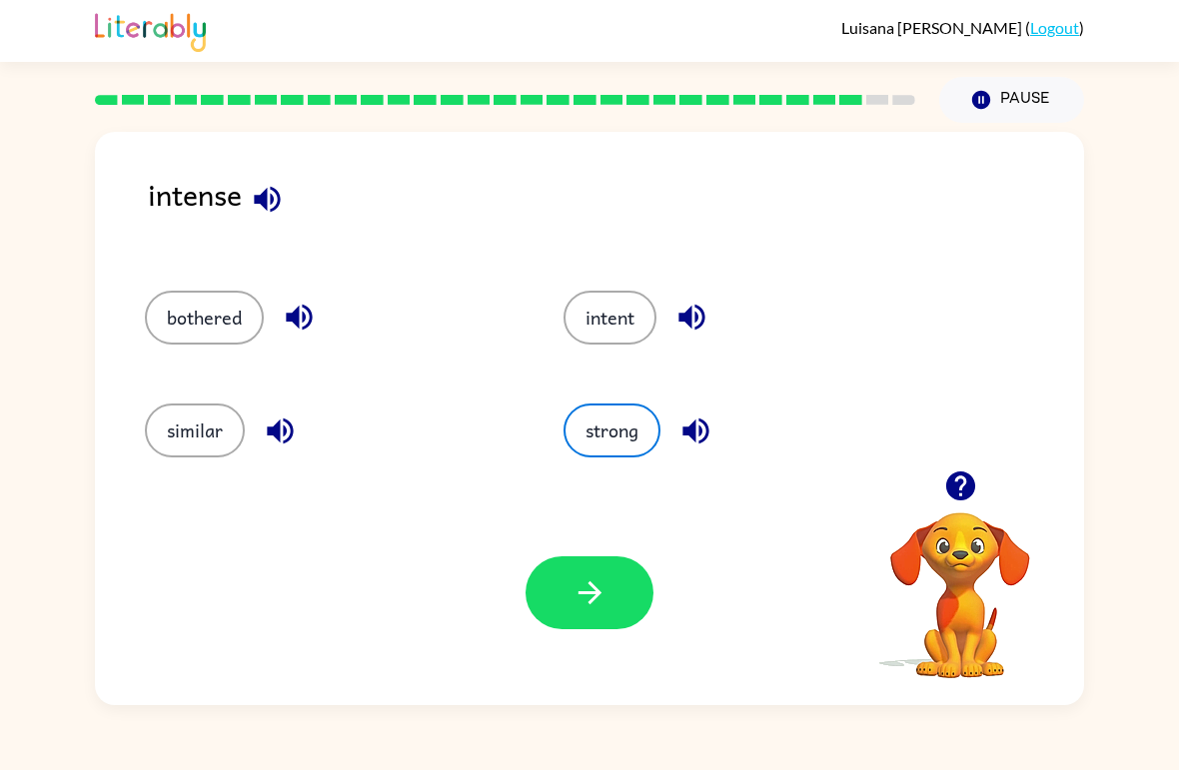
click at [248, 319] on button "bothered" at bounding box center [204, 318] width 119 height 54
click at [305, 326] on icon "button" at bounding box center [299, 317] width 35 height 35
click at [277, 434] on icon "button" at bounding box center [280, 431] width 26 height 26
click at [688, 444] on icon "button" at bounding box center [695, 431] width 35 height 35
click at [629, 442] on button "strong" at bounding box center [611, 431] width 97 height 54
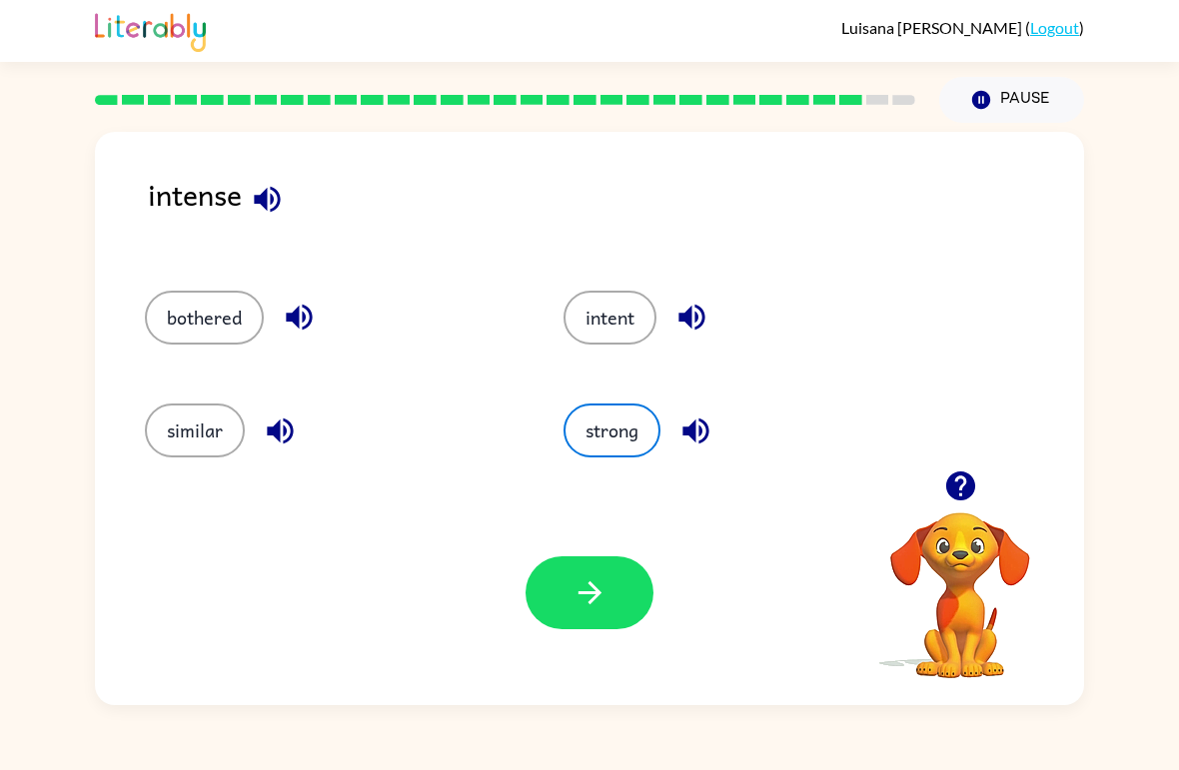
click at [601, 600] on icon "button" at bounding box center [589, 592] width 35 height 35
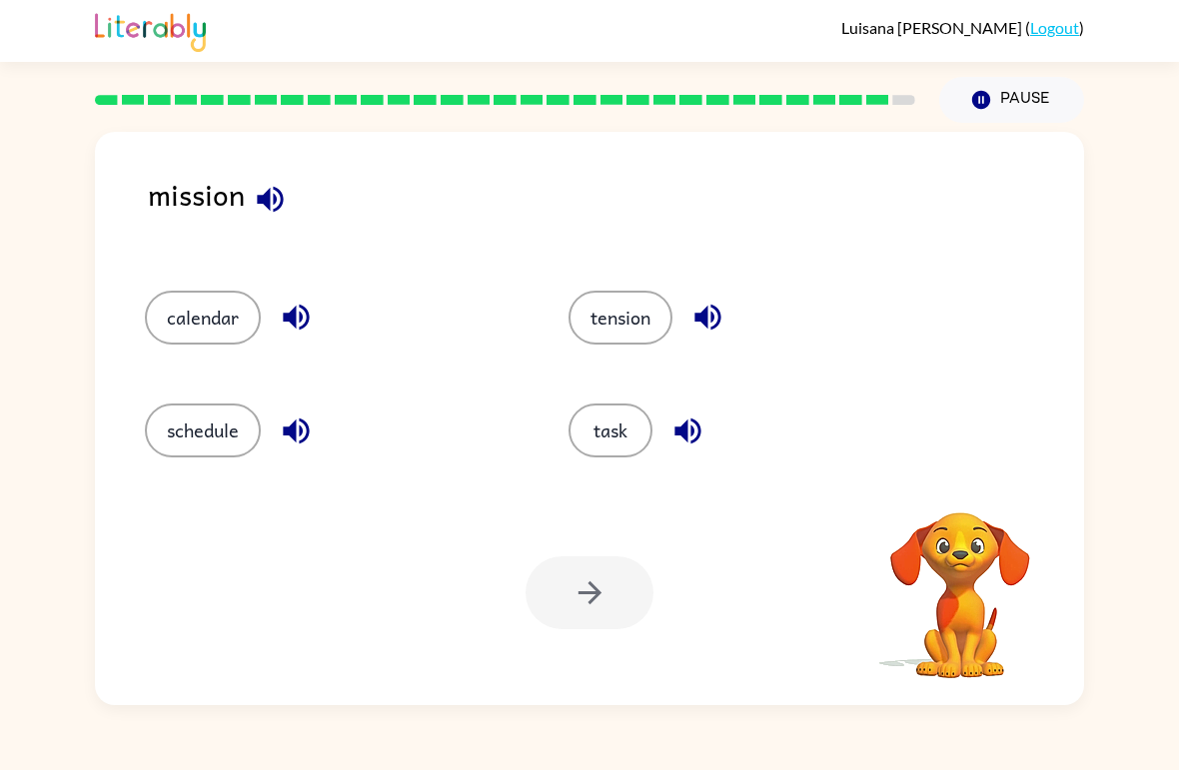
click at [624, 427] on button "task" at bounding box center [610, 431] width 84 height 54
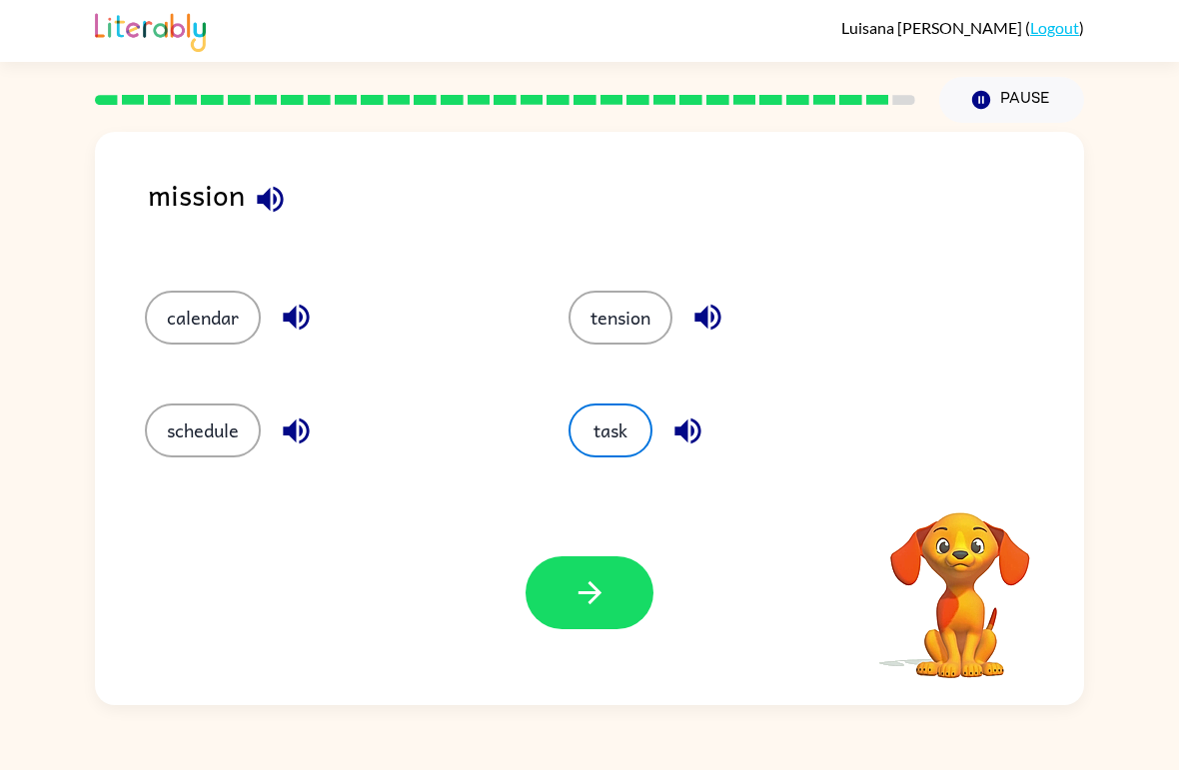
click at [624, 601] on button "button" at bounding box center [589, 592] width 128 height 73
